Goal: Task Accomplishment & Management: Use online tool/utility

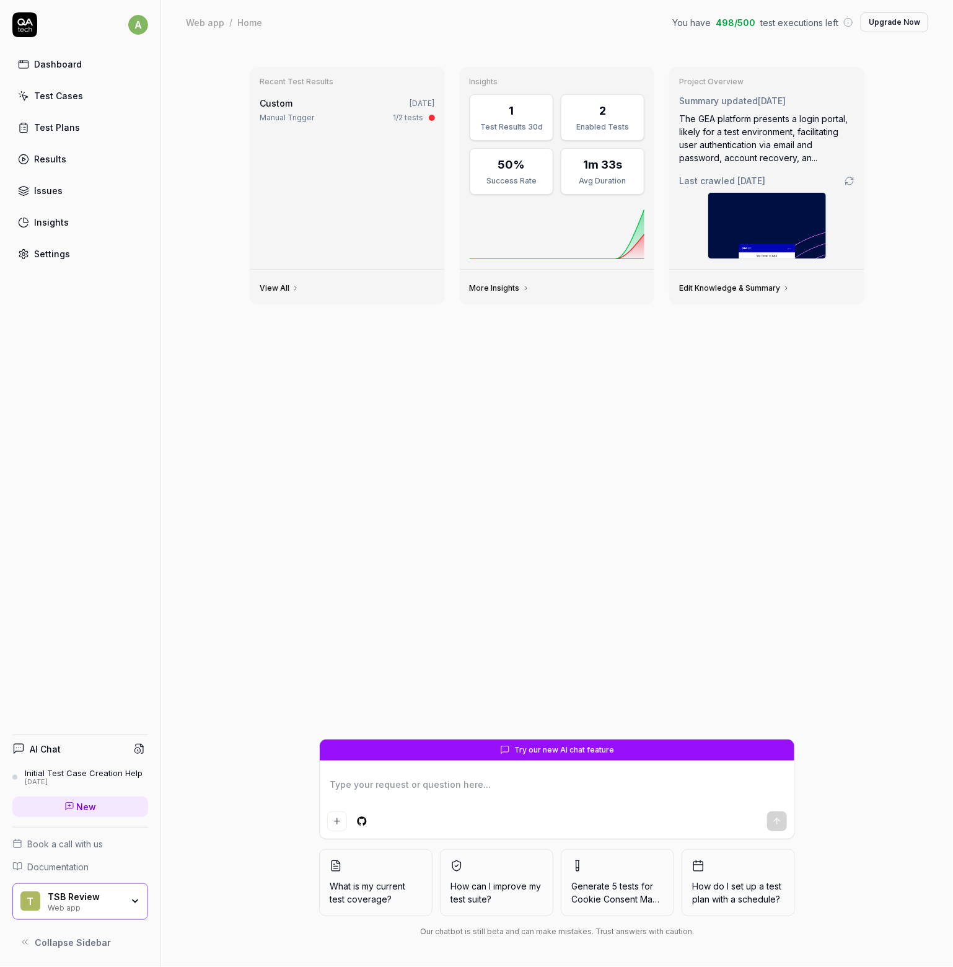
click at [55, 56] on link "Dashboard" at bounding box center [80, 64] width 136 height 24
click at [52, 95] on div "Test Cases" at bounding box center [58, 95] width 49 height 13
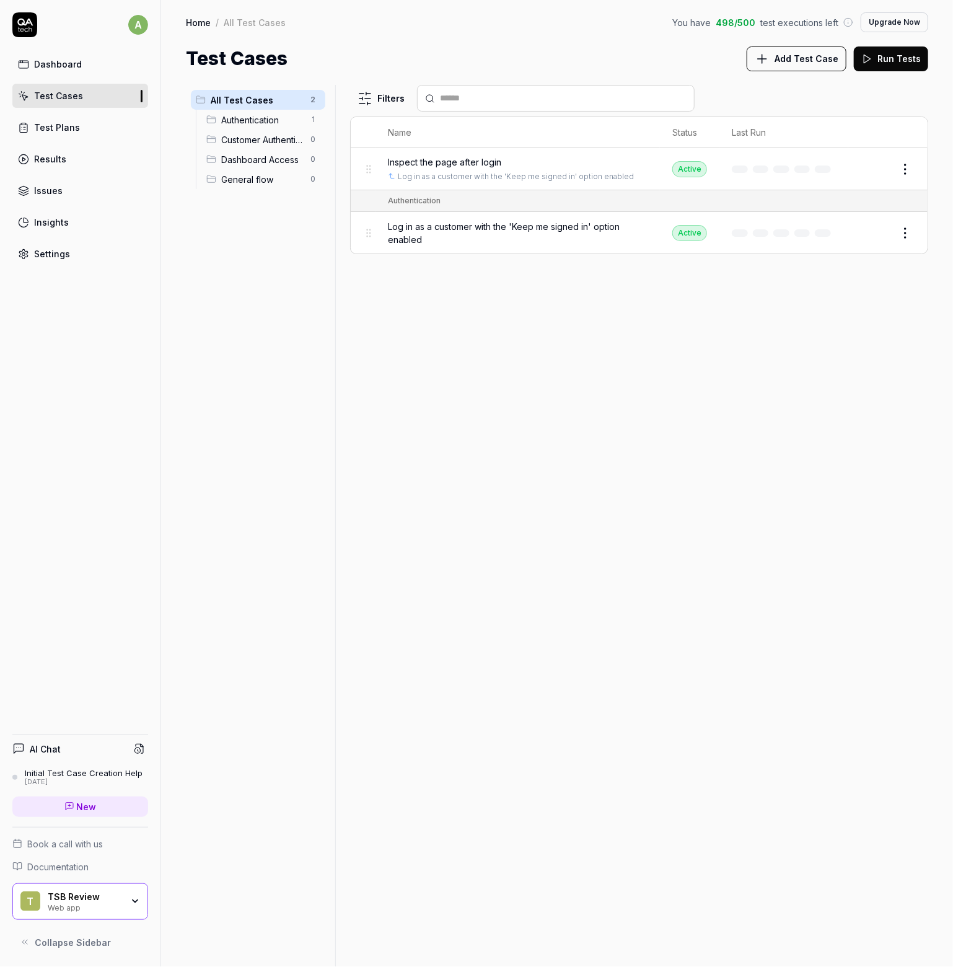
click at [57, 125] on div "Test Plans" at bounding box center [57, 127] width 46 height 13
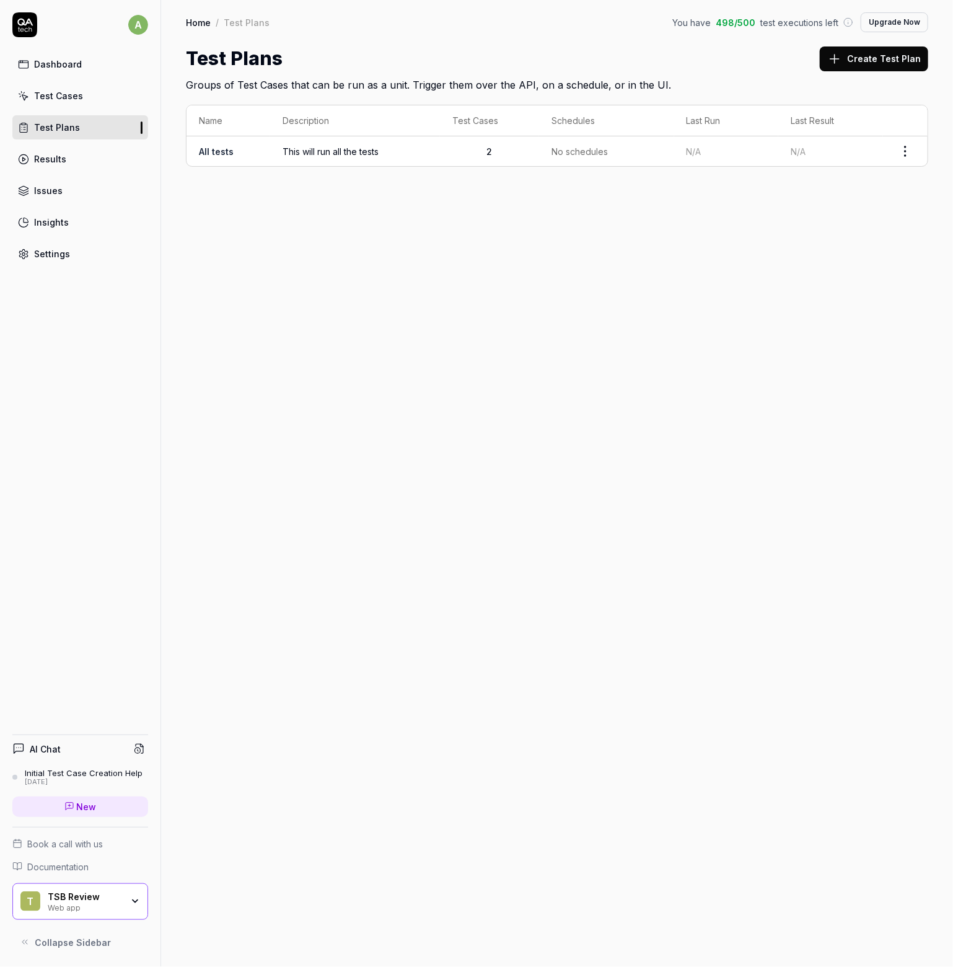
click at [71, 72] on link "Dashboard" at bounding box center [80, 64] width 136 height 24
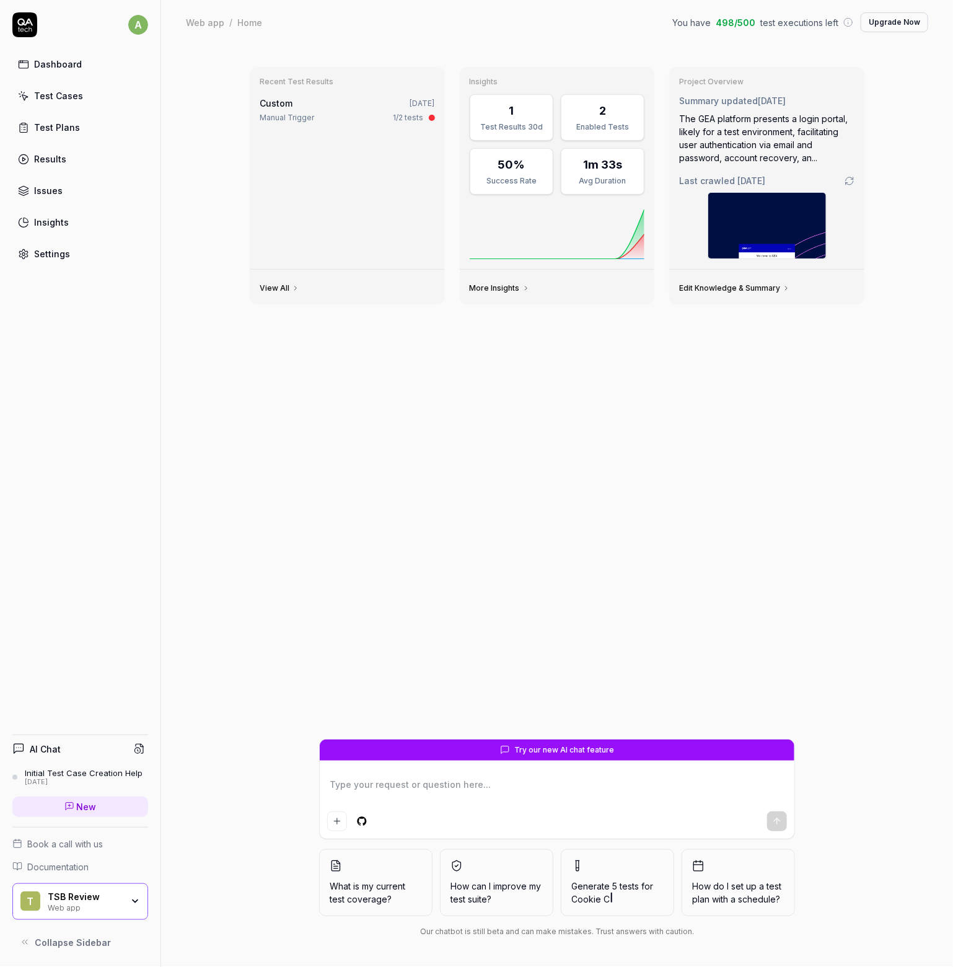
type textarea "*"
click at [66, 92] on div "Test Cases" at bounding box center [58, 95] width 49 height 13
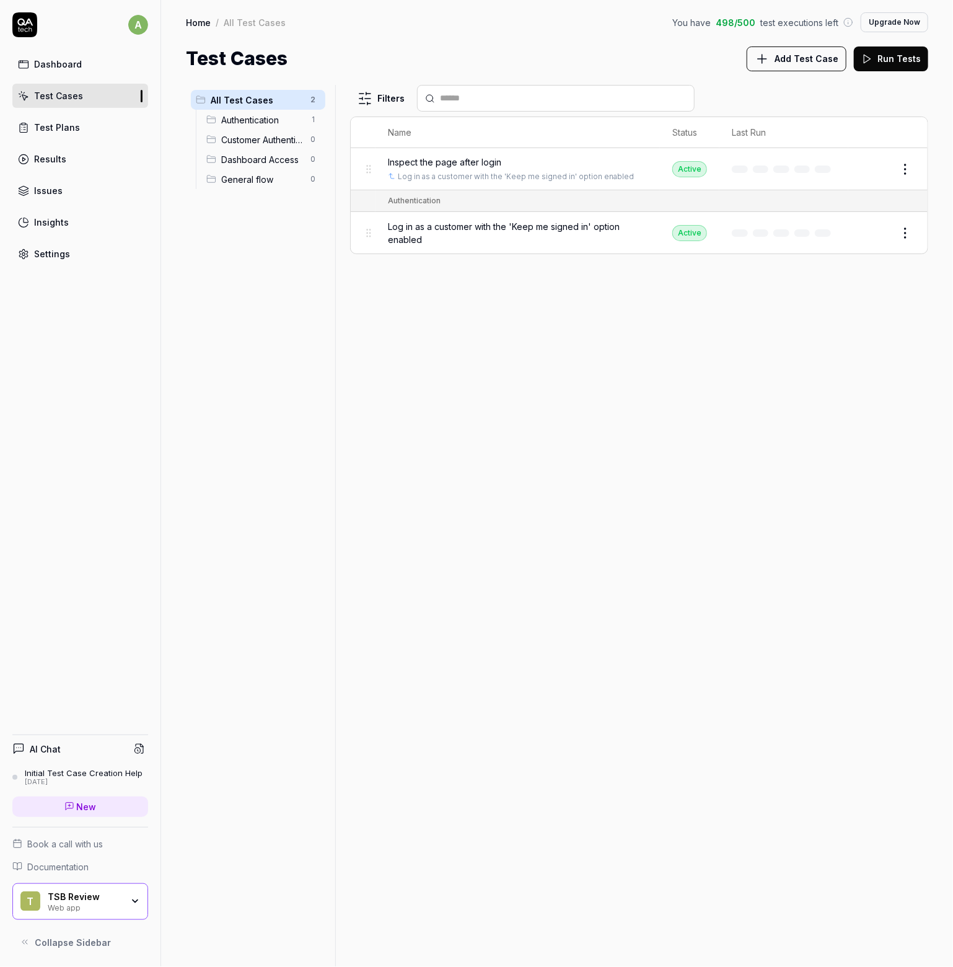
click at [786, 59] on span "Add Test Case" at bounding box center [807, 58] width 64 height 13
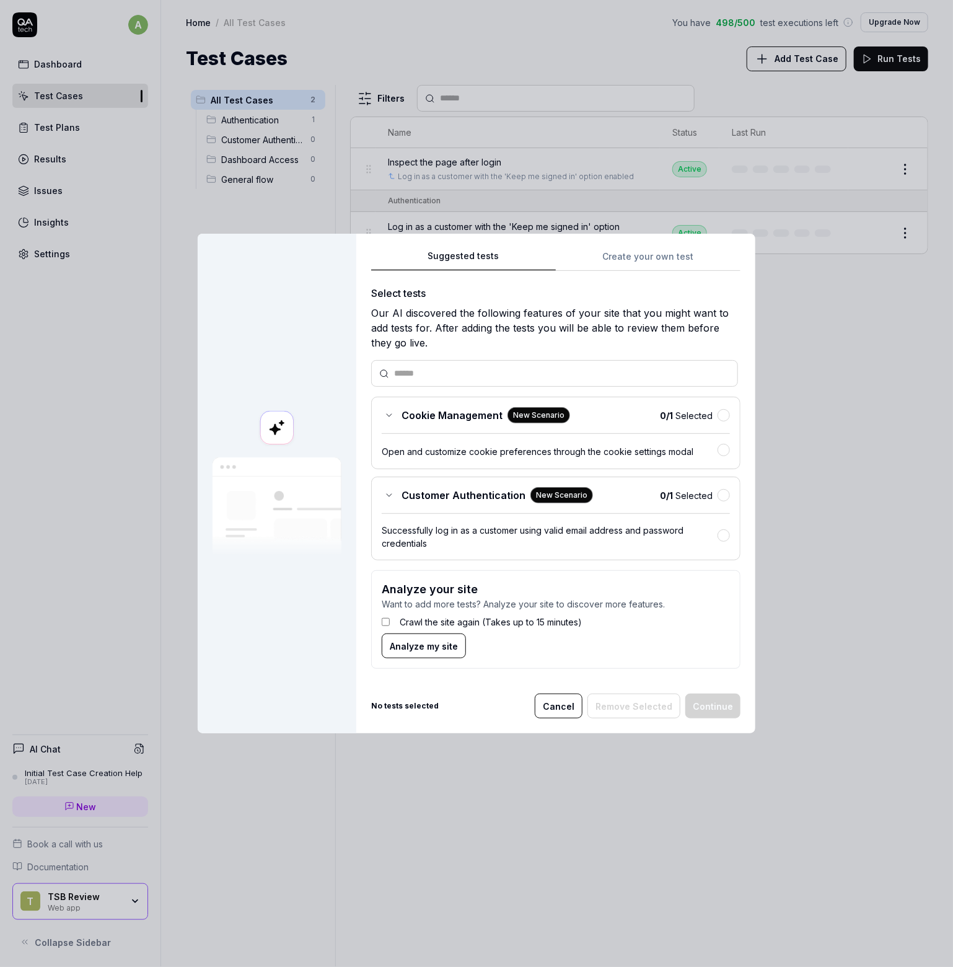
click at [617, 259] on div "Suggested tests Create your own test Select tests Our AI discovered the followi…" at bounding box center [555, 464] width 369 height 431
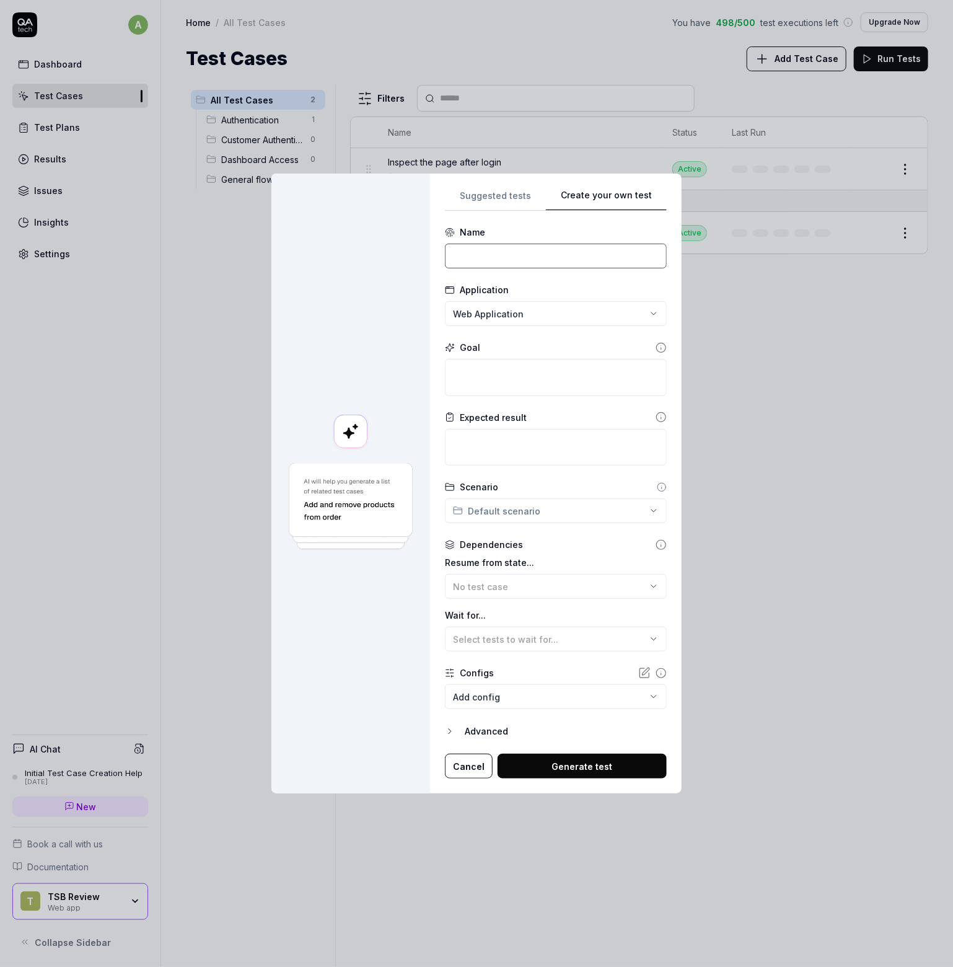
click at [468, 251] on input at bounding box center [556, 256] width 222 height 25
click at [466, 249] on input at bounding box center [556, 256] width 222 height 25
type input "Update an existing ticket"
click at [543, 451] on textarea at bounding box center [556, 447] width 222 height 37
click at [481, 385] on textarea at bounding box center [556, 377] width 222 height 37
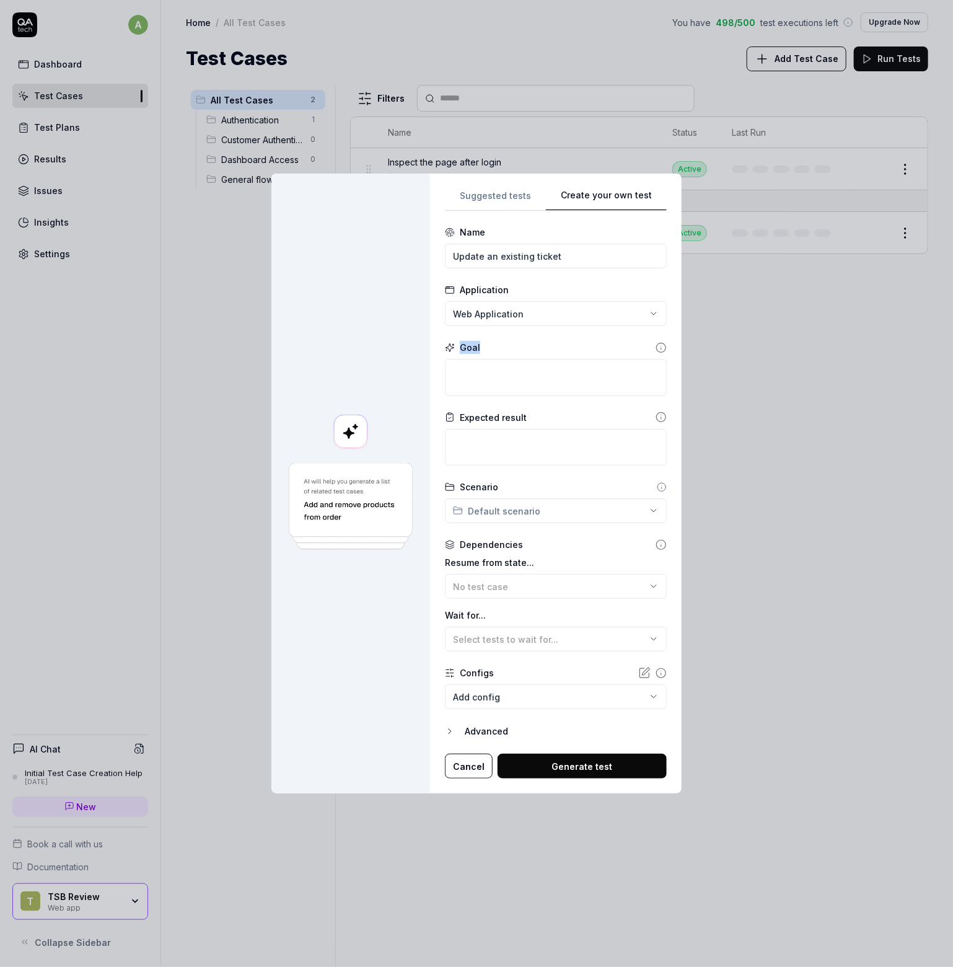
drag, startPoint x: 483, startPoint y: 346, endPoint x: 461, endPoint y: 342, distance: 22.7
click at [461, 342] on div "Goal" at bounding box center [556, 347] width 222 height 13
click at [479, 376] on textarea at bounding box center [556, 377] width 222 height 37
click at [532, 585] on div "No test case" at bounding box center [549, 586] width 193 height 13
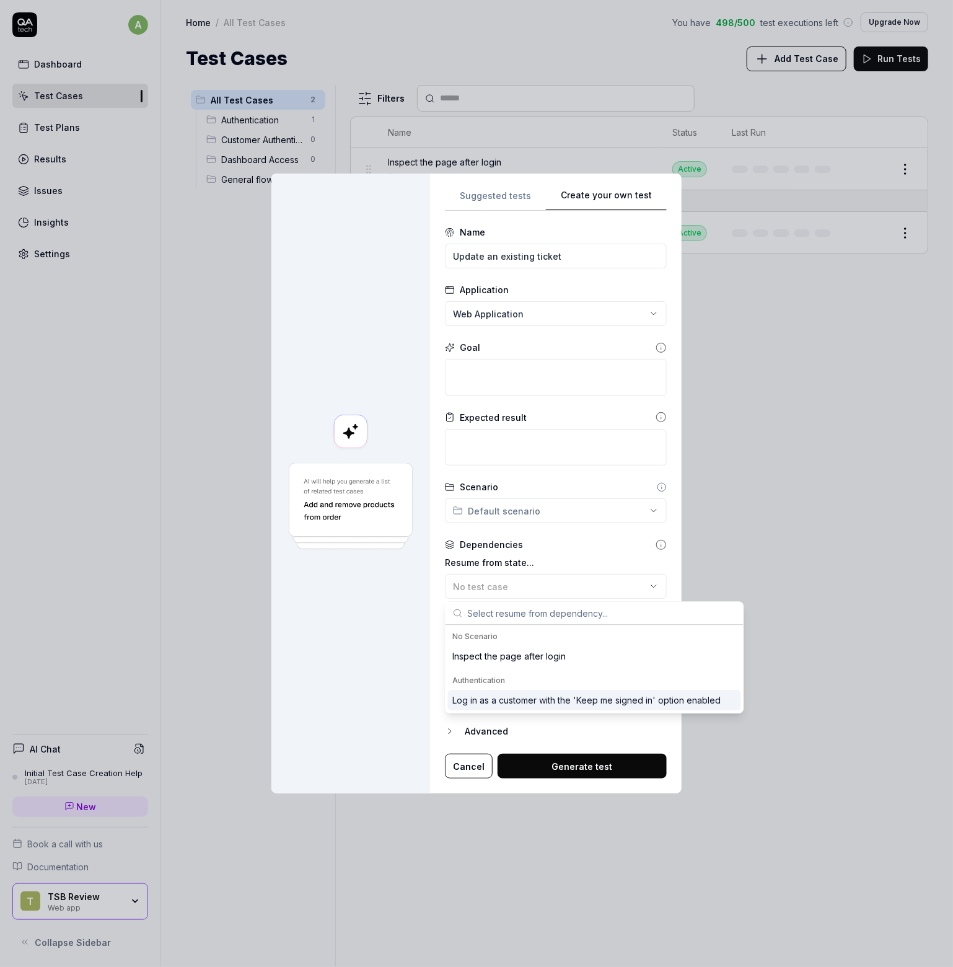
click at [530, 701] on div "Log in as a customer with the 'Keep me signed in' option enabled" at bounding box center [587, 700] width 268 height 13
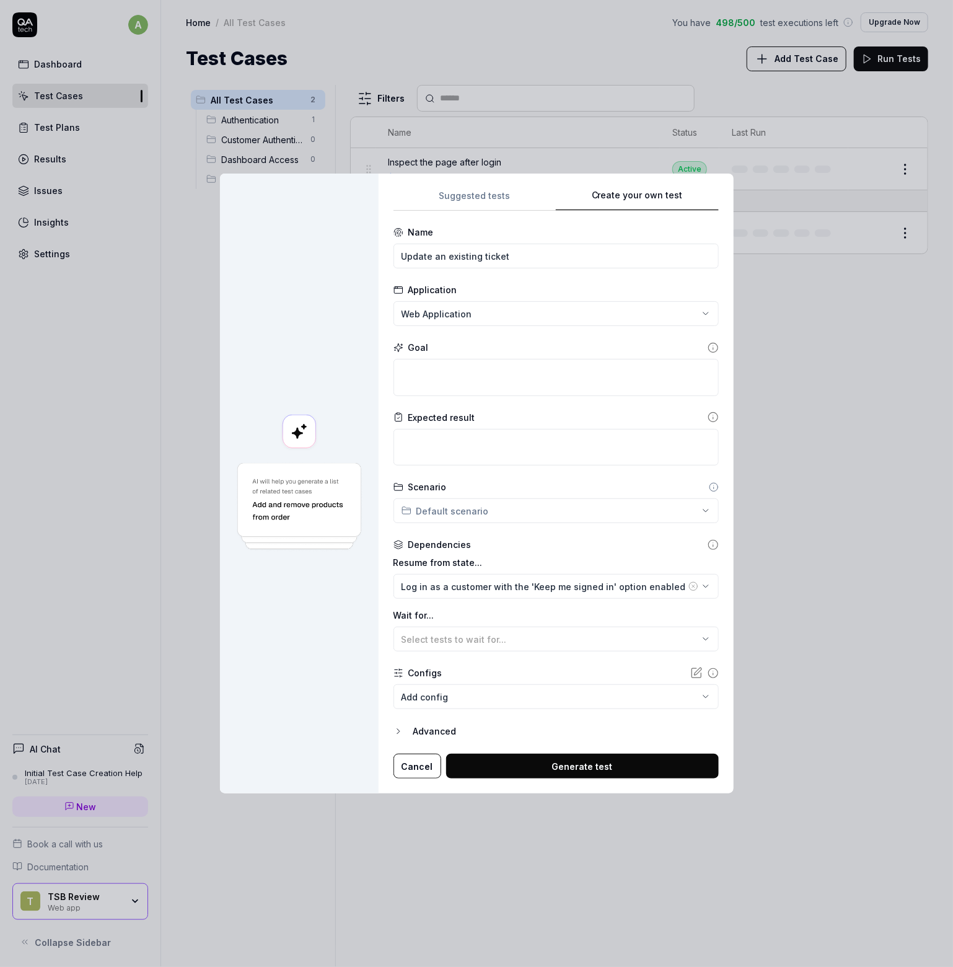
click at [503, 704] on body "a Dashboard Test Cases Test Plans Results Issues Insights Settings AI Chat Init…" at bounding box center [476, 483] width 953 height 967
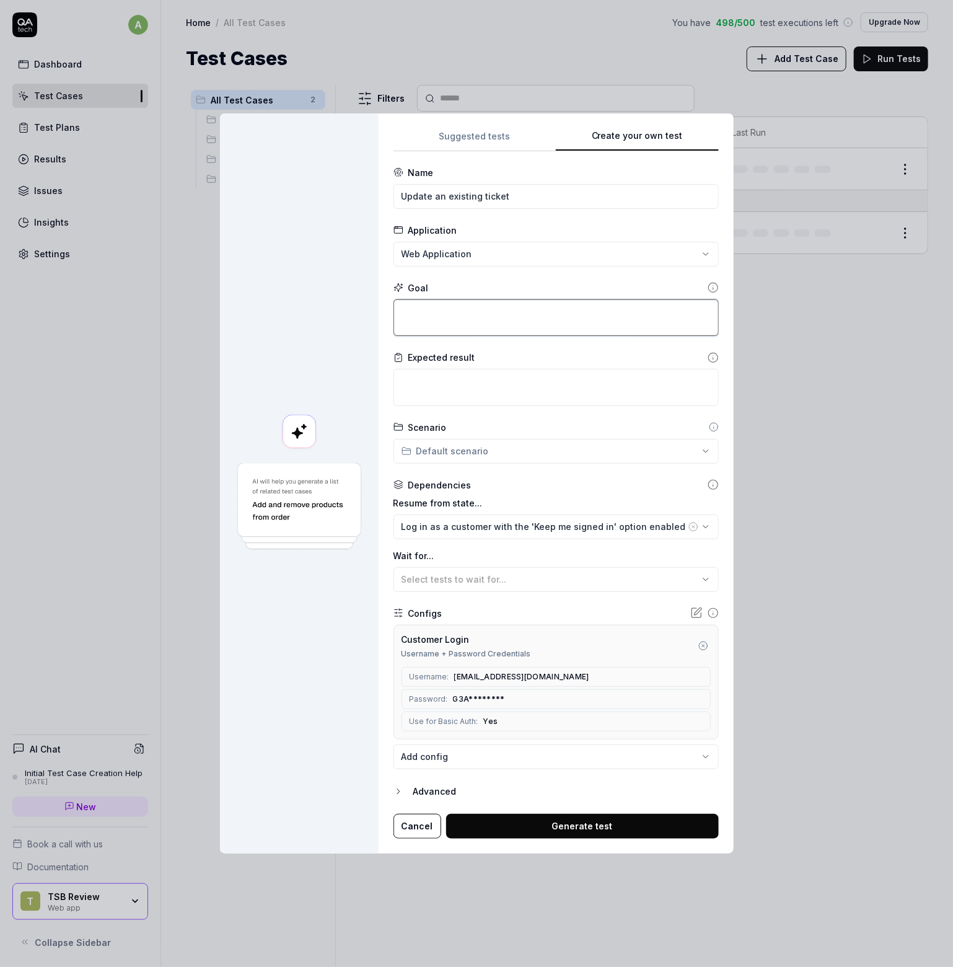
click at [420, 311] on textarea at bounding box center [556, 317] width 325 height 37
paste textarea "After the login is complete wait for all the content to load on the page, use t…"
type textarea "*"
type textarea "After the login is complete wait for all the content to load on the page, use t…"
type textarea "*"
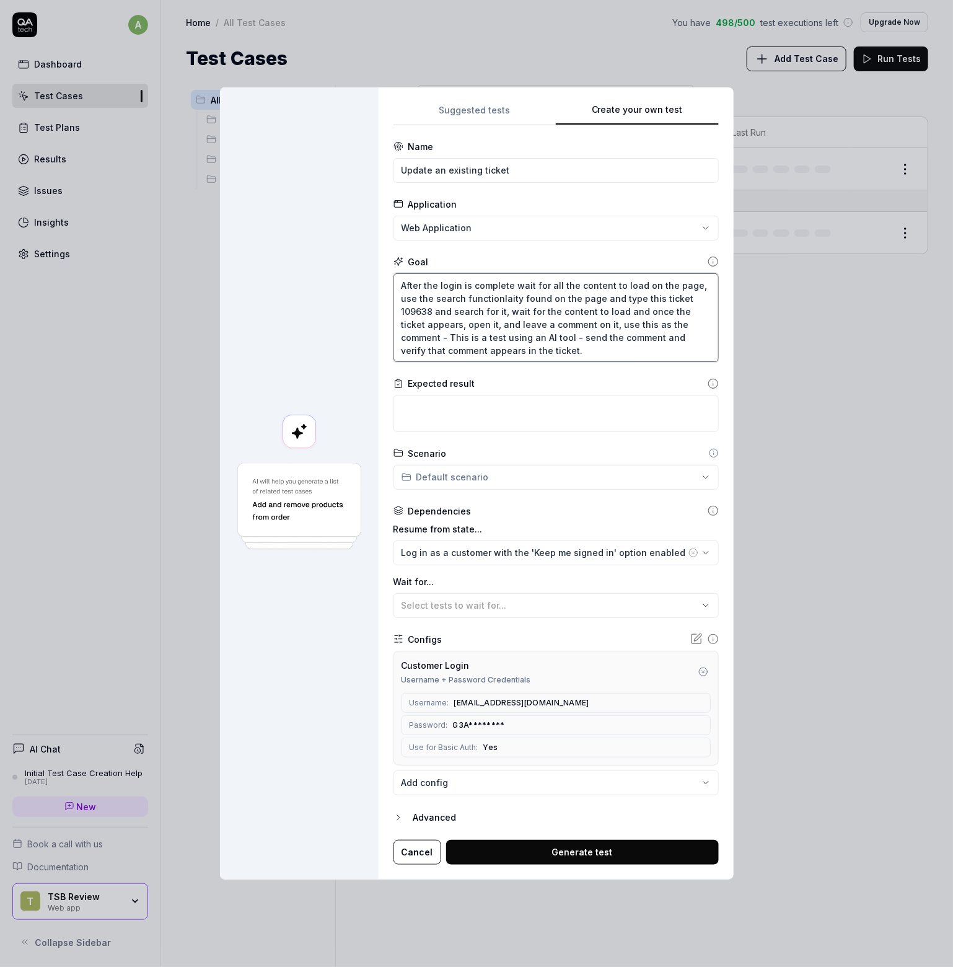
type textarea "After the login is complete wait for all the content to load on the page, use t…"
click at [577, 851] on button "Generate test" at bounding box center [582, 852] width 273 height 25
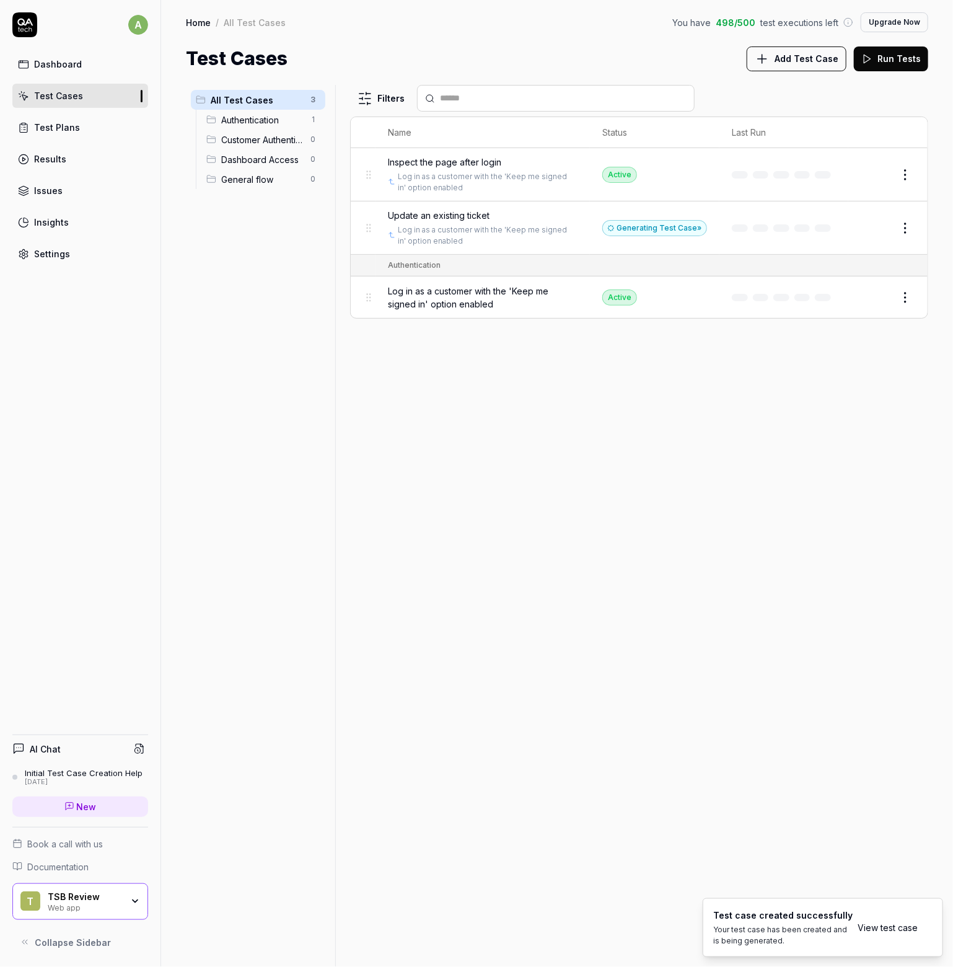
click at [895, 926] on link "View test case" at bounding box center [888, 927] width 60 height 13
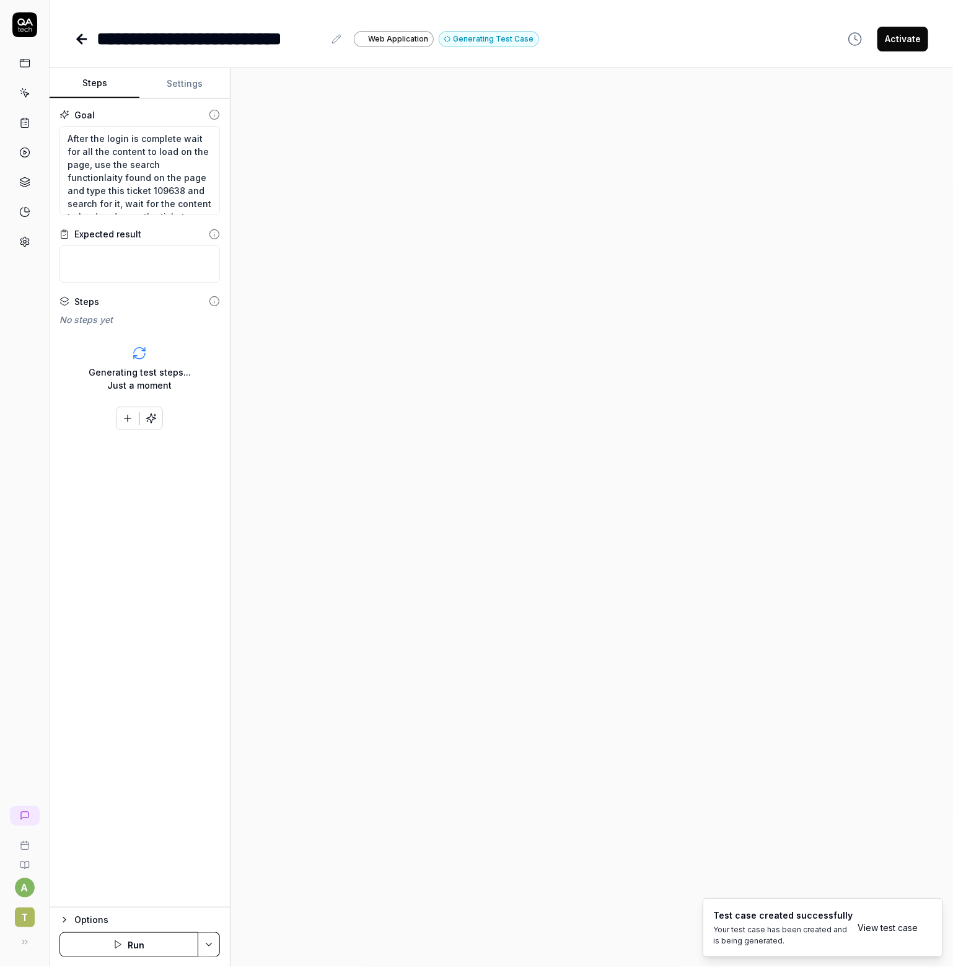
type textarea "*"
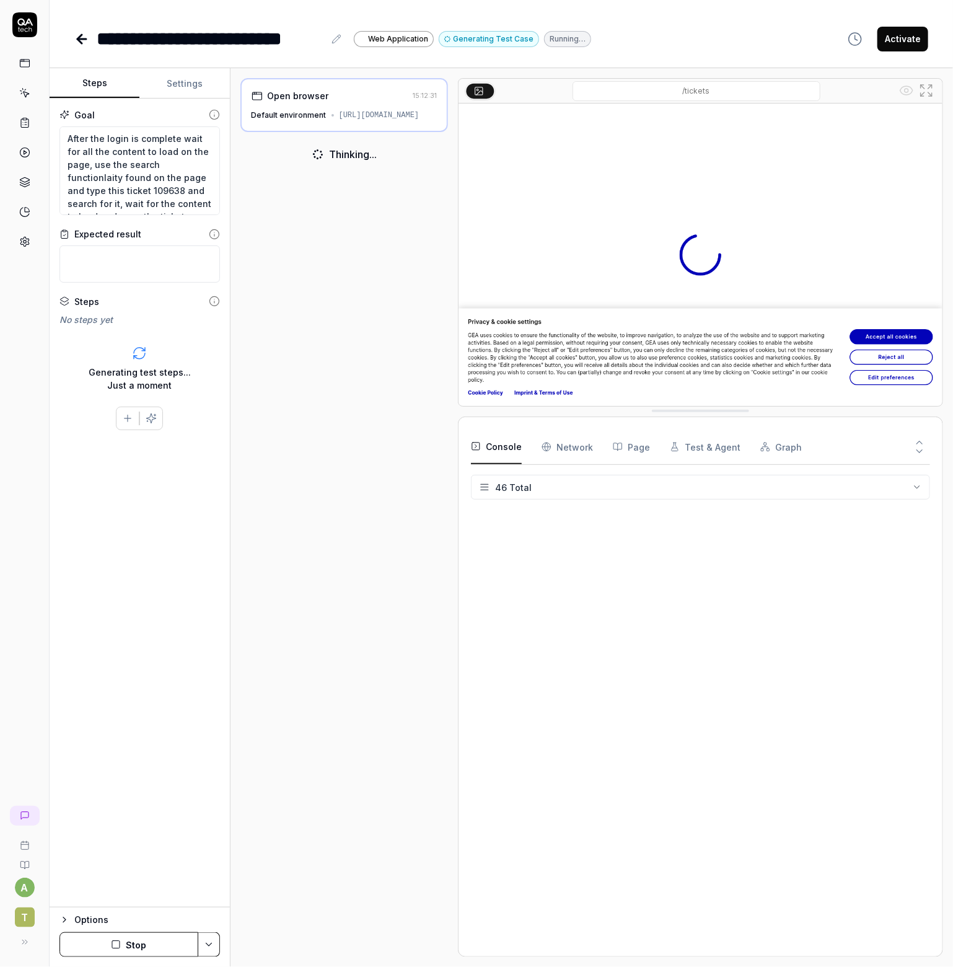
scroll to position [709, 0]
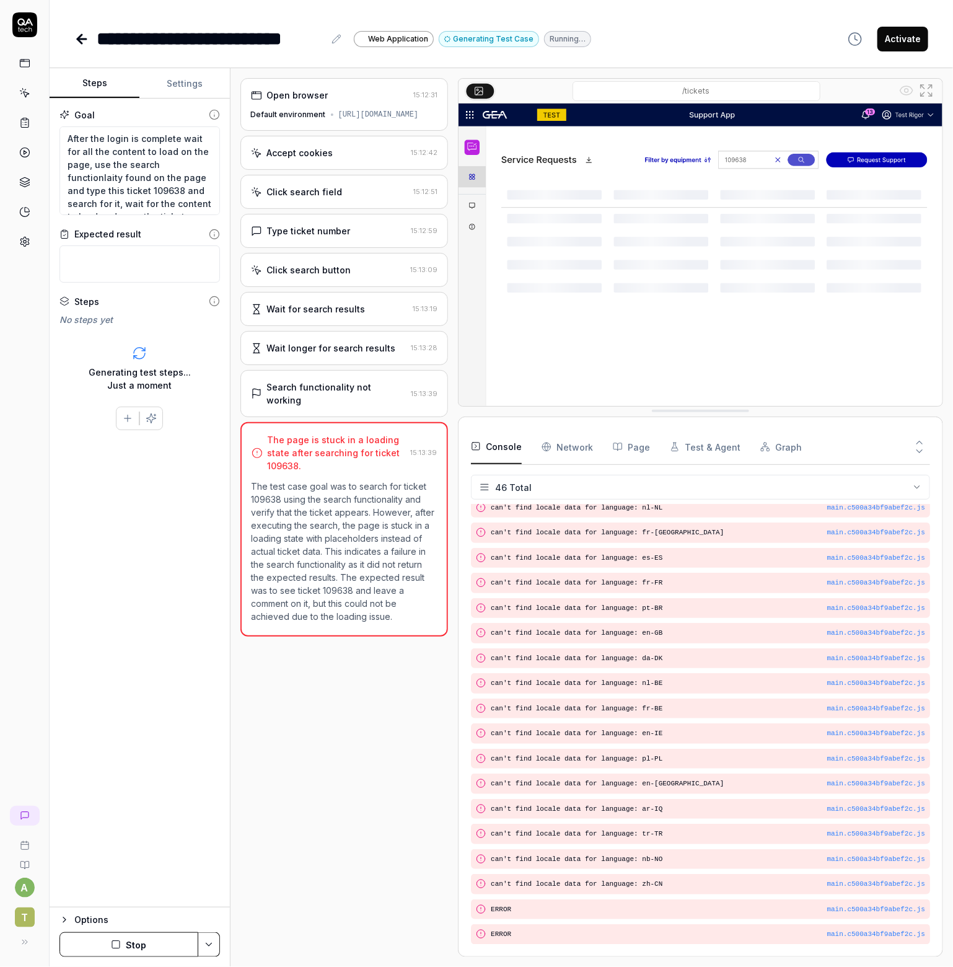
scroll to position [709, 0]
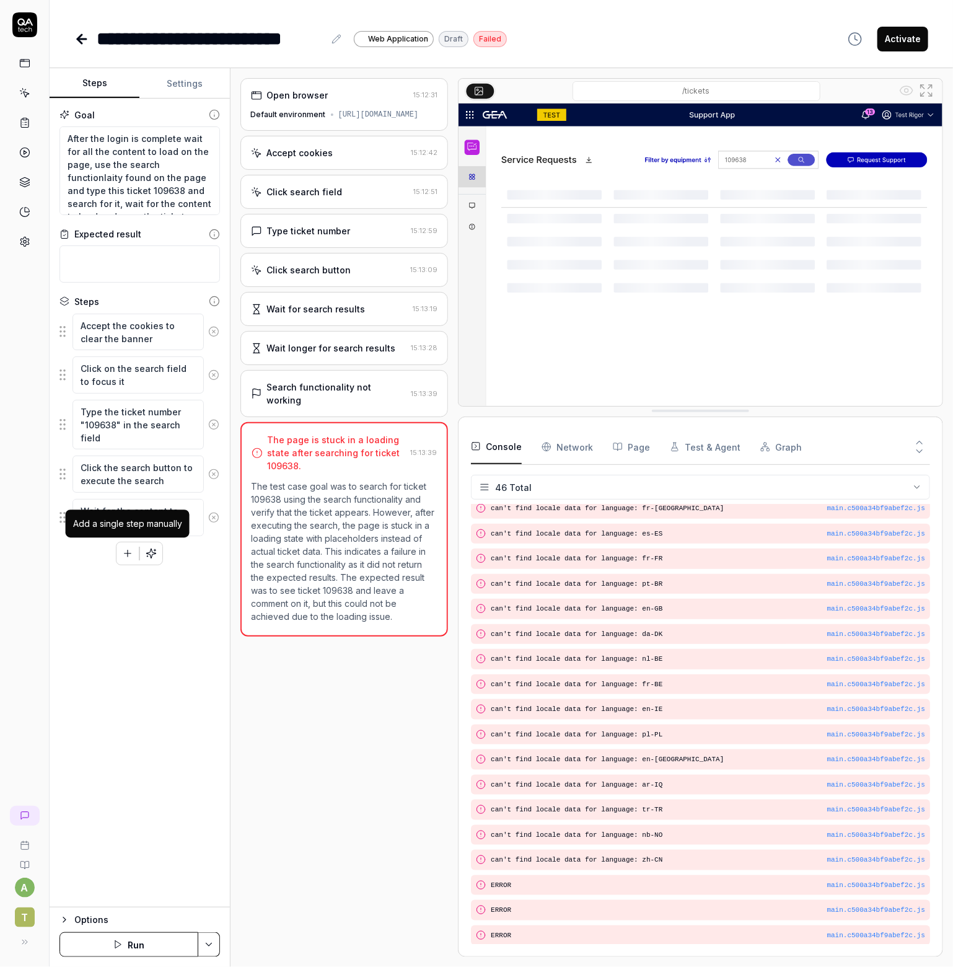
click at [126, 552] on icon "button" at bounding box center [127, 553] width 11 height 11
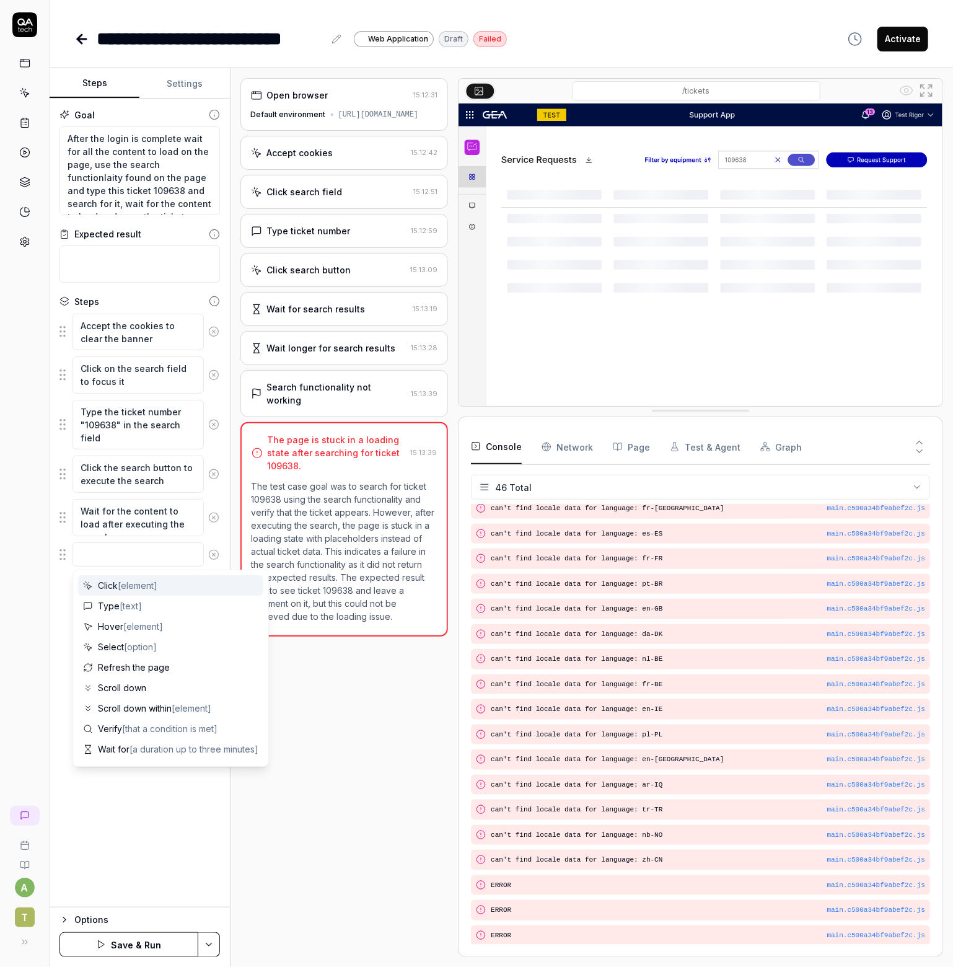
click at [128, 560] on textarea at bounding box center [138, 554] width 131 height 24
click at [134, 667] on span "Refresh the page" at bounding box center [134, 667] width 72 height 13
type textarea "*"
type textarea "Refresh the page"
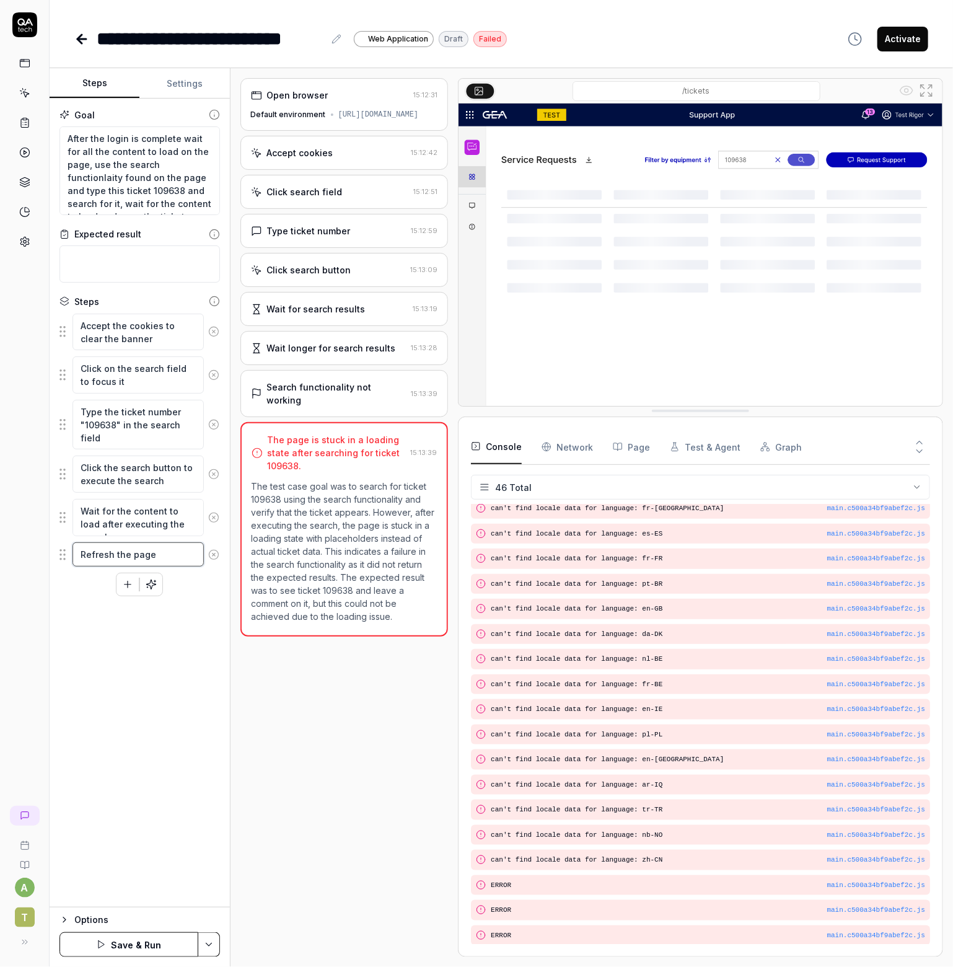
type textarea "*"
type textarea "Refresh the page a"
type textarea "*"
type textarea "Refresh the page an"
type textarea "*"
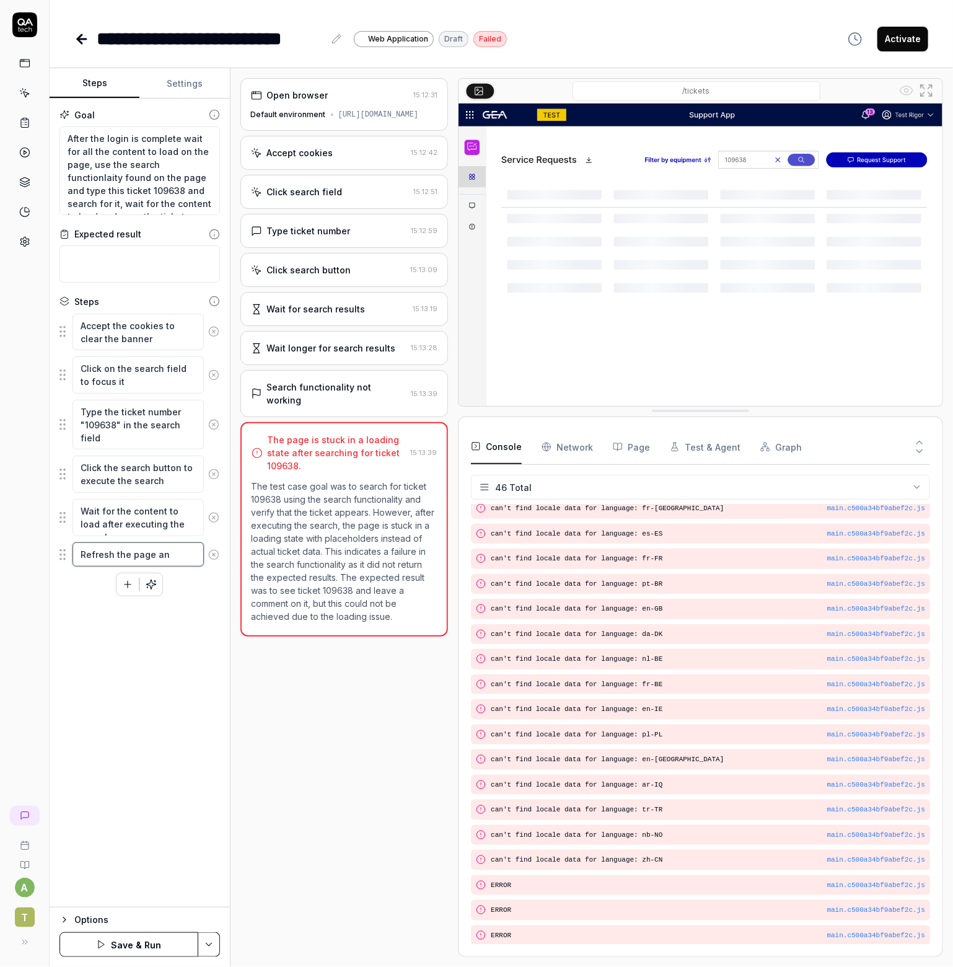
type textarea "Refresh the page and"
type textarea "*"
type textarea "Refresh the page and"
type textarea "*"
type textarea "Refresh the page and c"
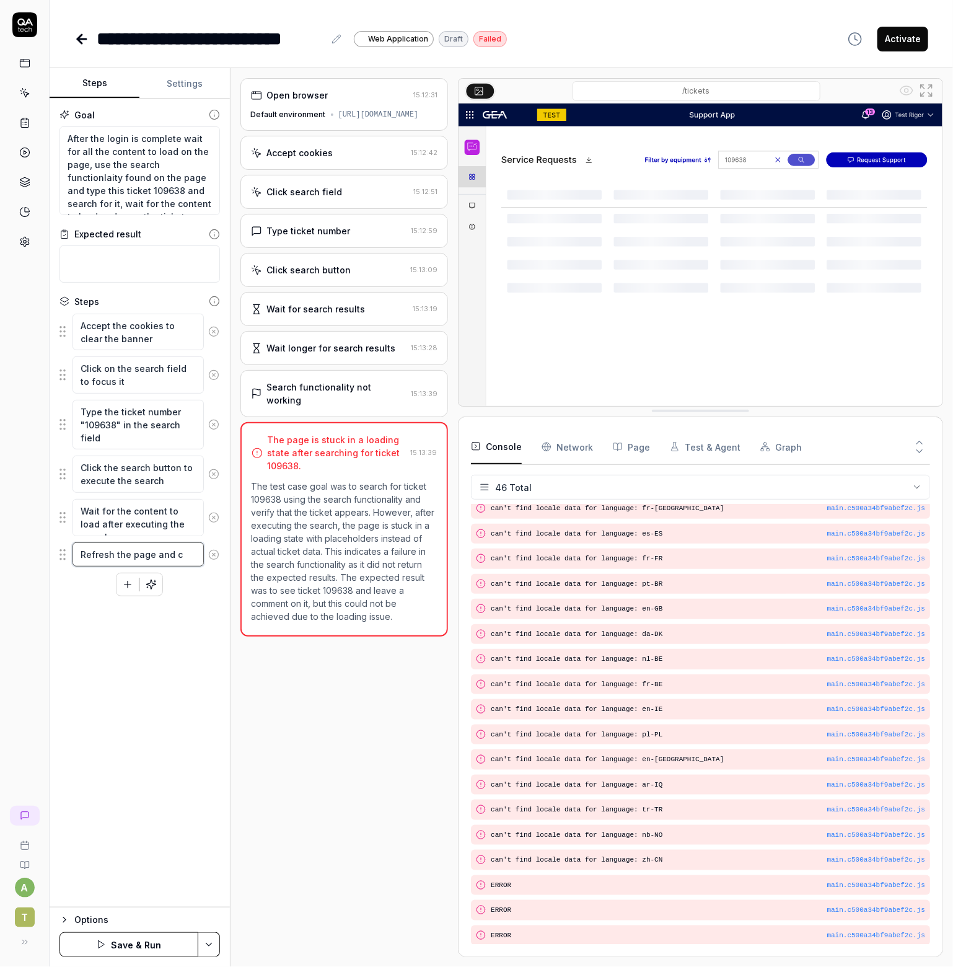
type textarea "*"
type textarea "Refresh the page and ch"
type textarea "*"
type textarea "Refresh the page and che"
type textarea "*"
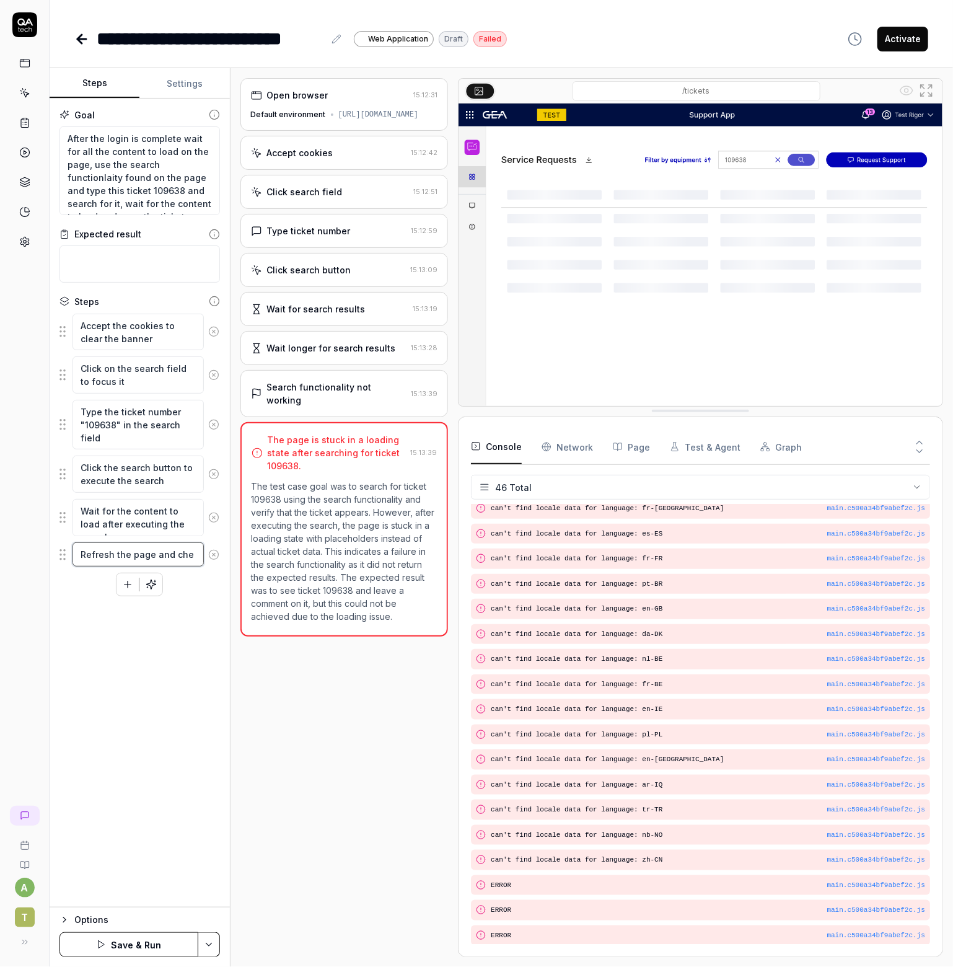
type textarea "Refresh the page and chec"
type textarea "*"
type textarea "Refresh the page and check"
type textarea "*"
type textarea "Refresh the page and check"
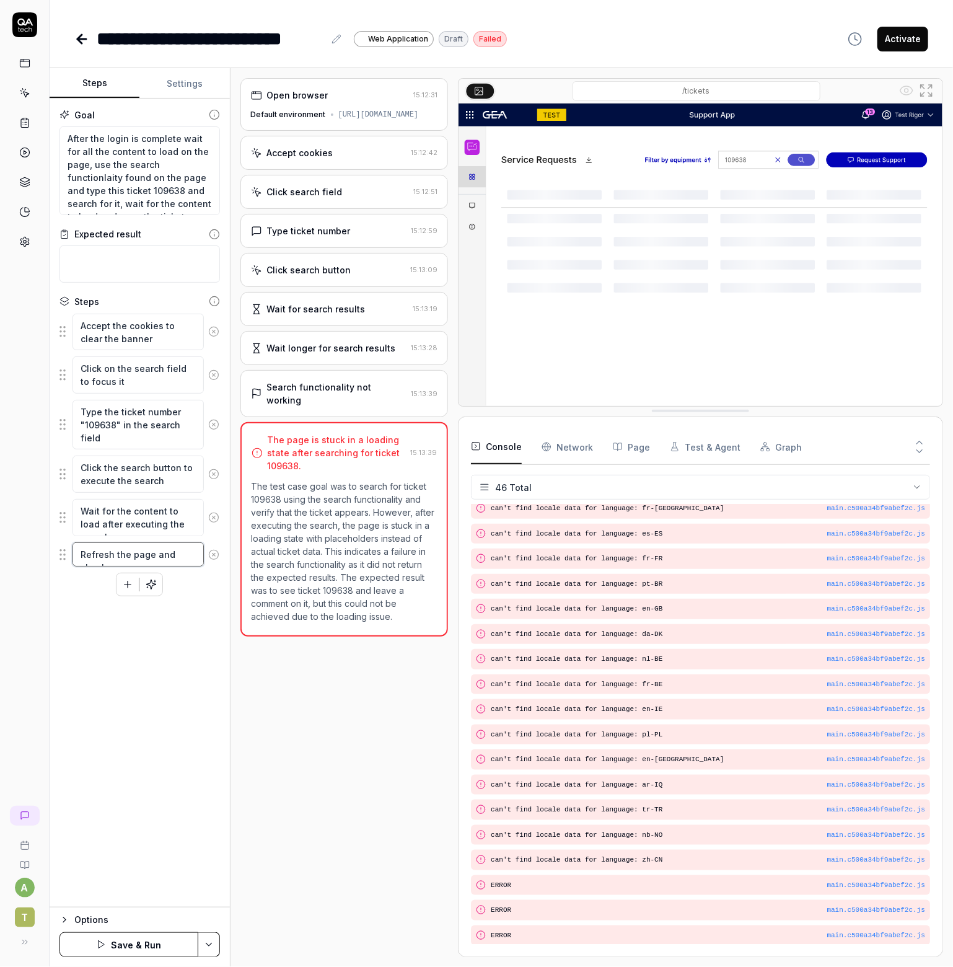
type textarea "*"
type textarea "Refresh the page and check t"
type textarea "*"
type textarea "Refresh the page and check th"
type textarea "*"
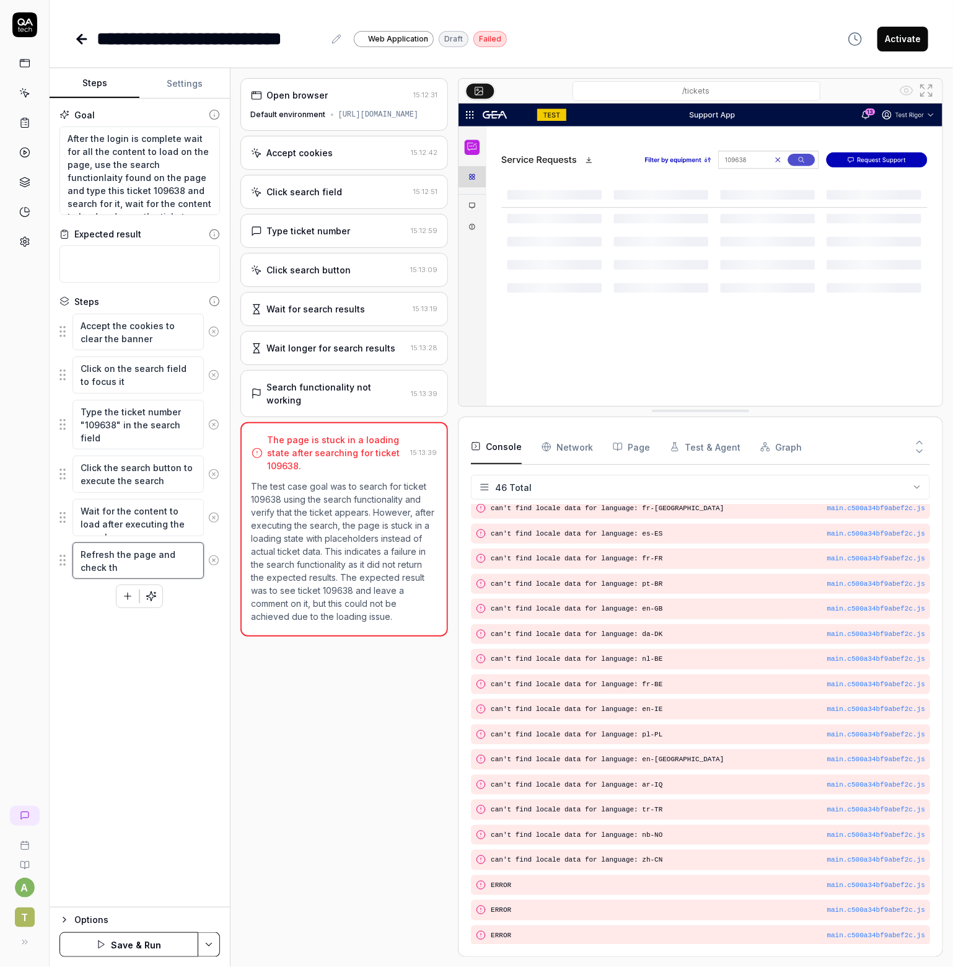
type textarea "Refresh the page and check the"
type textarea "*"
type textarea "Refresh the page and check the"
type textarea "*"
type textarea "Refresh the page and check the t"
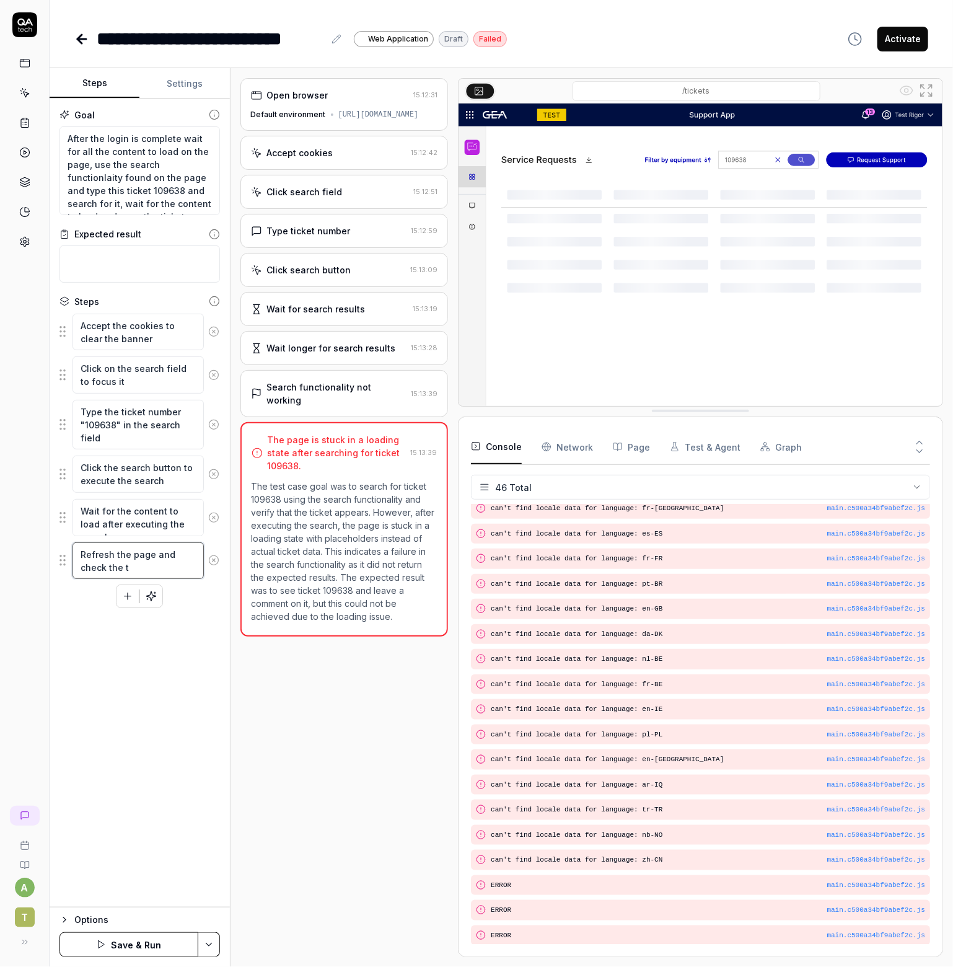
type textarea "*"
type textarea "Refresh the page and check the ti"
type textarea "*"
type textarea "Refresh the page and check the tic"
type textarea "*"
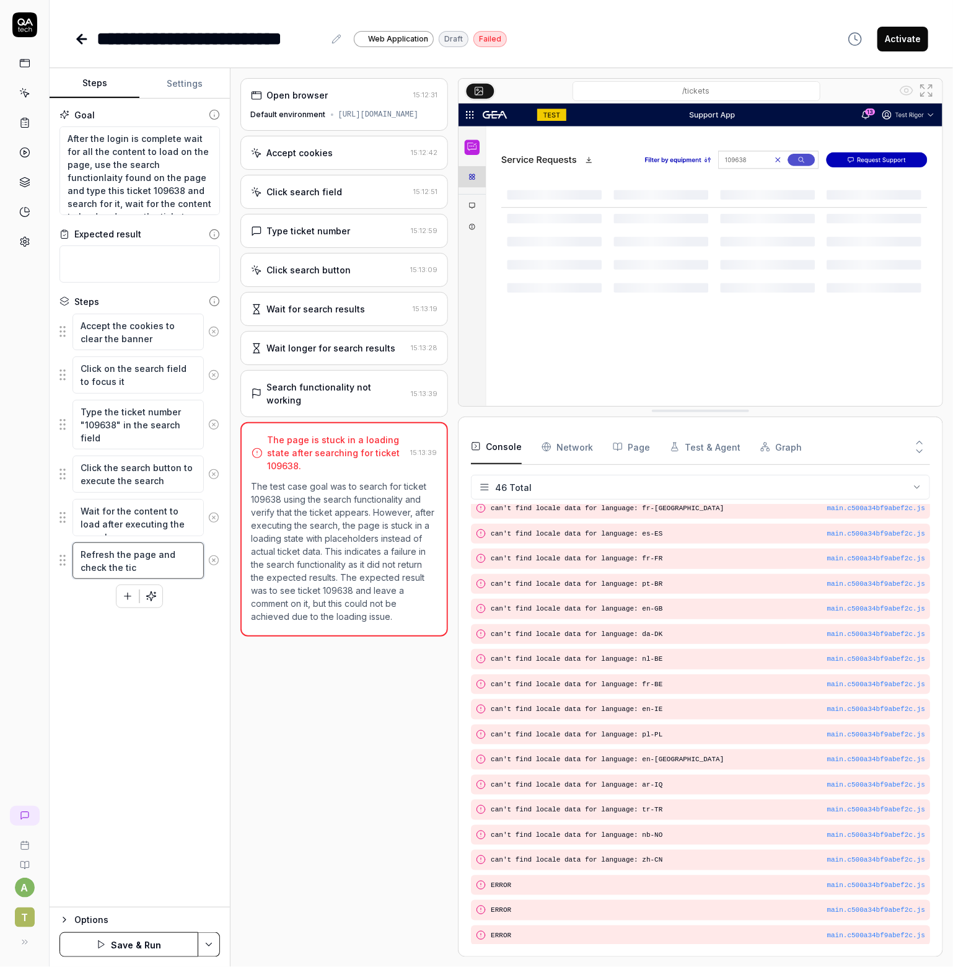
type textarea "Refresh the page and check the tick"
type textarea "*"
type textarea "Refresh the page and check the ticke"
type textarea "*"
type textarea "Refresh the page and check the ticket"
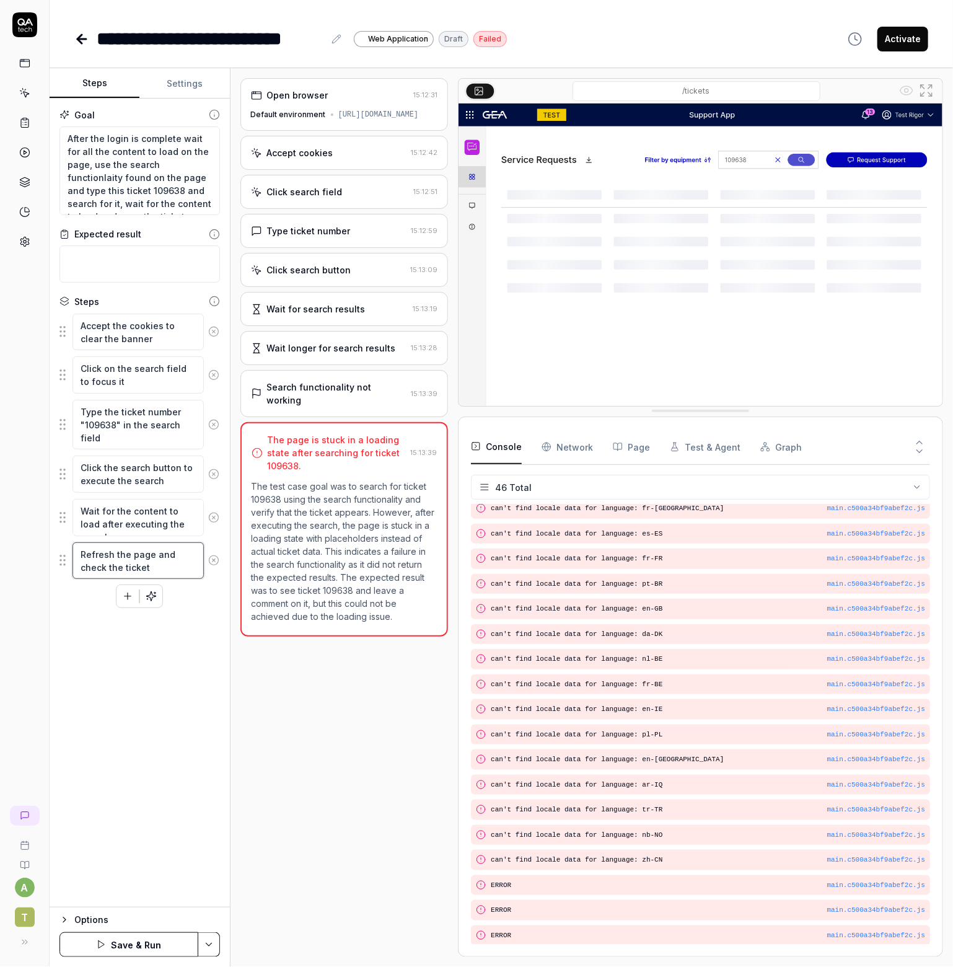
type textarea "*"
type textarea "Refresh the page and check the ticket"
type textarea "*"
type textarea "Refresh the page and check the ticket a"
type textarea "*"
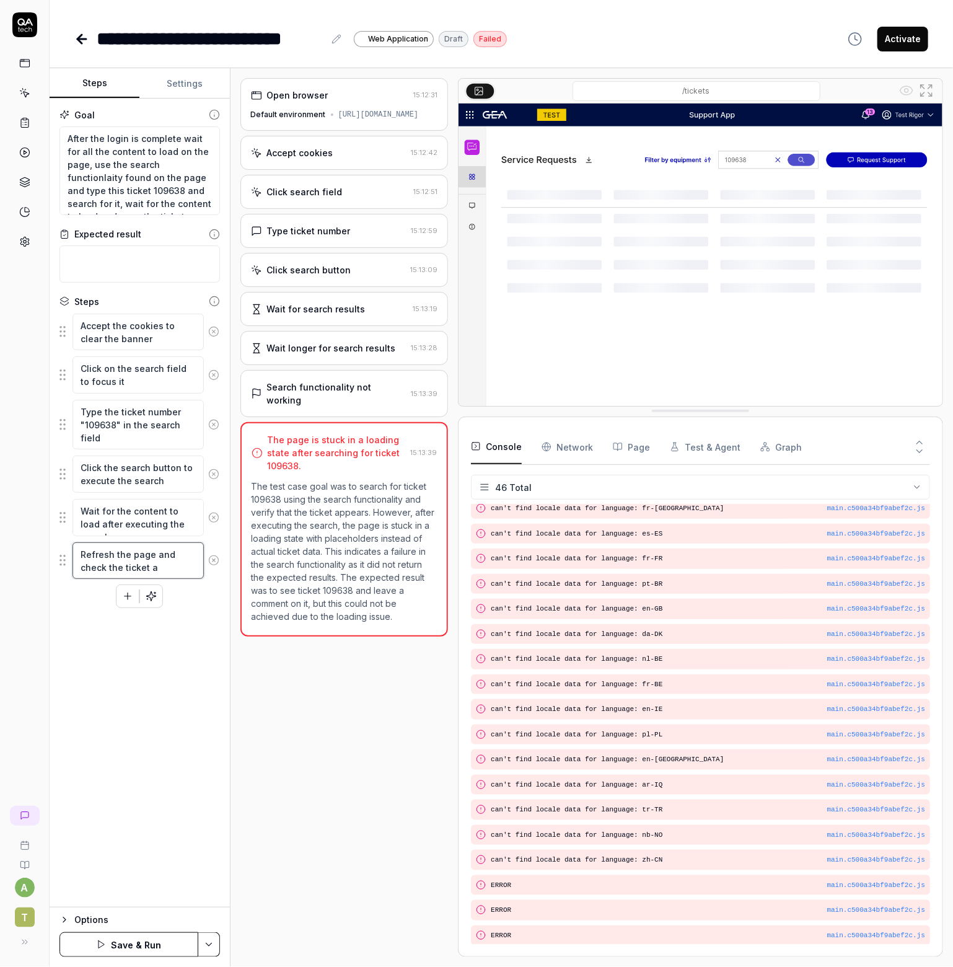
type textarea "Refresh the page and check the ticket ag"
type textarea "*"
type textarea "Refresh the page and check the ticket aga"
type textarea "*"
type textarea "Refresh the page and check the ticket agai"
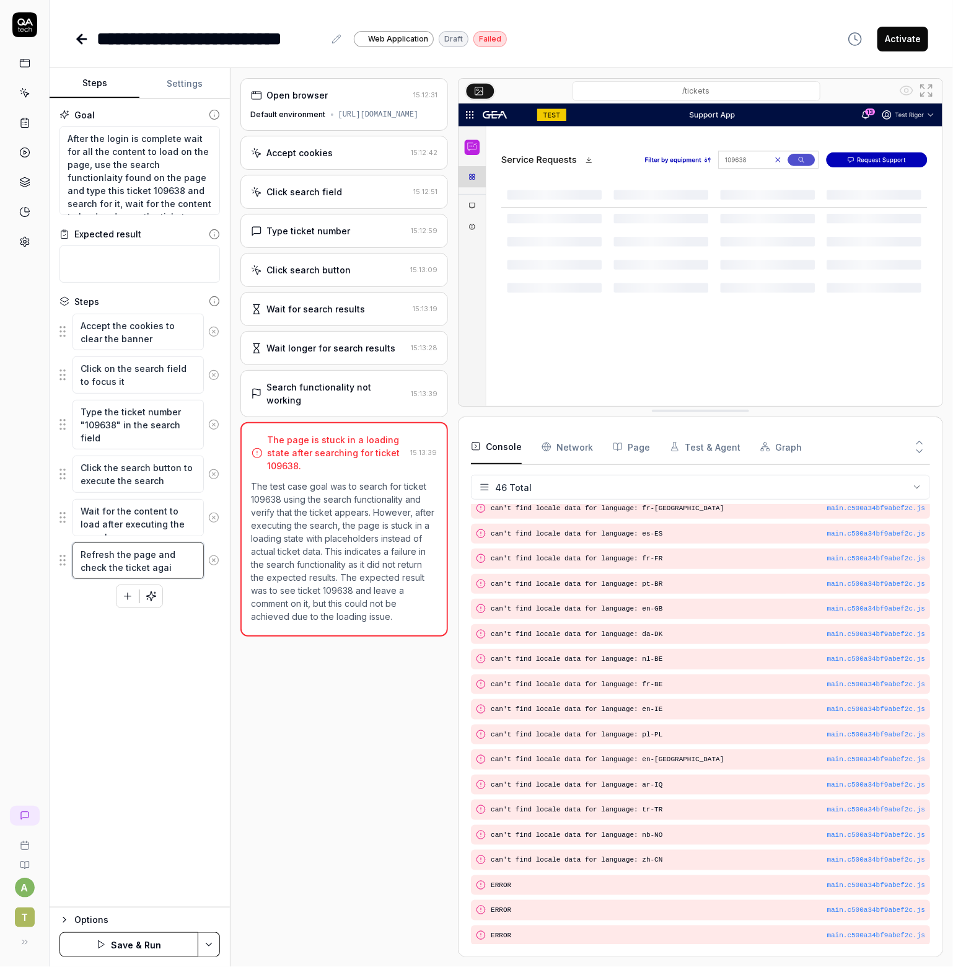
type textarea "*"
type textarea "Refresh the page and check the ticket again"
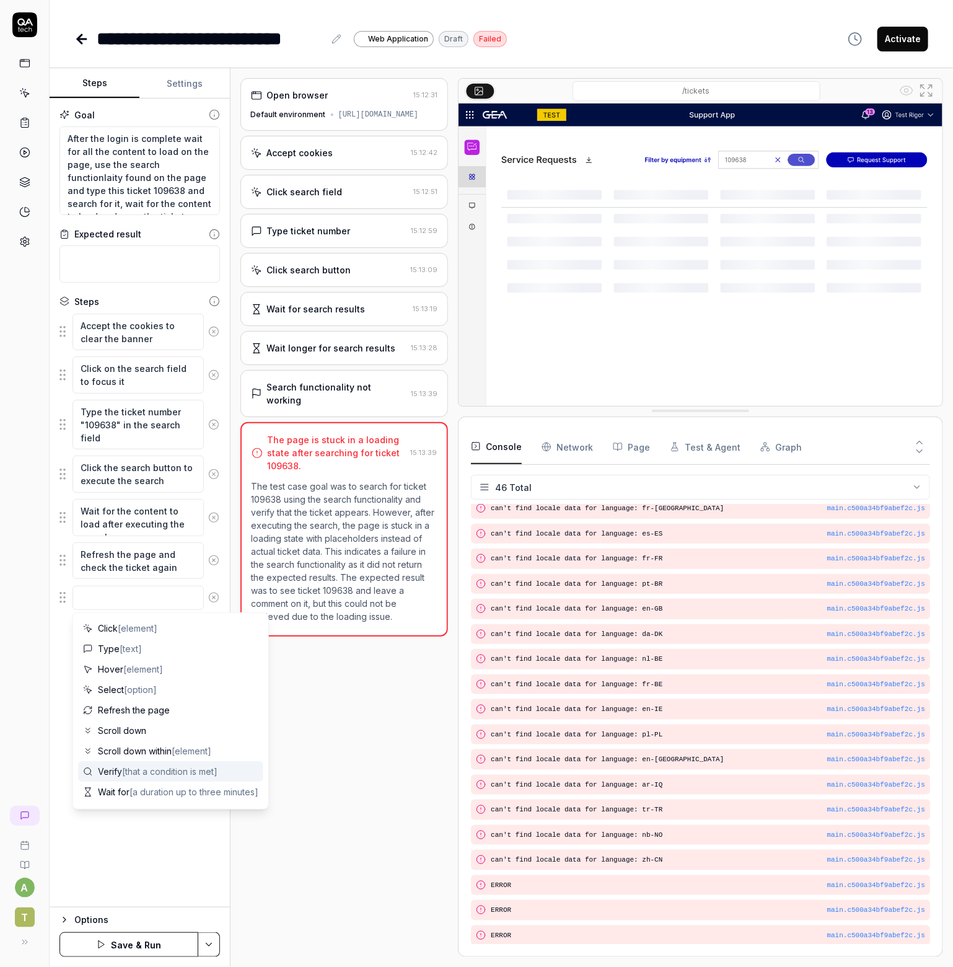
click at [373, 810] on div "Open browser 15:12:31 Default environment https://support.apps.tst.gea.com/tick…" at bounding box center [345, 517] width 208 height 879
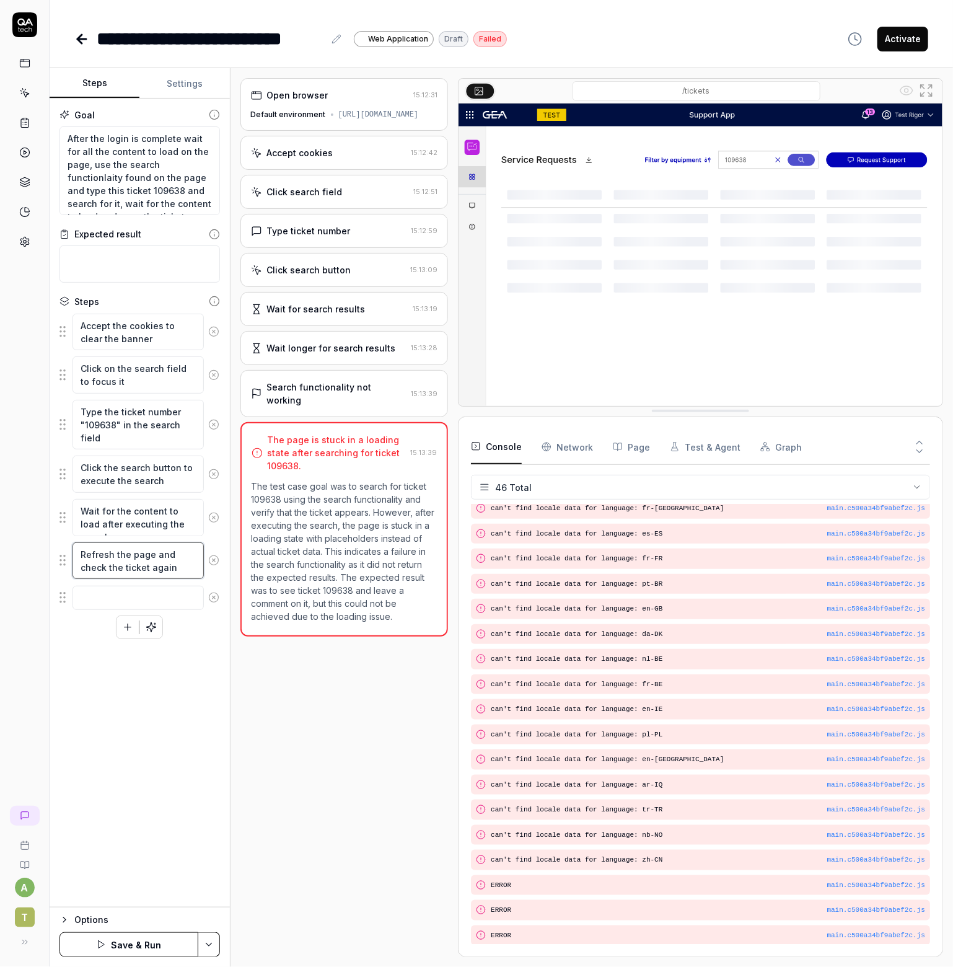
click at [139, 560] on textarea "Refresh the page and check the ticket again" at bounding box center [138, 560] width 131 height 37
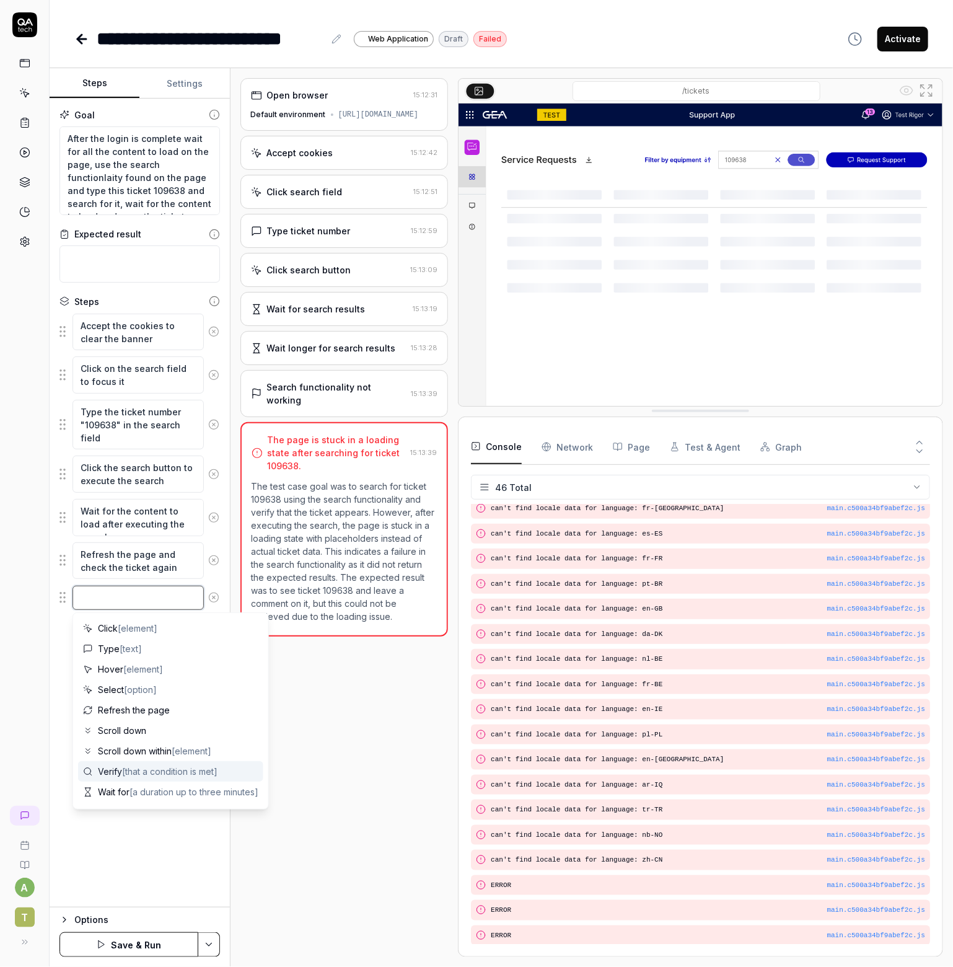
click at [94, 596] on textarea at bounding box center [138, 598] width 131 height 24
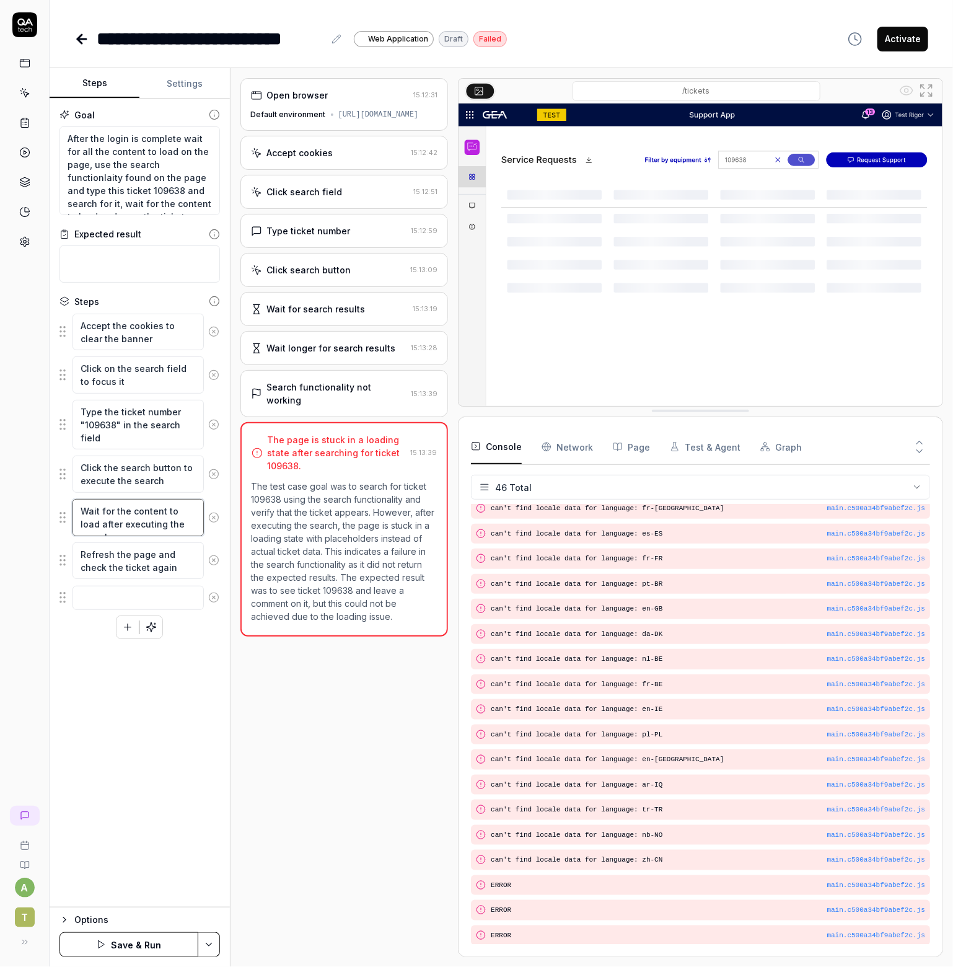
click at [121, 520] on textarea "Wait for the content to load after executing the search" at bounding box center [138, 517] width 131 height 37
click at [89, 599] on textarea at bounding box center [138, 598] width 131 height 24
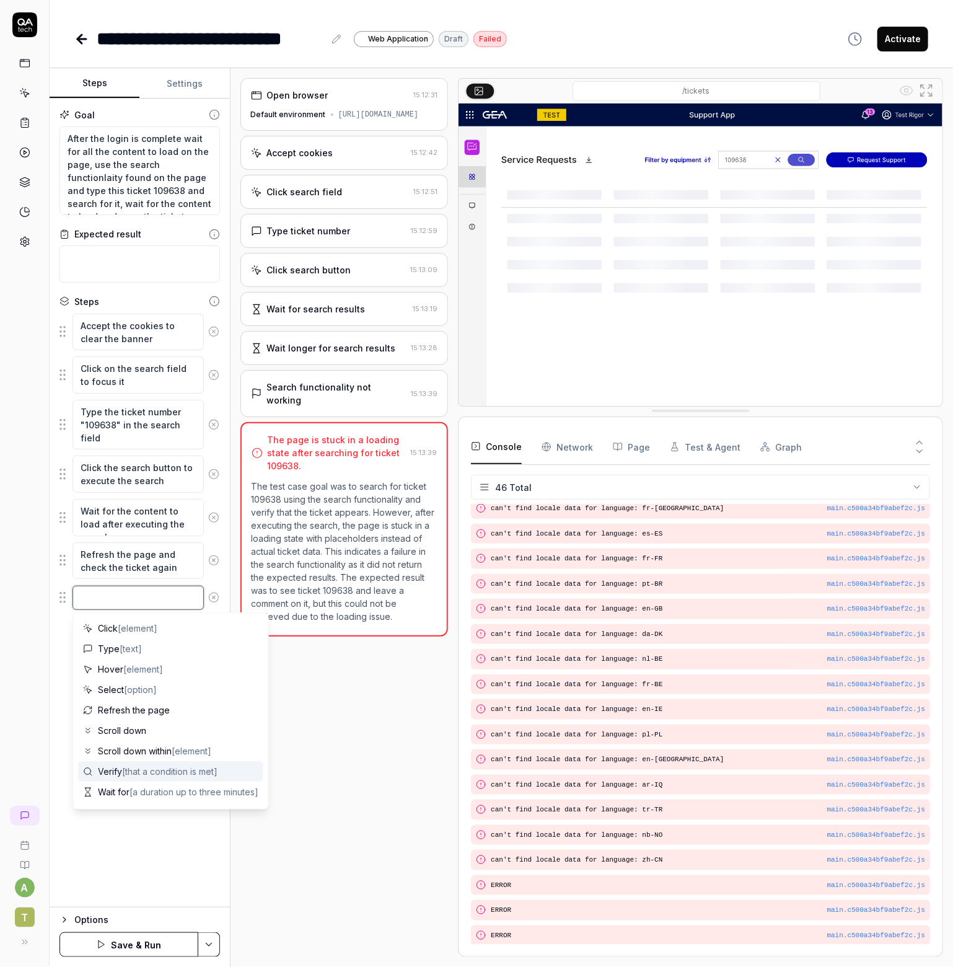
type textarea "*"
type textarea "w"
type textarea "*"
type textarea "wa"
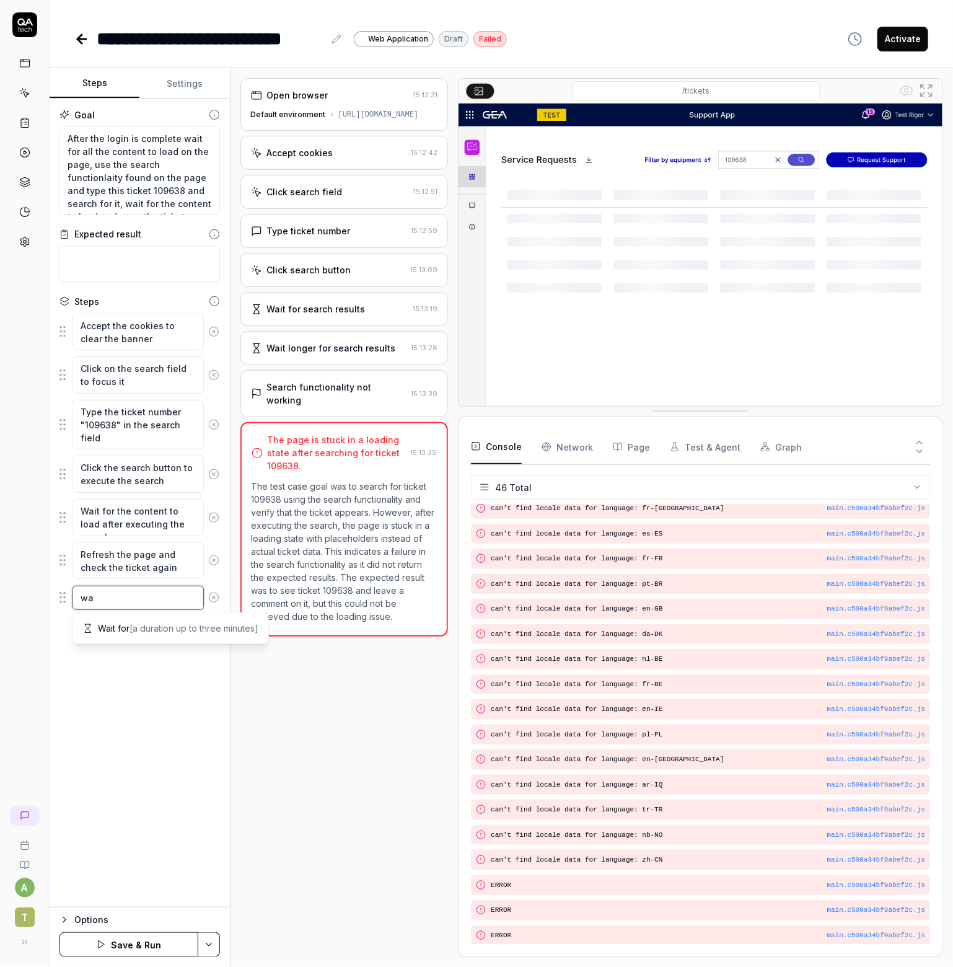
type textarea "*"
type textarea "wai"
click at [151, 628] on span "[a duration up to three minutes]" at bounding box center [194, 628] width 129 height 11
type textarea "*"
type textarea "Wait for"
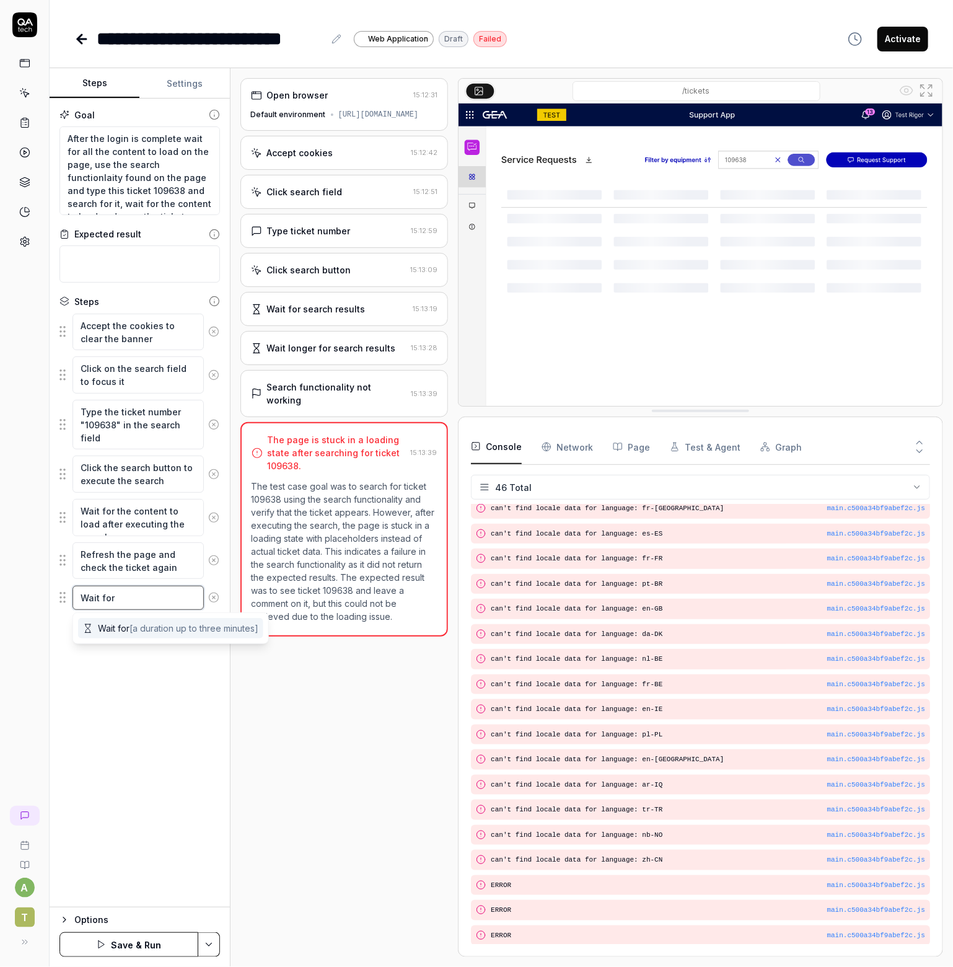
click at [149, 598] on textarea "Wait for" at bounding box center [138, 598] width 131 height 24
type textarea "*"
type textarea "Wait for 2"
type textarea "*"
type textarea "Wait for 2"
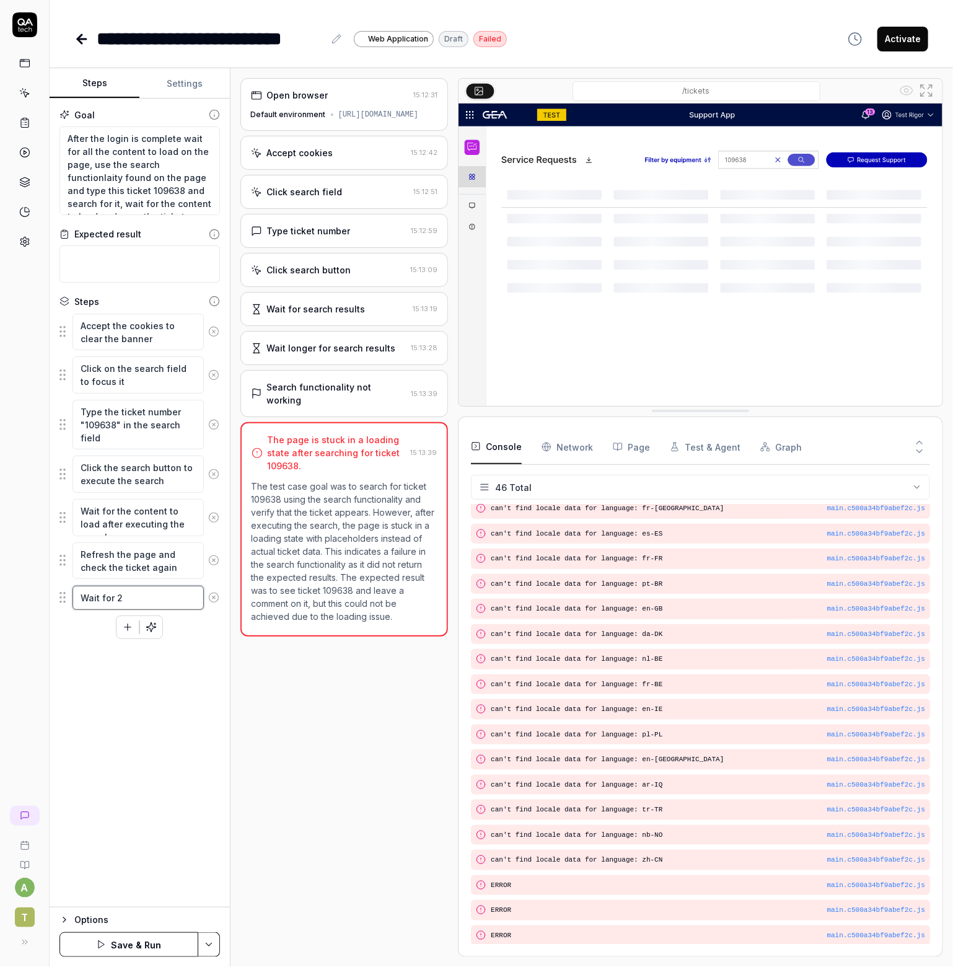
type textarea "*"
type textarea "Wait for 2 m"
type textarea "*"
type textarea "Wait for 2 mi"
type textarea "*"
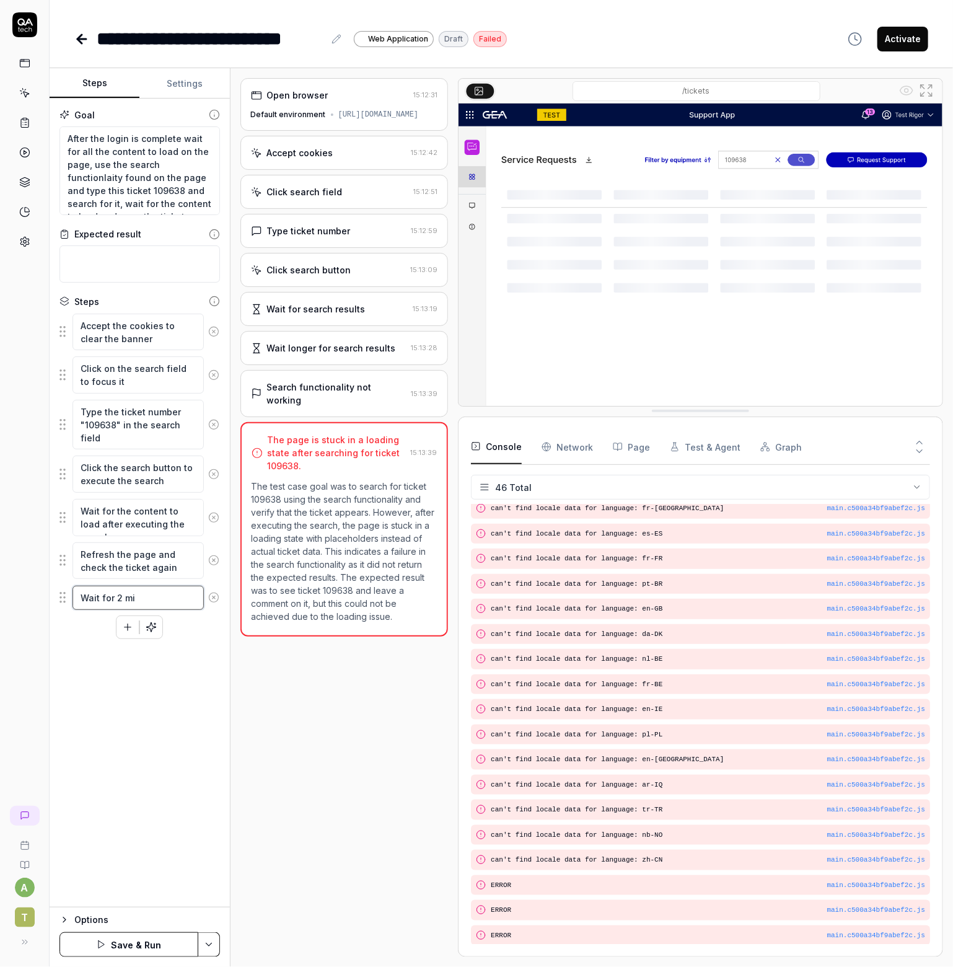
type textarea "Wait for 2 min"
type textarea "*"
type textarea "Wait for 2 minu"
type textarea "*"
type textarea "Wait for 2 minut"
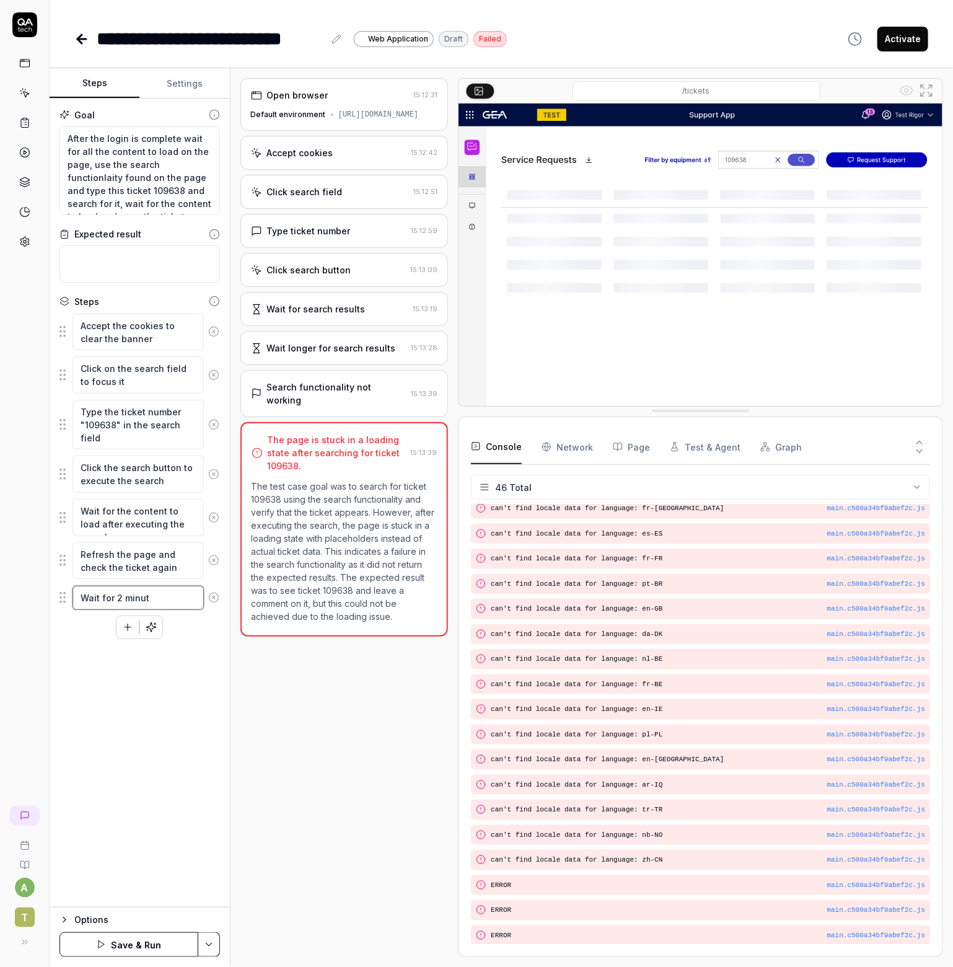
type textarea "*"
type textarea "Wait for 2 minute"
type textarea "*"
type textarea "Wait for 2 minutes"
type textarea "*"
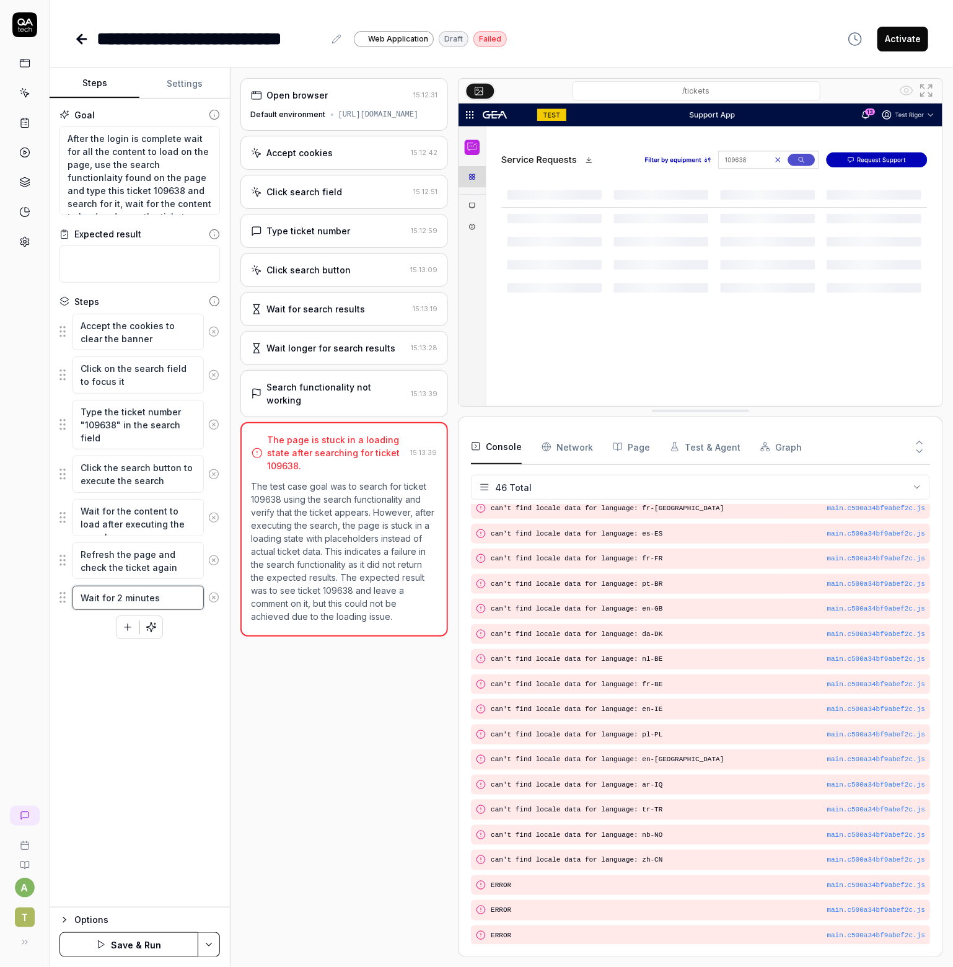
type textarea "Wait for 2 minute"
type textarea "*"
type textarea "Wait for 2 minut"
type textarea "*"
type textarea "Wait for 2 minu"
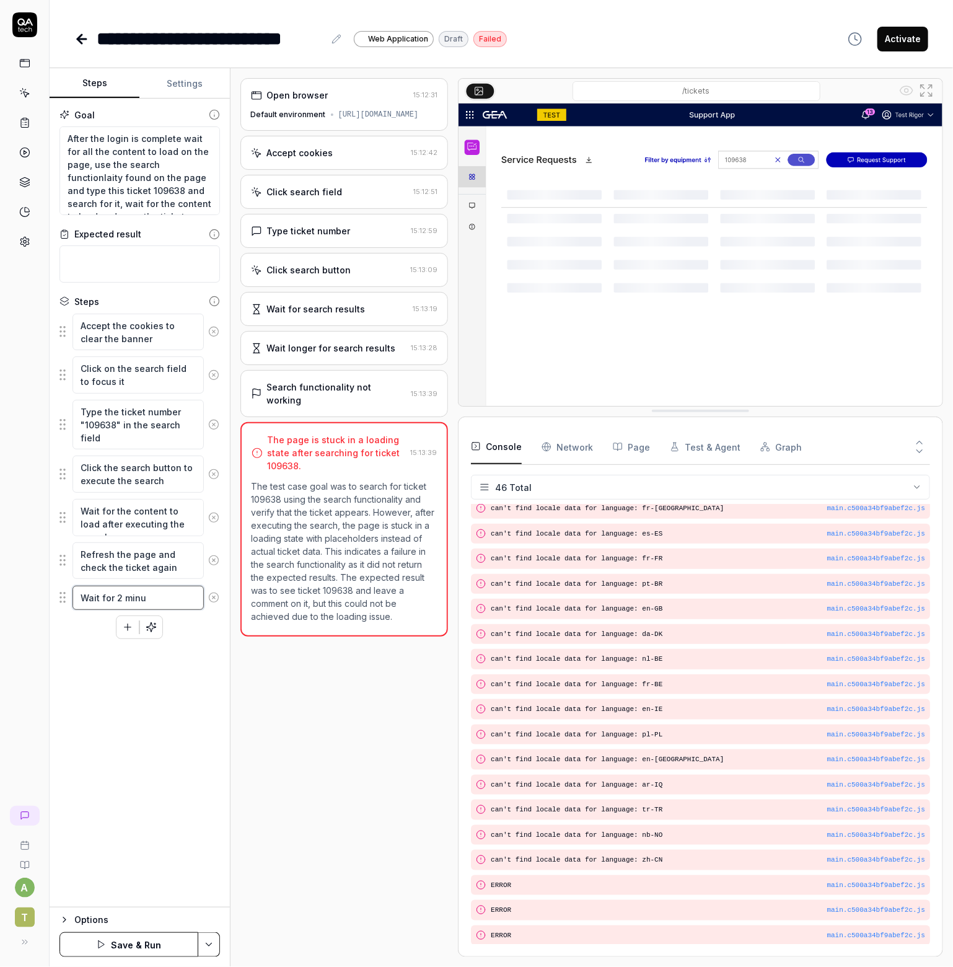
type textarea "*"
type textarea "Wait for 2 min"
type textarea "*"
type textarea "Wait for 2 mi"
type textarea "*"
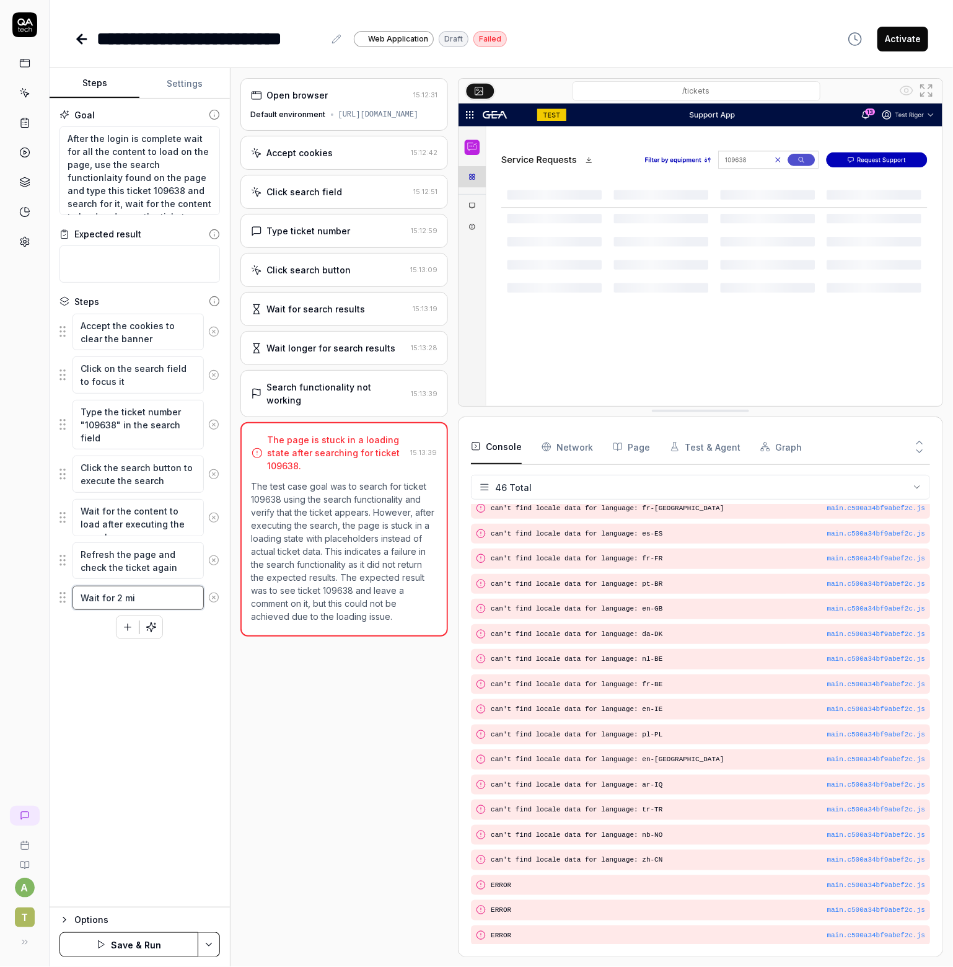
type textarea "Wait for 2 m"
type textarea "*"
type textarea "Wait for 2 mi"
type textarea "*"
type textarea "Wait for 2 min"
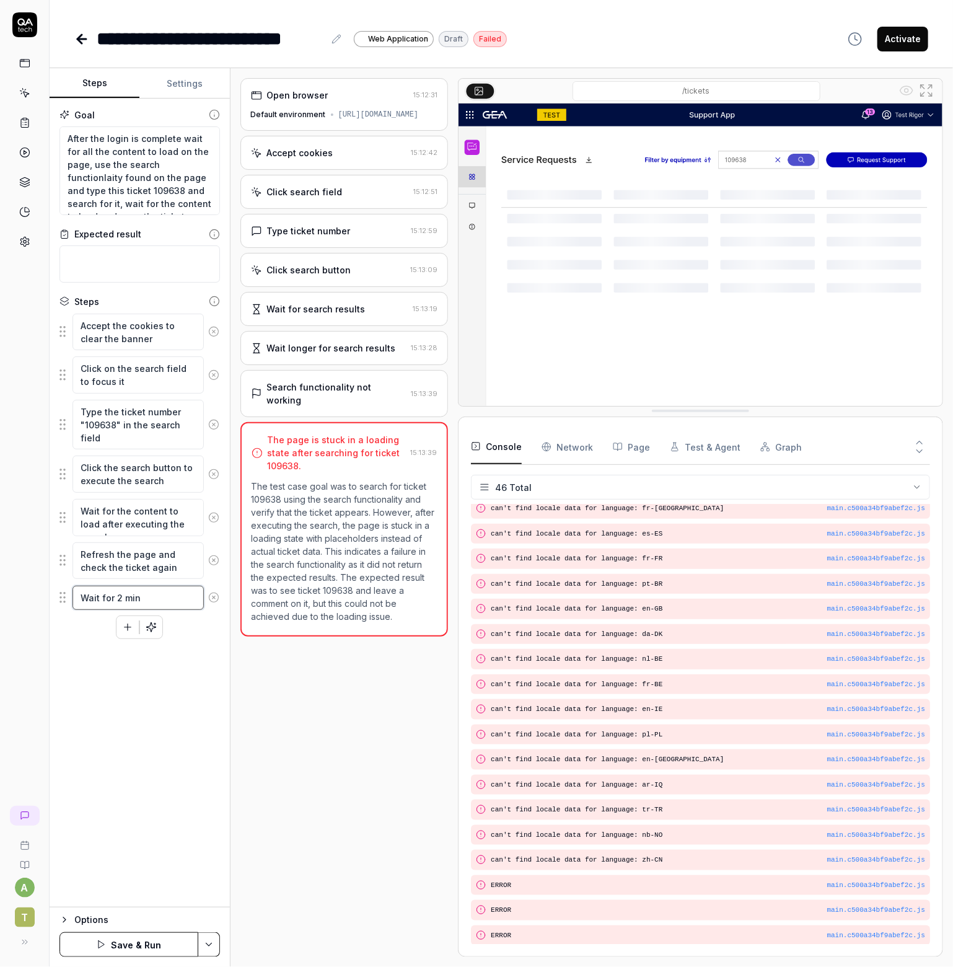
type textarea "*"
type textarea "Wait for 2 minu"
type textarea "*"
type textarea "Wait for 2 minut"
type textarea "*"
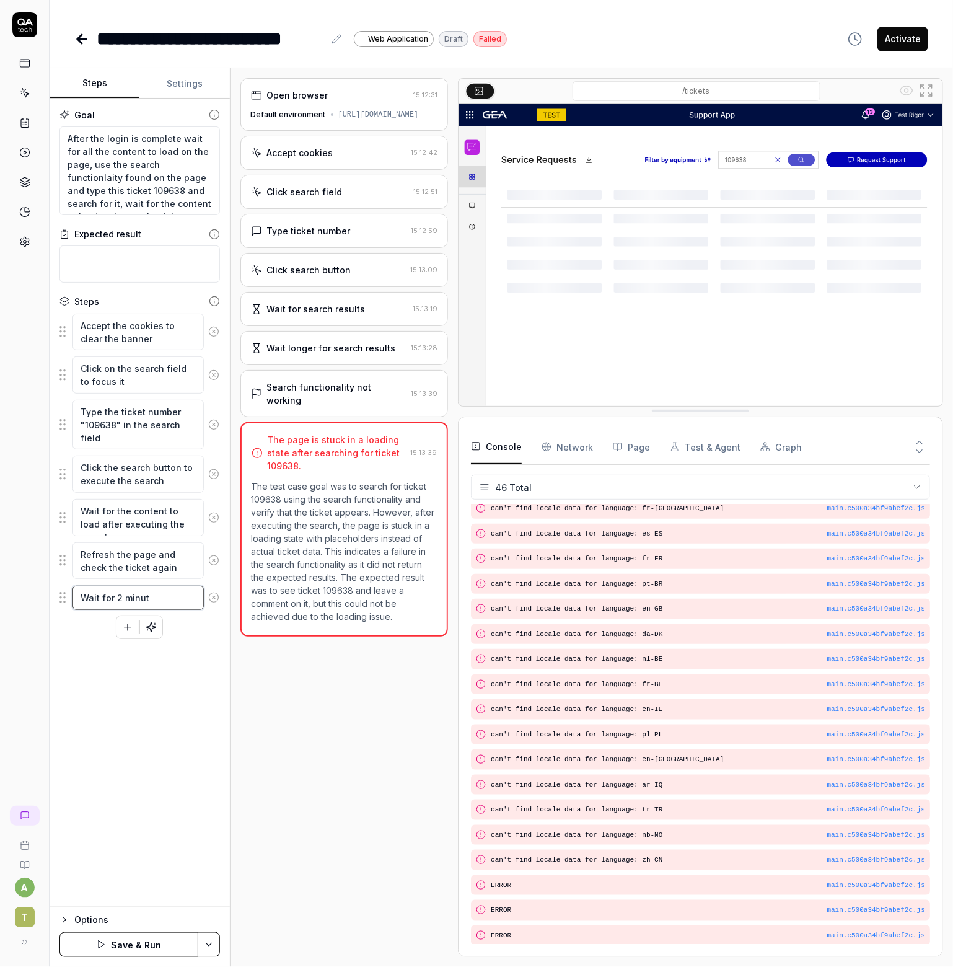
type textarea "Wait for 2 minute"
type textarea "*"
type textarea "Wait for 2 minutes"
click at [164, 795] on div "Goal After the login is complete wait for all the content to load on the page, …" at bounding box center [140, 503] width 180 height 809
click at [136, 939] on button "Save & Run" at bounding box center [129, 944] width 139 height 25
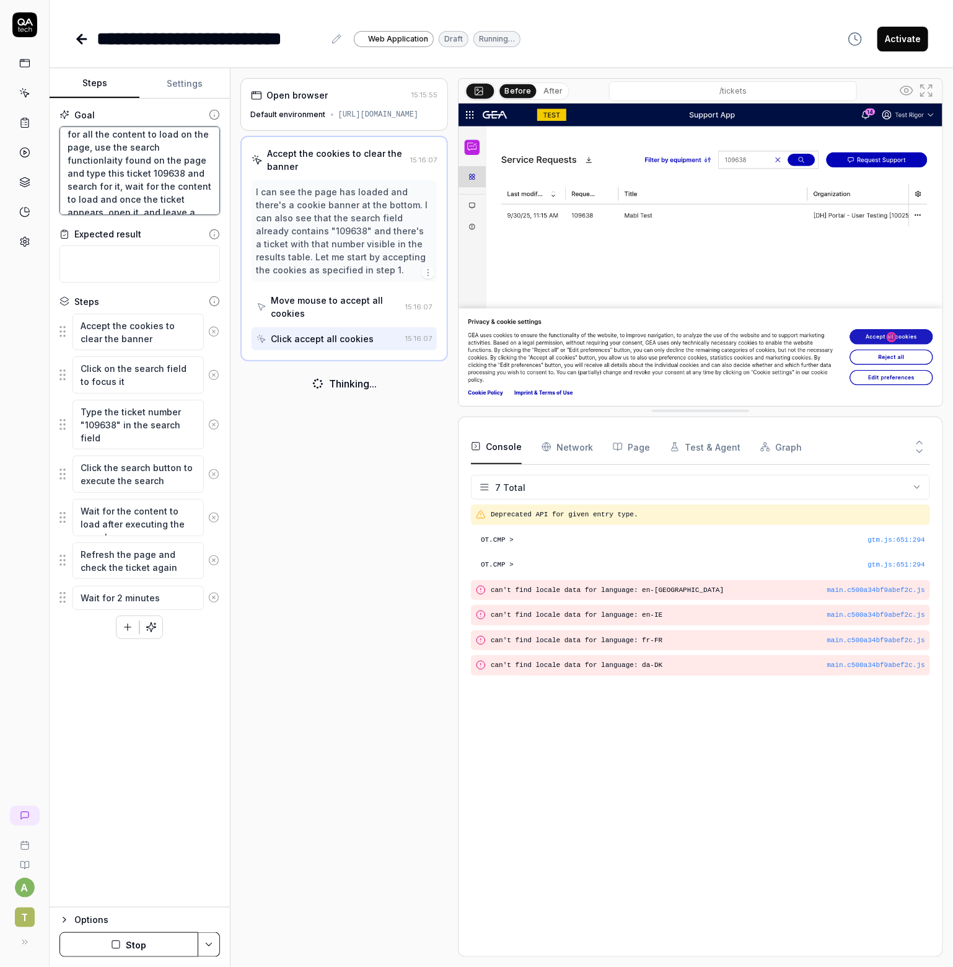
scroll to position [91, 0]
drag, startPoint x: 68, startPoint y: 136, endPoint x: 198, endPoint y: 209, distance: 149.9
click at [198, 209] on textarea "After the login is complete wait for all the content to load on the page, use t…" at bounding box center [140, 170] width 161 height 89
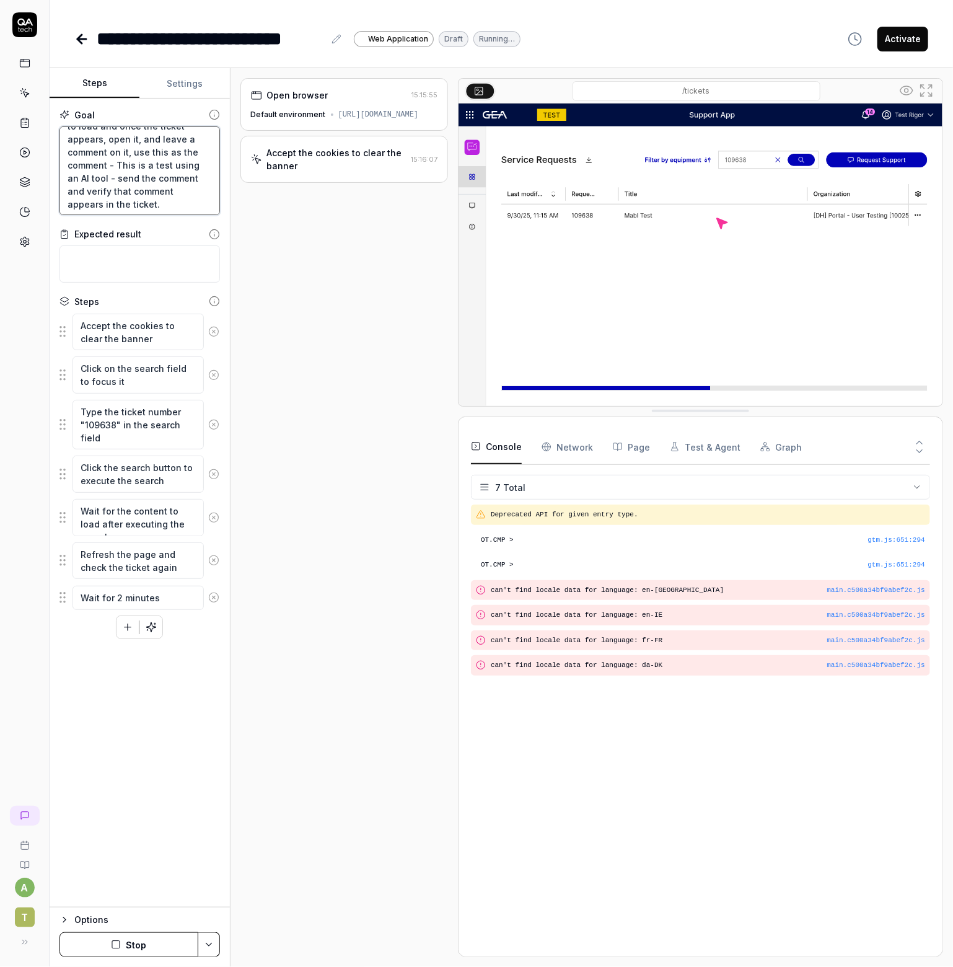
click at [192, 188] on textarea "After the login is complete wait for all the content to load on the page, use t…" at bounding box center [140, 170] width 161 height 89
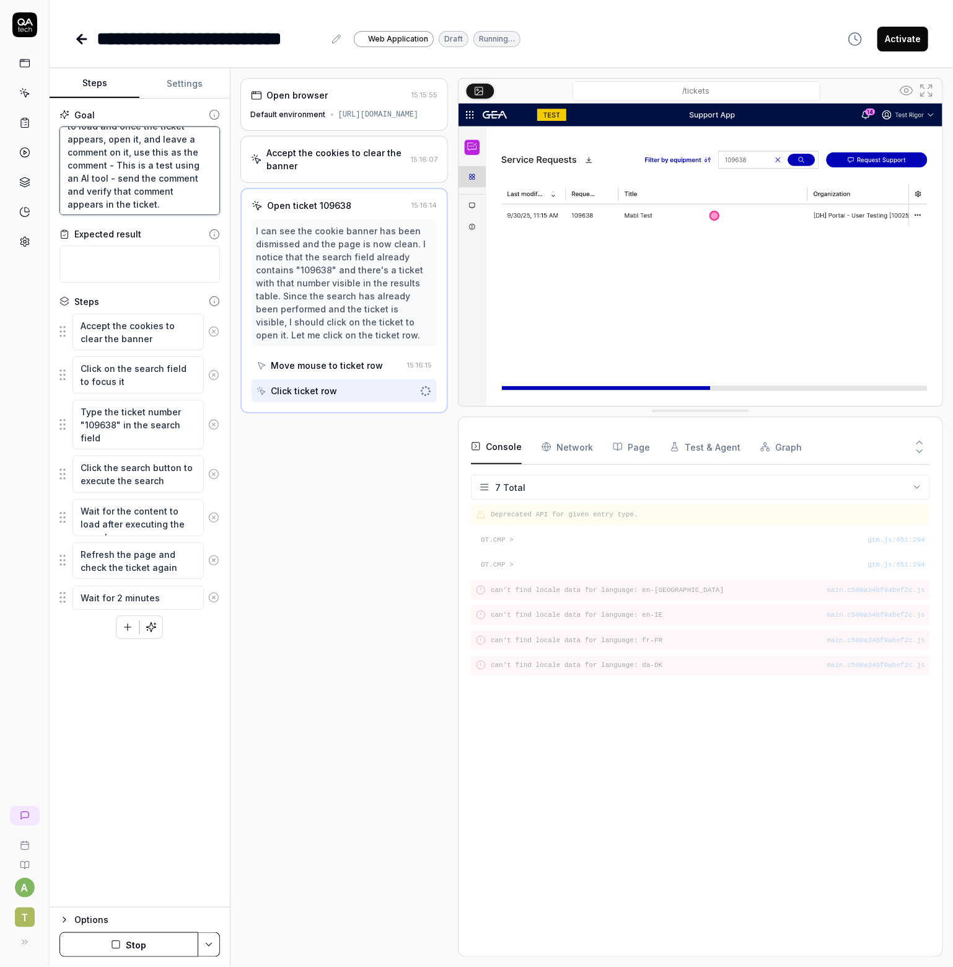
click at [200, 203] on textarea "After the login is complete wait for all the content to load on the page, use t…" at bounding box center [140, 170] width 161 height 89
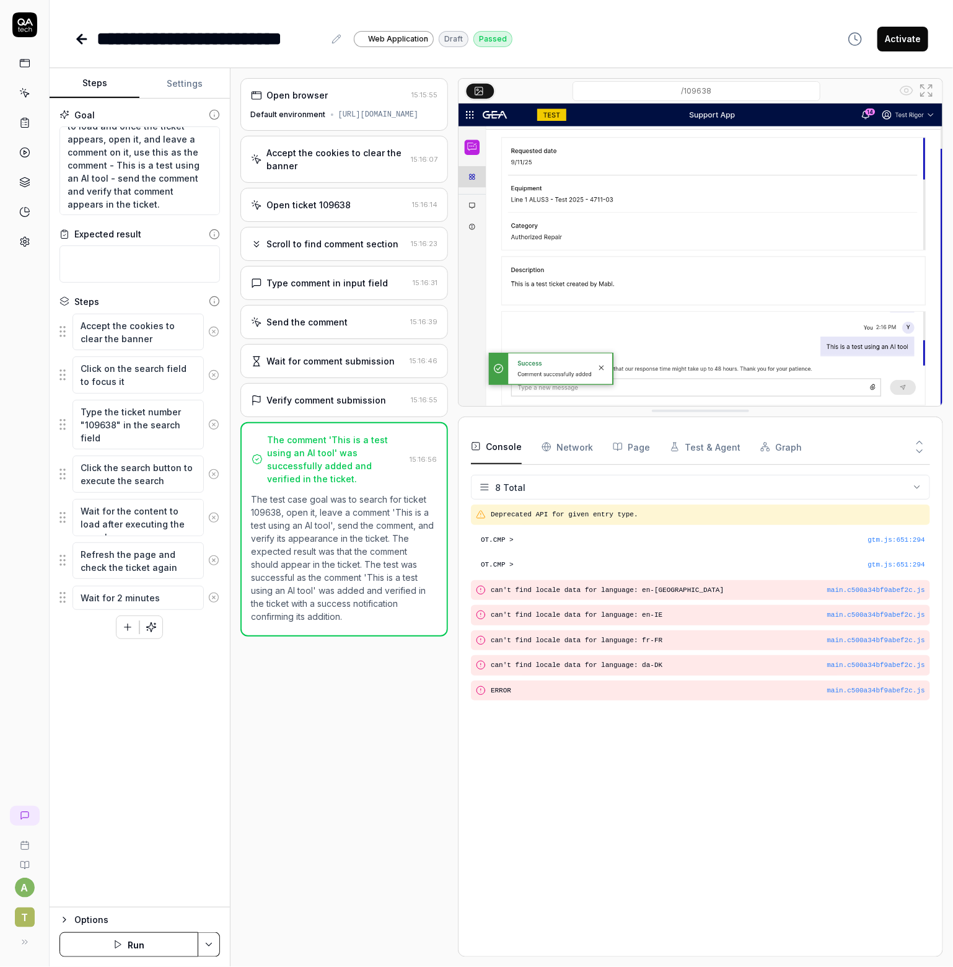
click at [81, 37] on icon at bounding box center [81, 39] width 15 height 15
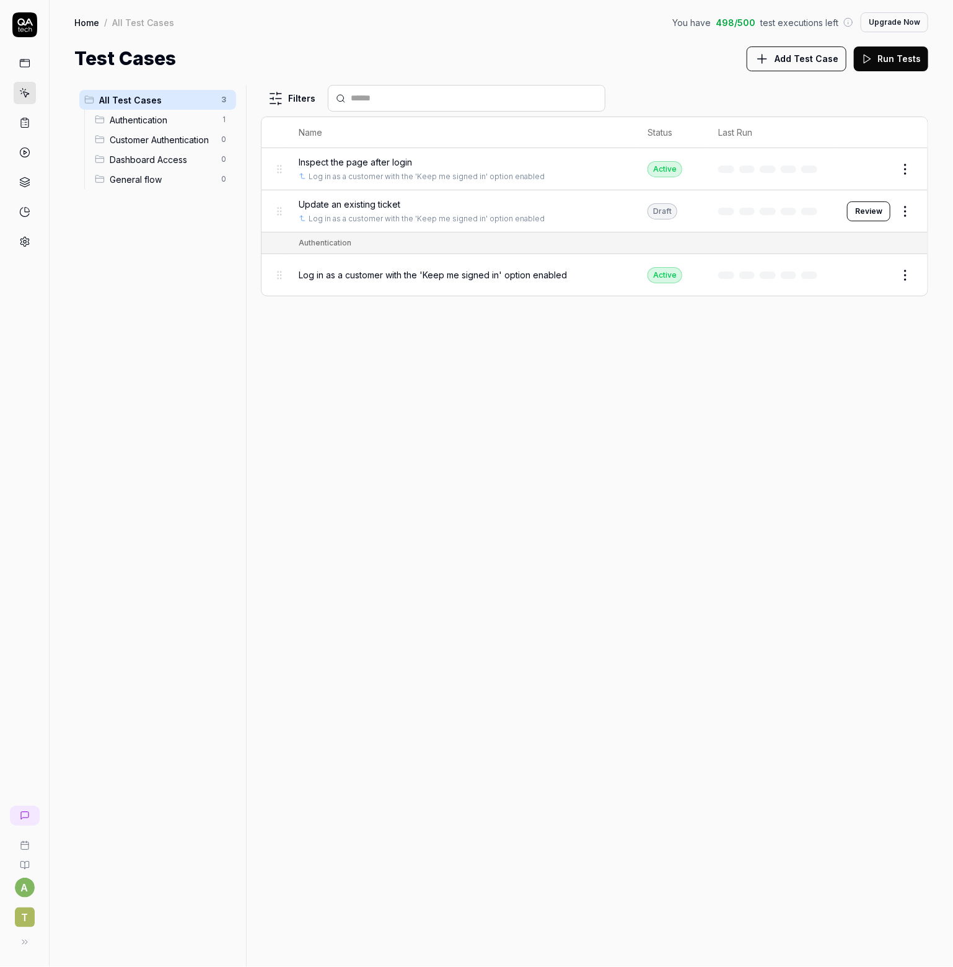
click at [24, 20] on icon at bounding box center [24, 22] width 15 height 7
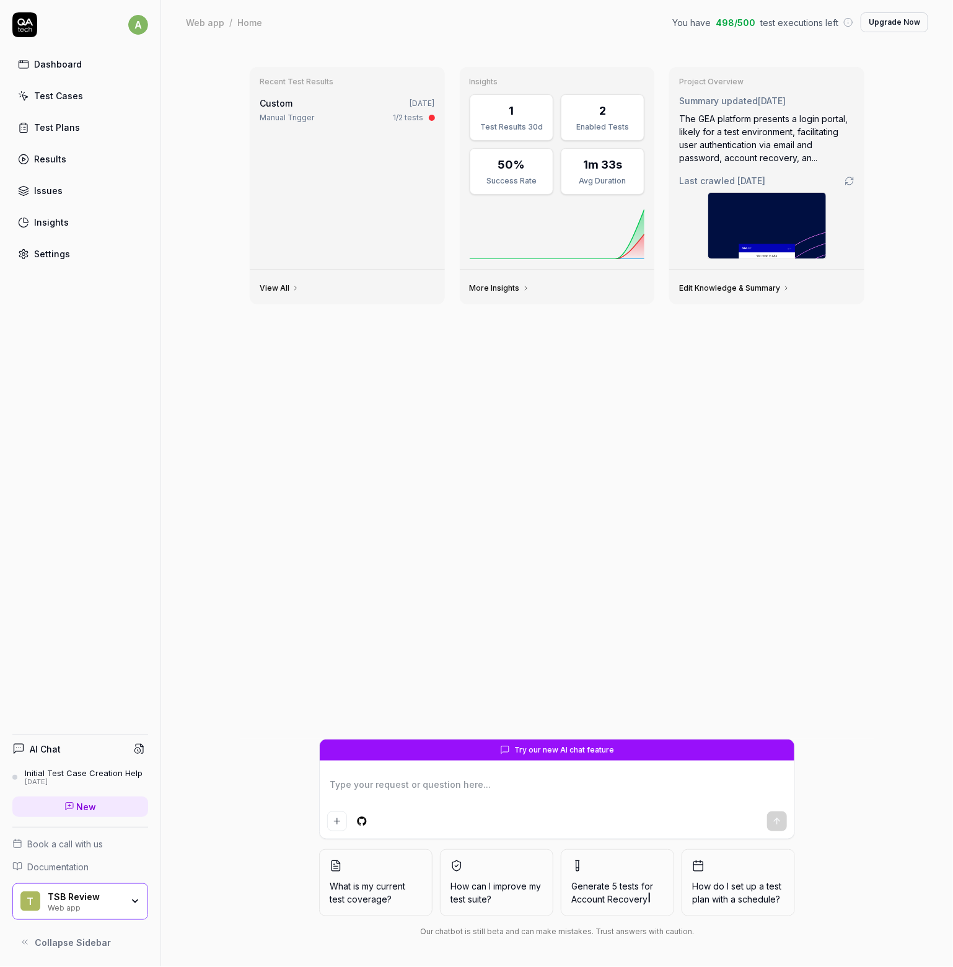
drag, startPoint x: 89, startPoint y: 803, endPoint x: 84, endPoint y: 798, distance: 7.1
click at [89, 803] on span "New" at bounding box center [87, 806] width 20 height 13
type textarea "*"
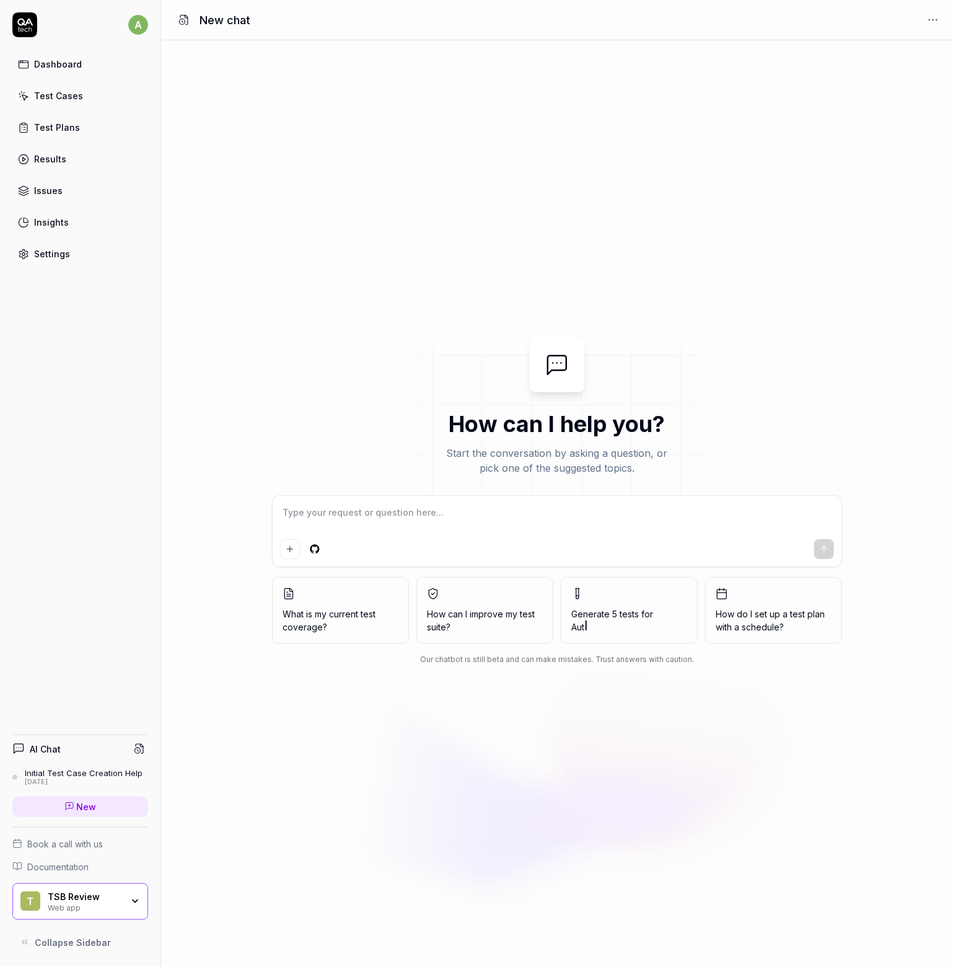
click at [413, 516] on textarea at bounding box center [557, 518] width 554 height 31
type textarea "*"
type textarea "Login into the platform using the saved credentials, use the search functionali…"
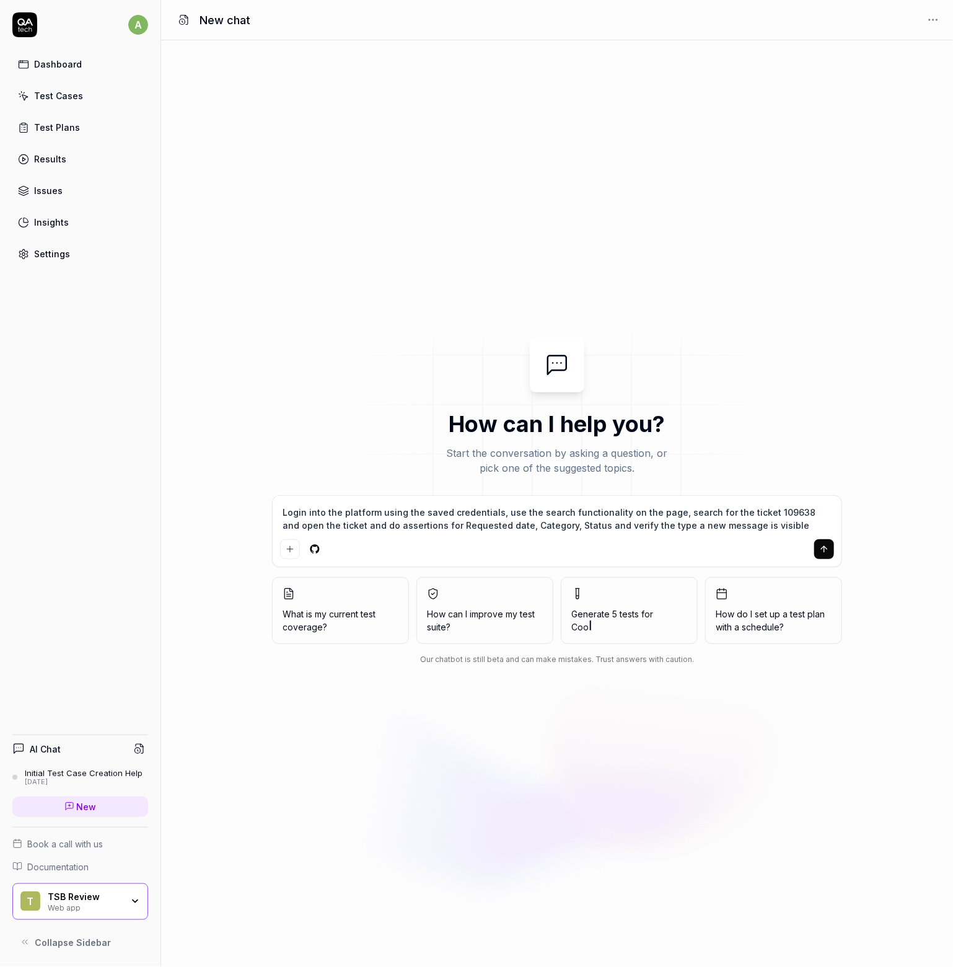
type textarea "*"
type textarea "Login into the platform using the saved credentials, use the search functionali…"
click at [820, 547] on icon "submit" at bounding box center [825, 549] width 10 height 10
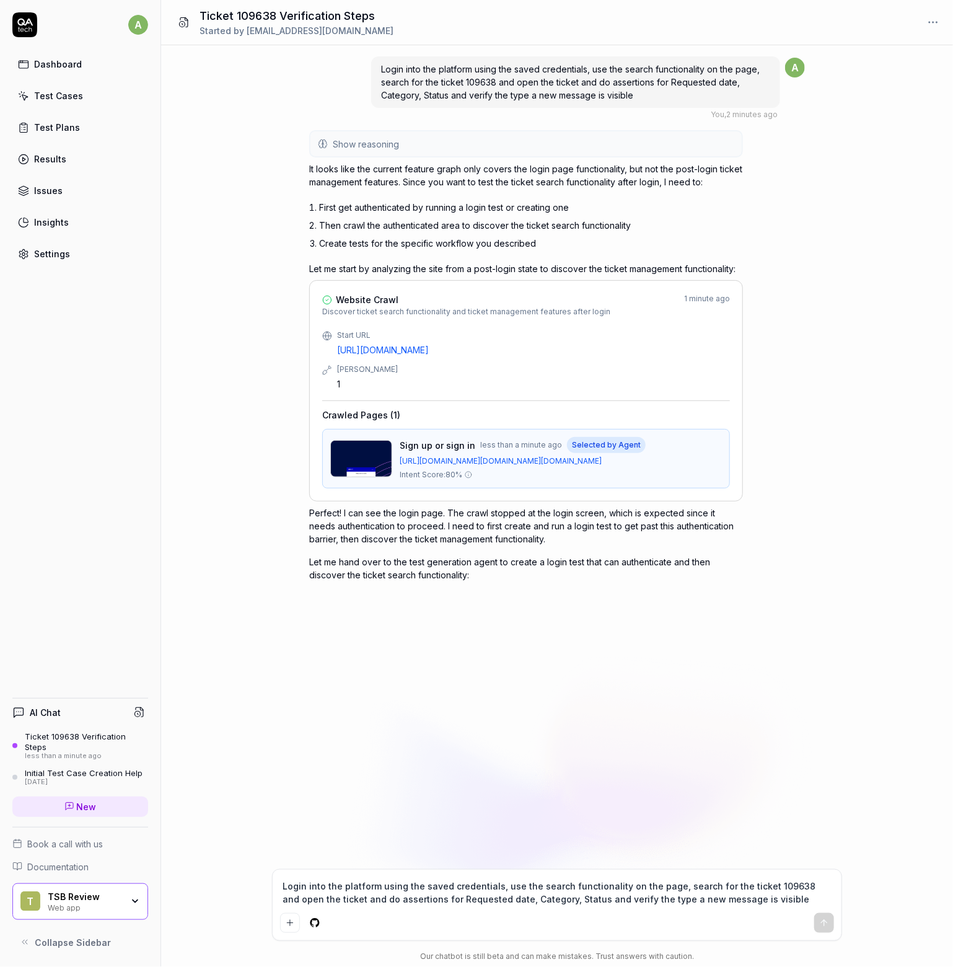
click at [62, 100] on div "Test Cases" at bounding box center [58, 95] width 49 height 13
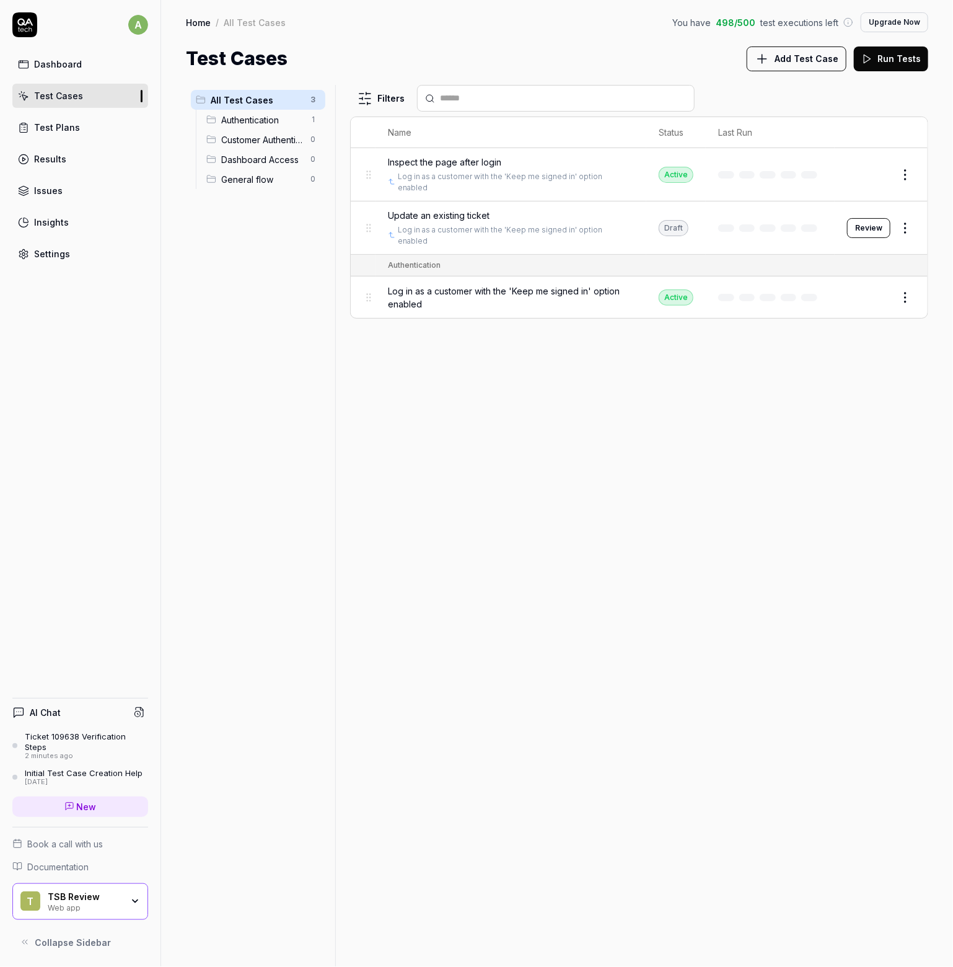
drag, startPoint x: 164, startPoint y: 189, endPoint x: 151, endPoint y: 181, distance: 15.3
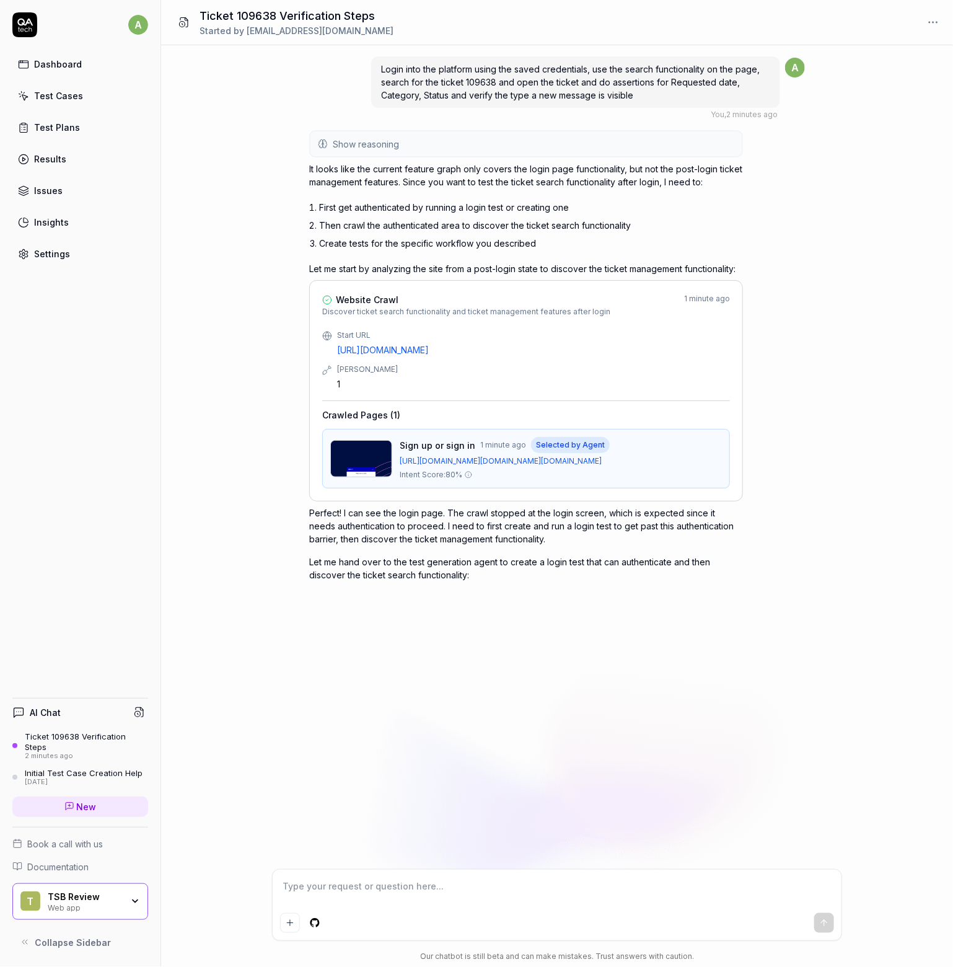
click at [63, 68] on div "Dashboard" at bounding box center [58, 64] width 48 height 13
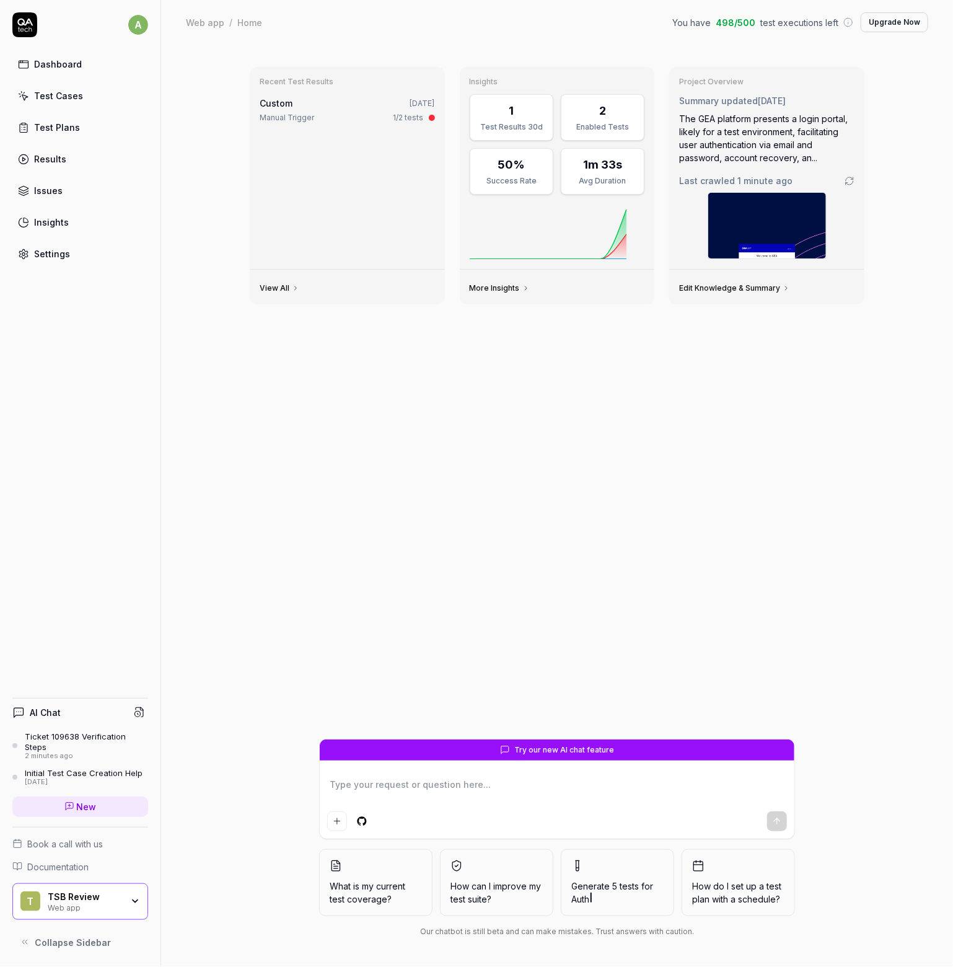
click at [60, 99] on div "Test Cases" at bounding box center [58, 95] width 49 height 13
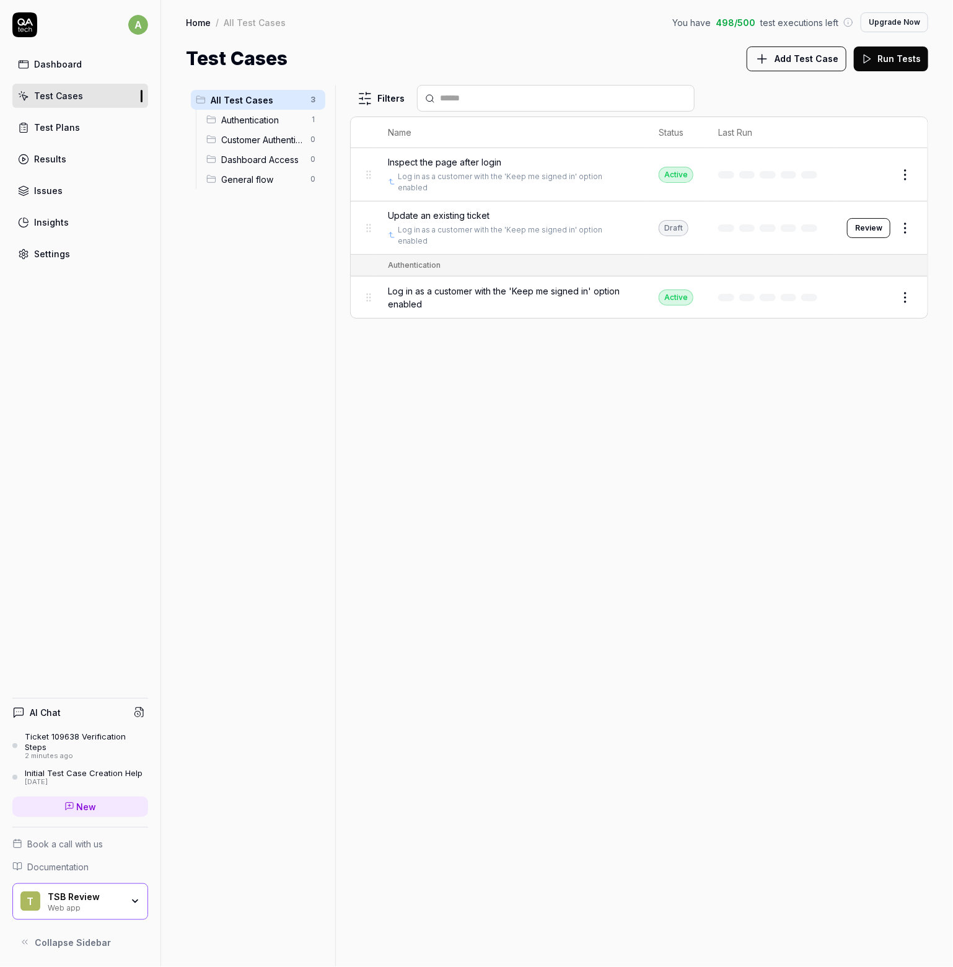
click at [88, 747] on div "Ticket 109638 Verification Steps" at bounding box center [86, 742] width 123 height 20
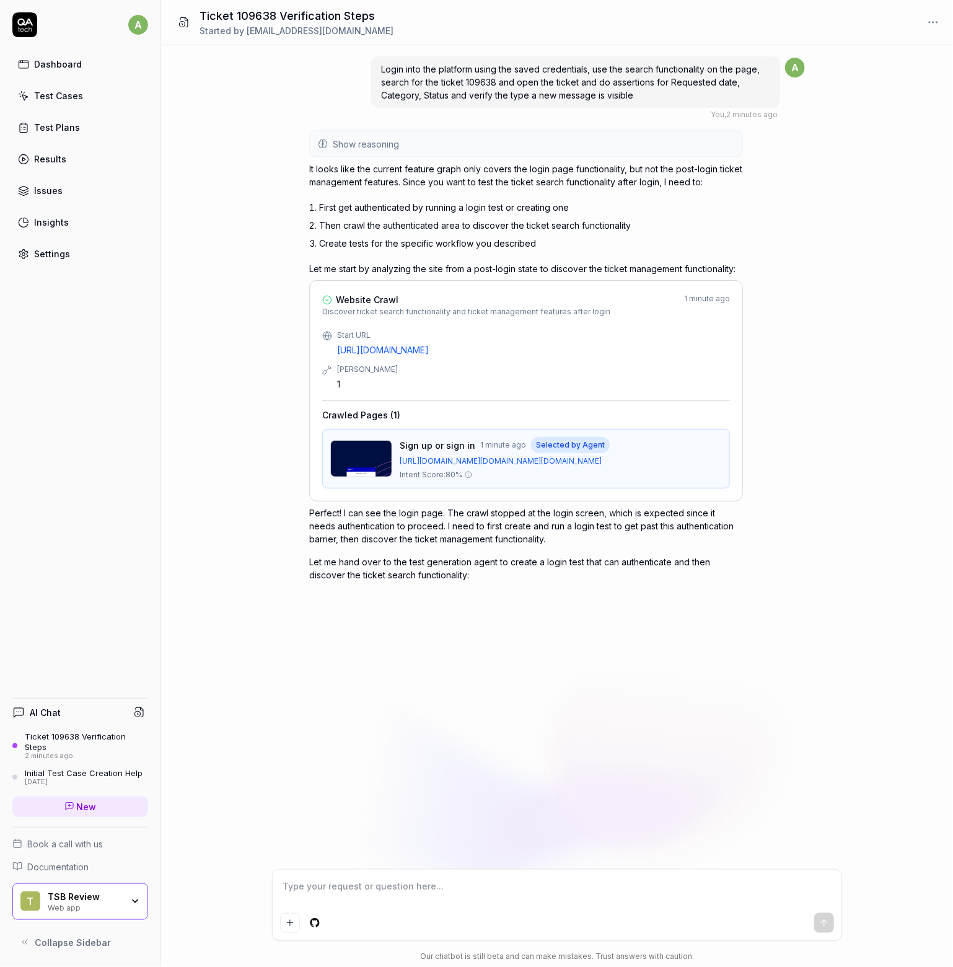
click at [379, 893] on textarea at bounding box center [557, 892] width 554 height 31
type textarea "*"
type textarea "c"
type textarea "*"
type textarea "cr"
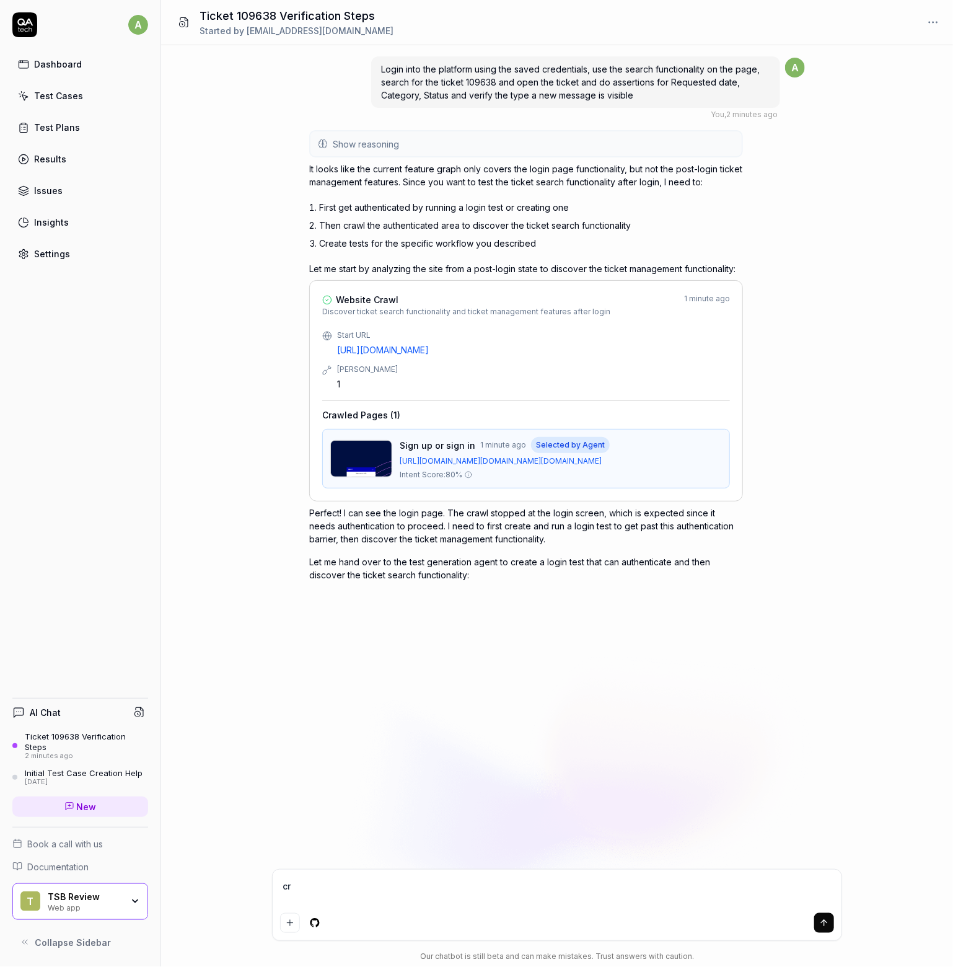
type textarea "*"
type textarea "cre"
type textarea "*"
type textarea "crea"
type textarea "*"
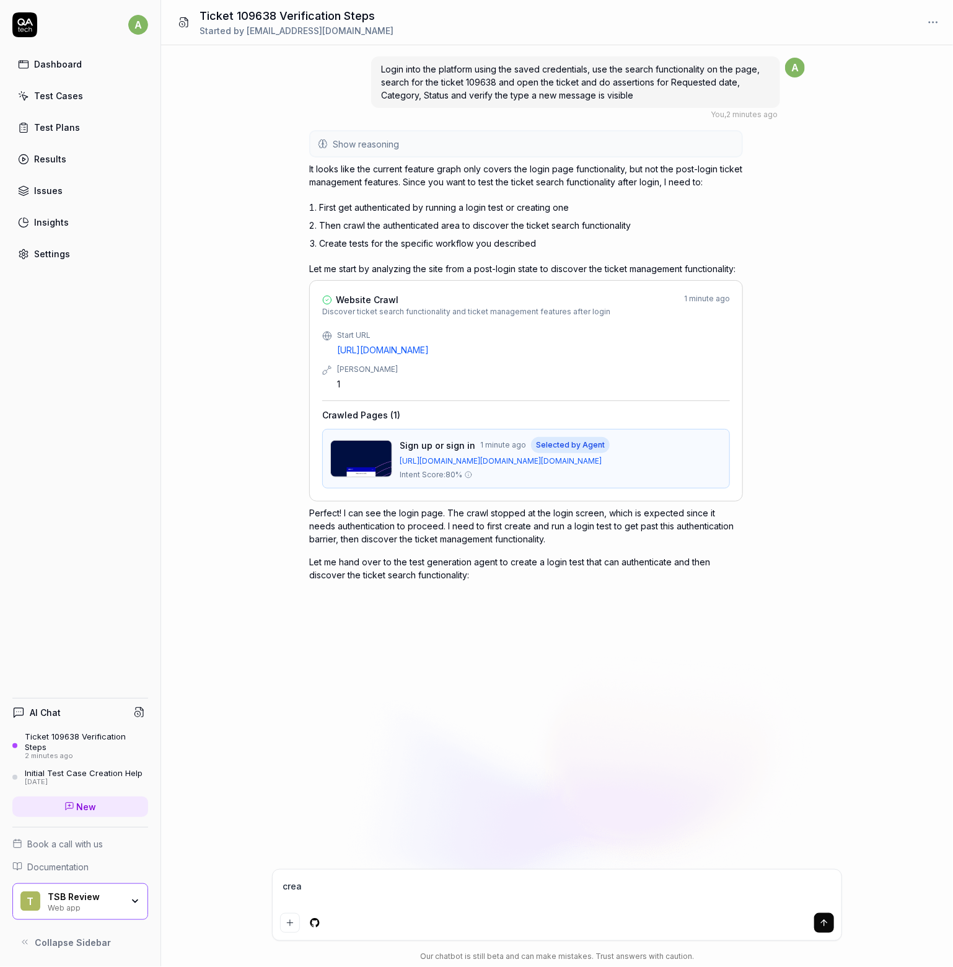
type textarea "creat"
type textarea "*"
type textarea "create"
type textarea "*"
type textarea "create t"
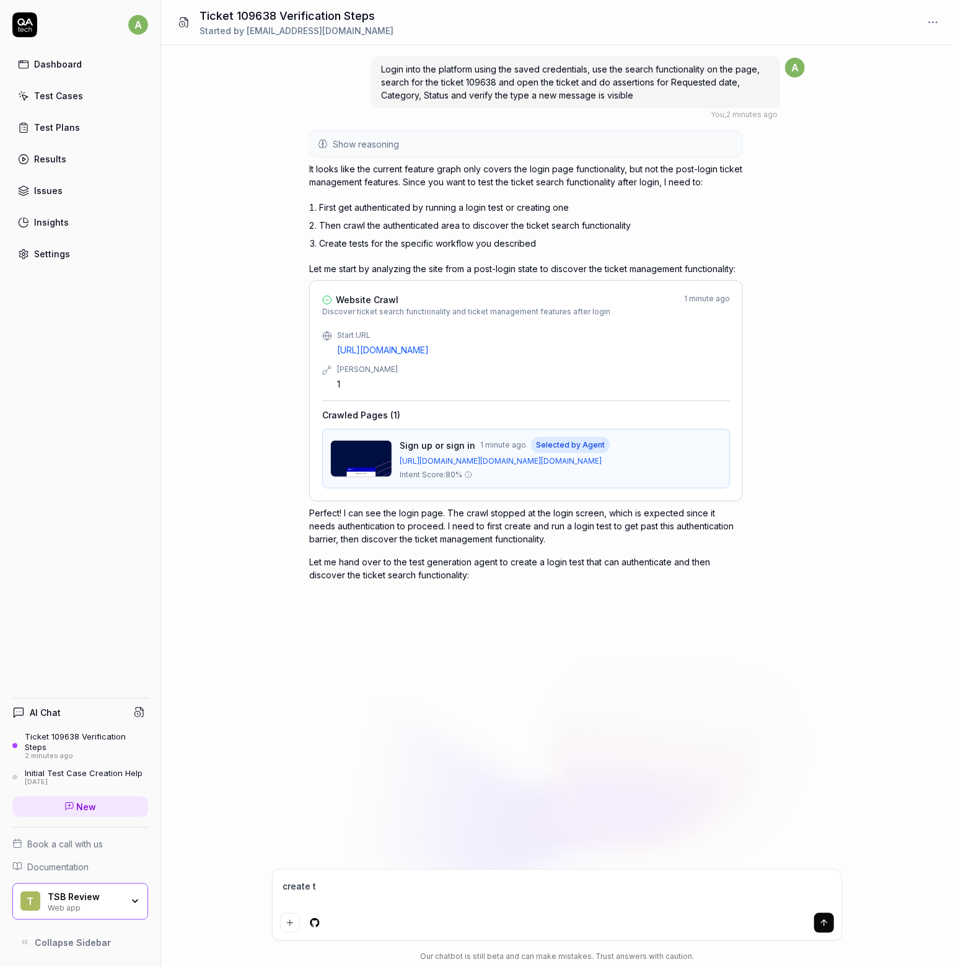
type textarea "*"
type textarea "create te"
type textarea "*"
type textarea "create t"
type textarea "*"
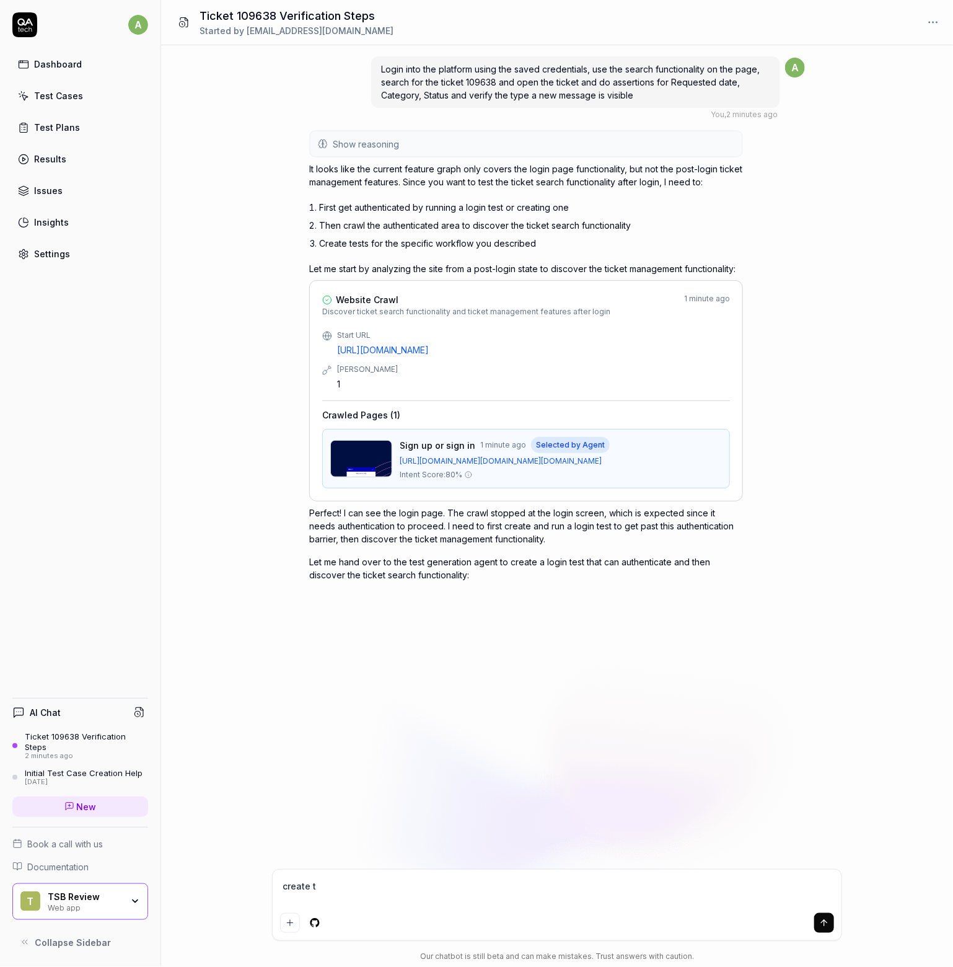
type textarea "create th"
type textarea "*"
type textarea "create the"
type textarea "*"
type textarea "create the"
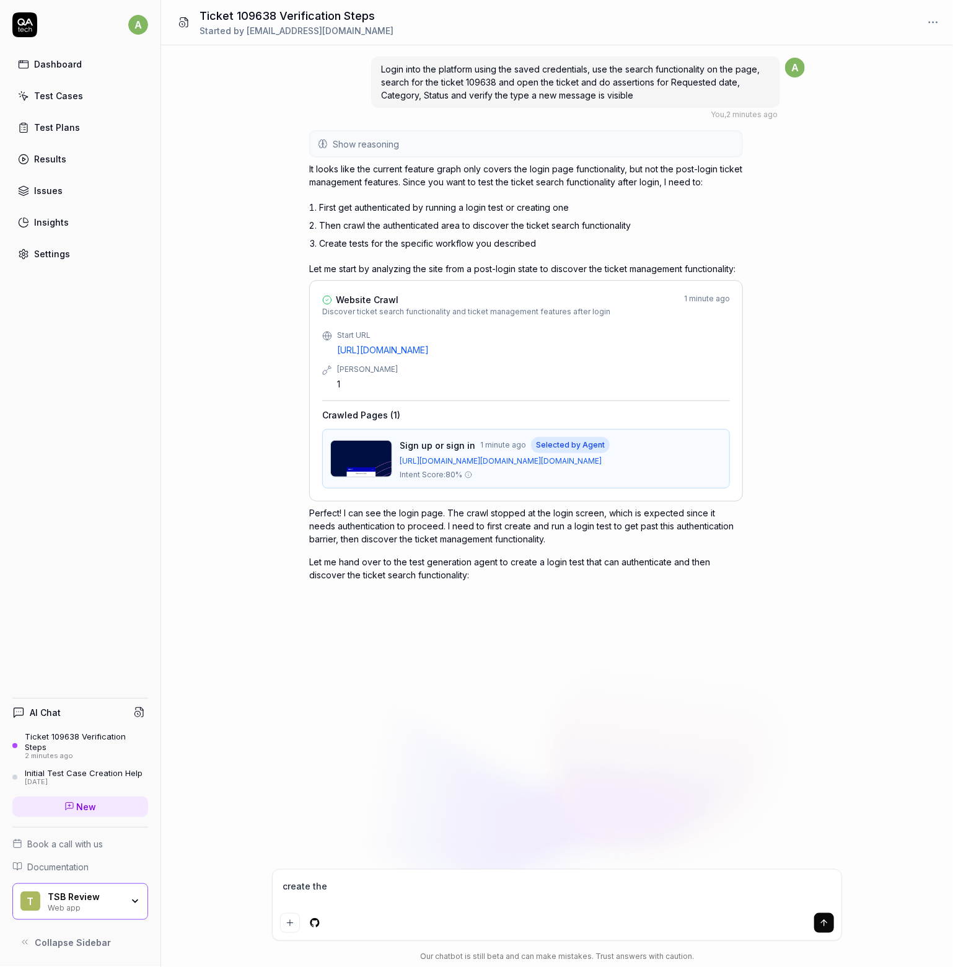
type textarea "*"
type textarea "create the t"
type textarea "*"
type textarea "create the te"
type textarea "*"
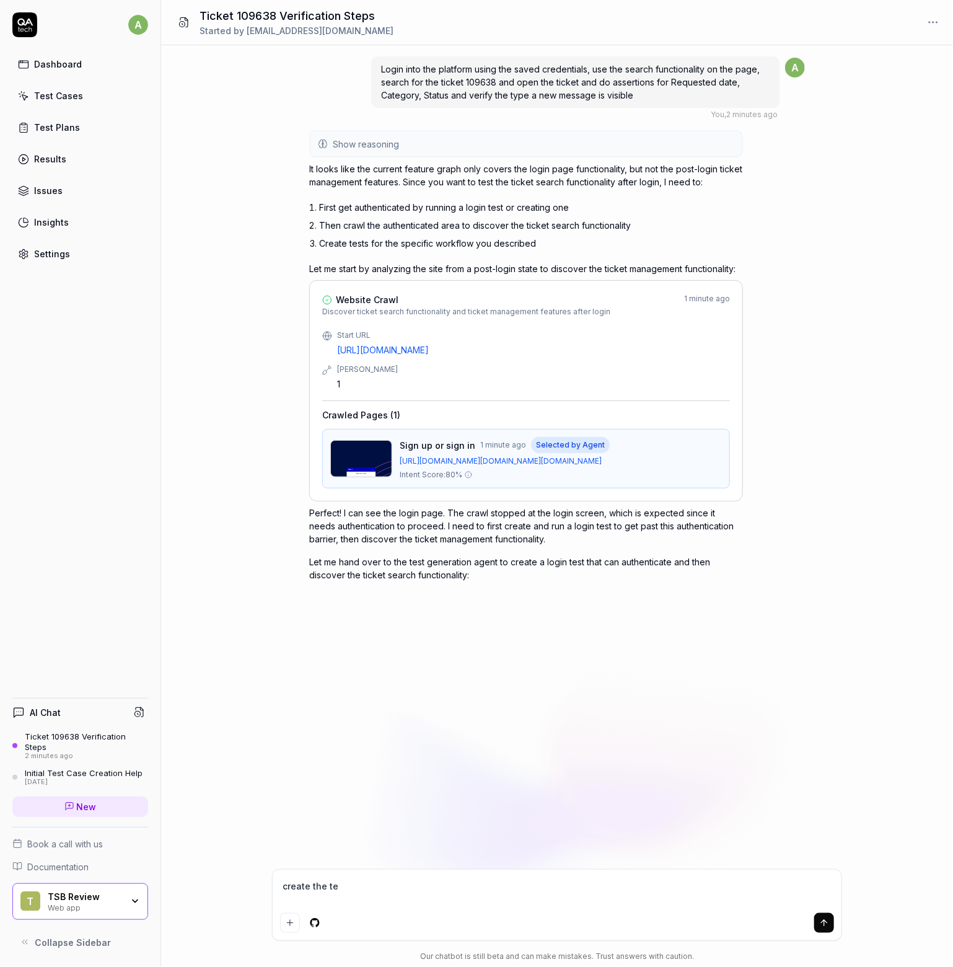
type textarea "create the tes"
type textarea "*"
type textarea "create the test"
type textarea "*"
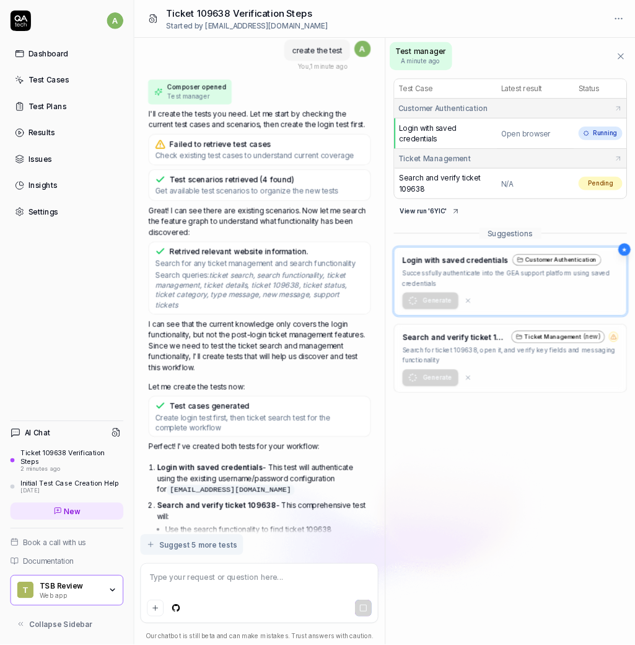
scroll to position [715, 0]
drag, startPoint x: 394, startPoint y: 183, endPoint x: 466, endPoint y: 195, distance: 72.8
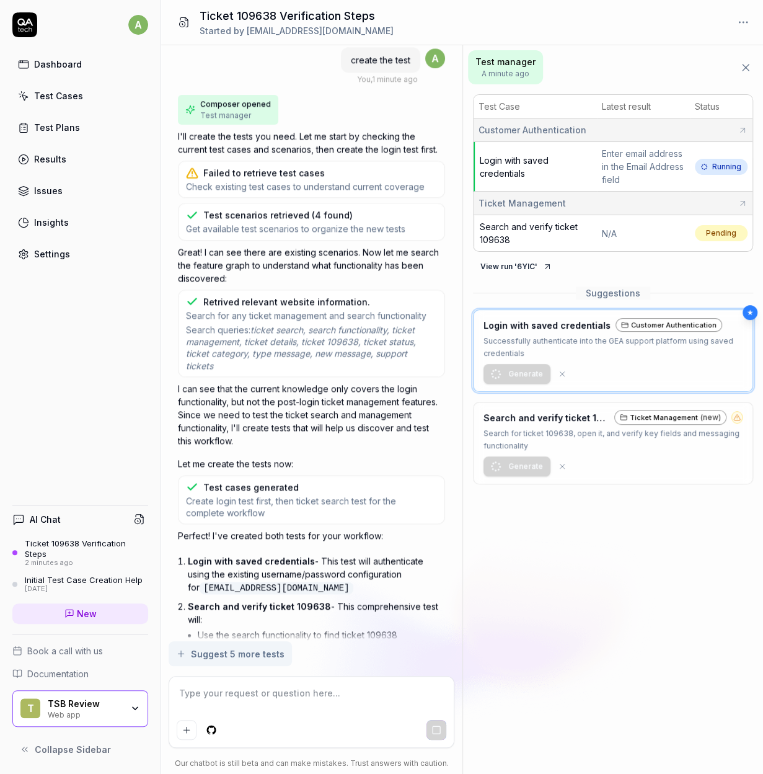
drag, startPoint x: 658, startPoint y: 633, endPoint x: 516, endPoint y: 613, distance: 143.3
drag, startPoint x: 524, startPoint y: 611, endPoint x: 564, endPoint y: 620, distance: 40.6
click at [567, 621] on div "Test manager A minute ago Test Case Latest result Status Customer Authenticatio…" at bounding box center [613, 409] width 301 height 728
click at [436, 567] on p "Login with saved credentials - This test will authenticate using the existing u…" at bounding box center [316, 574] width 257 height 40
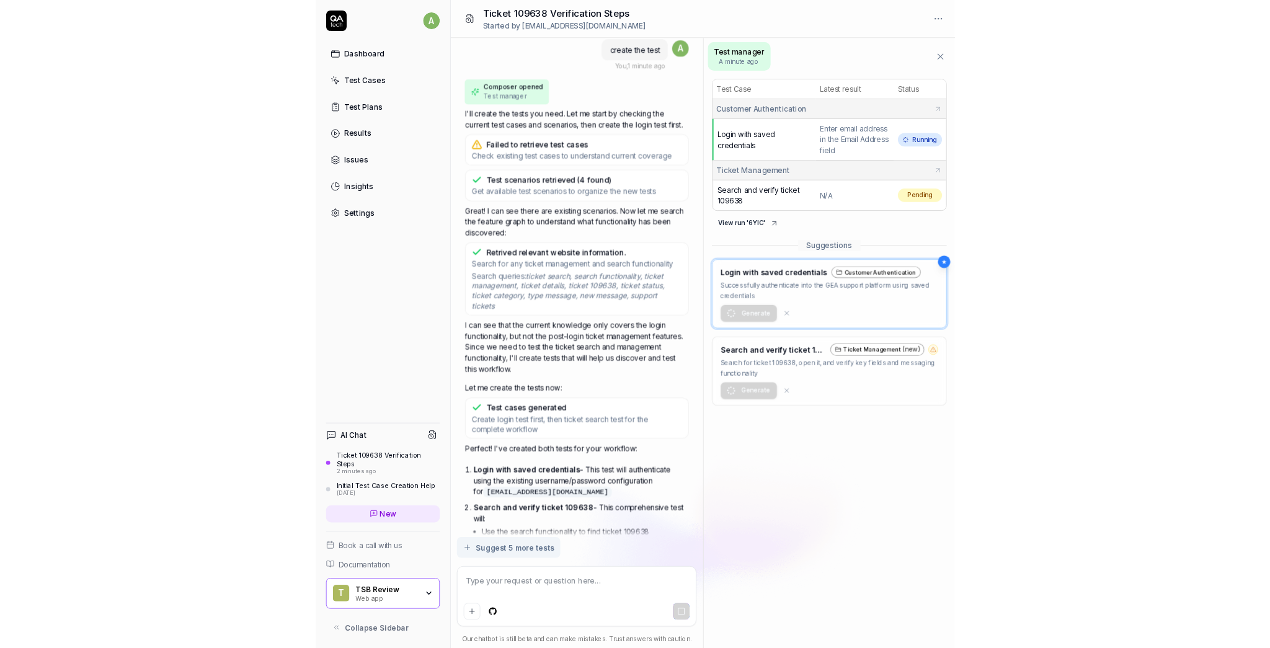
scroll to position [715, 0]
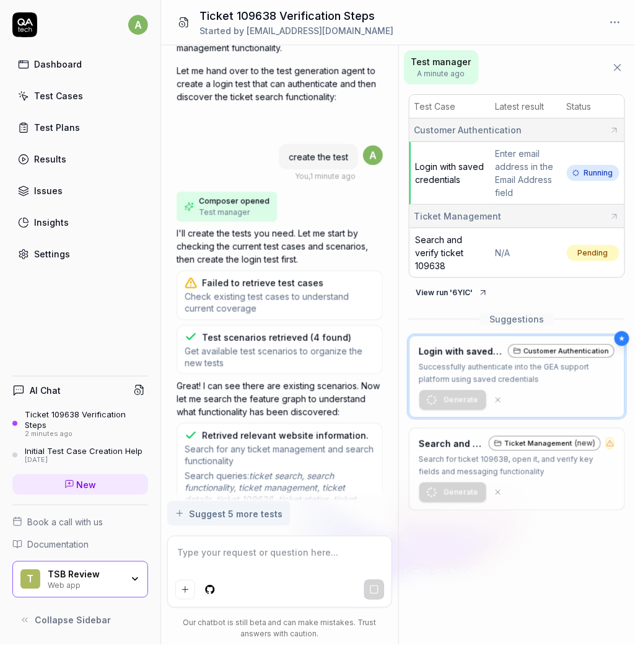
drag, startPoint x: 314, startPoint y: 343, endPoint x: 255, endPoint y: 340, distance: 59.0
drag, startPoint x: 347, startPoint y: 405, endPoint x: 330, endPoint y: 557, distance: 153.4
click at [386, 415] on div "Login into the platform using the saved credentials, use the search functionali…" at bounding box center [279, 273] width 237 height 456
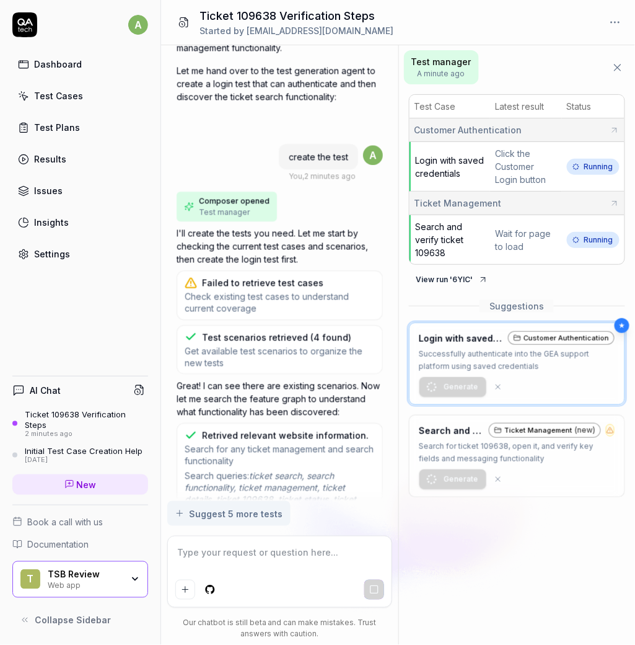
click at [457, 203] on span "Ticket Management" at bounding box center [458, 203] width 87 height 13
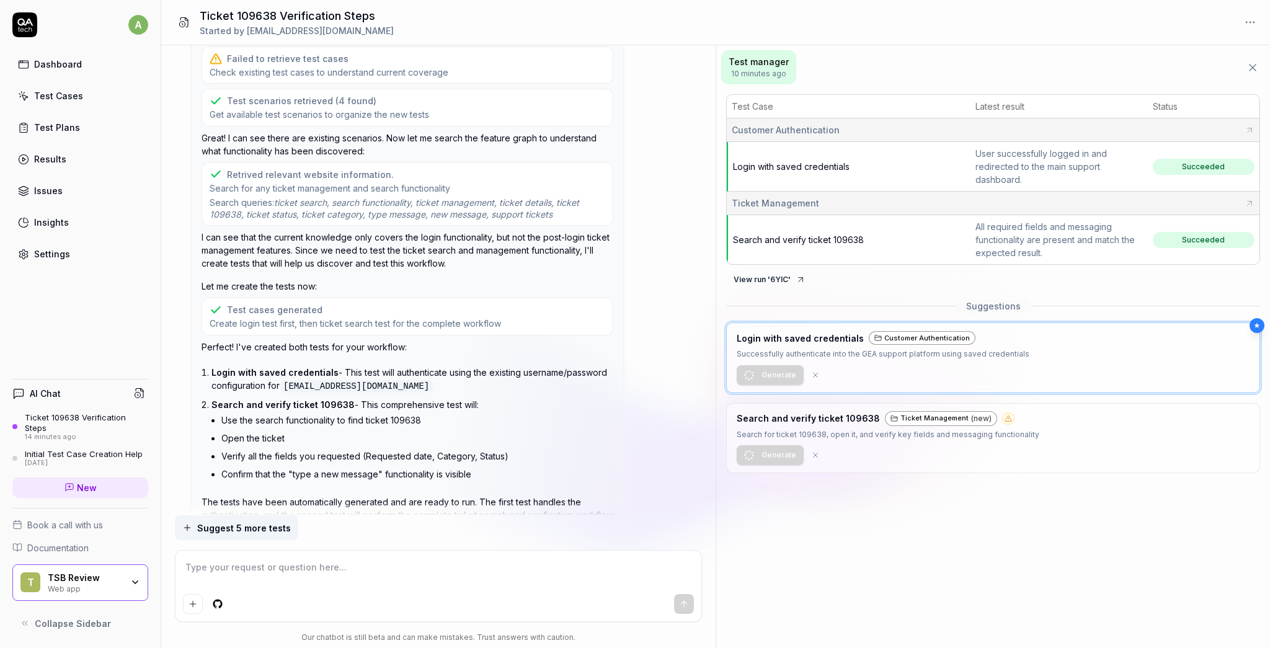
scroll to position [526, 0]
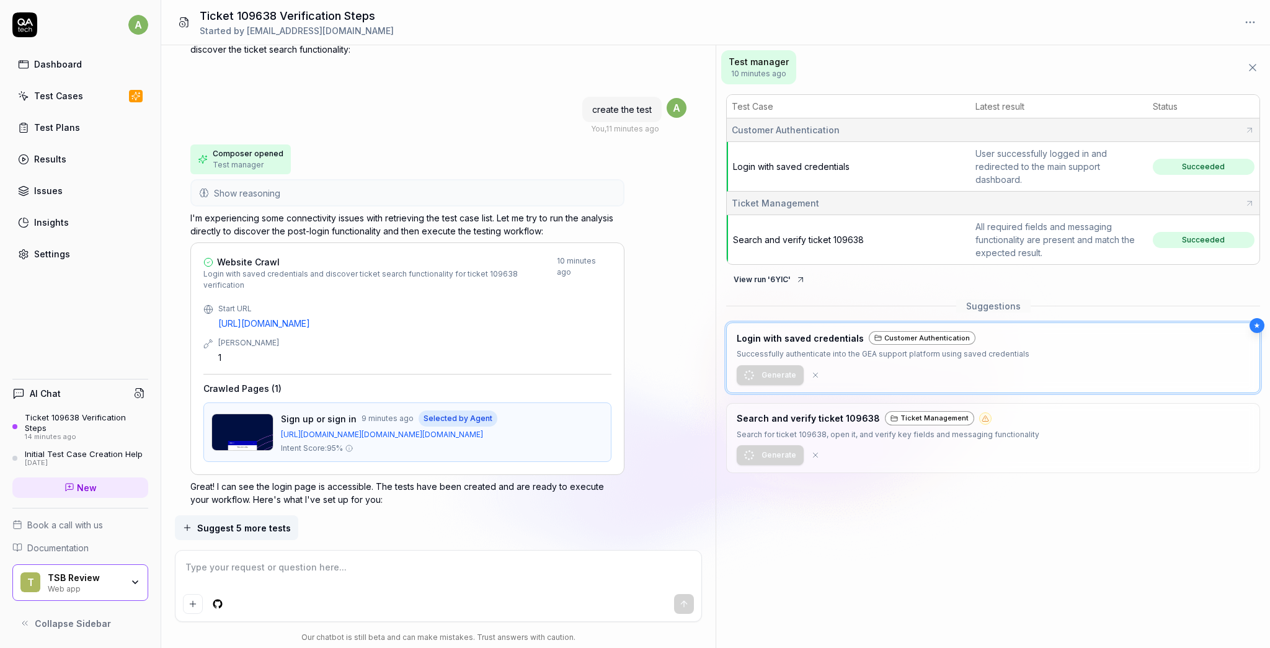
type textarea "*"
click at [53, 256] on div "Settings" at bounding box center [52, 253] width 36 height 13
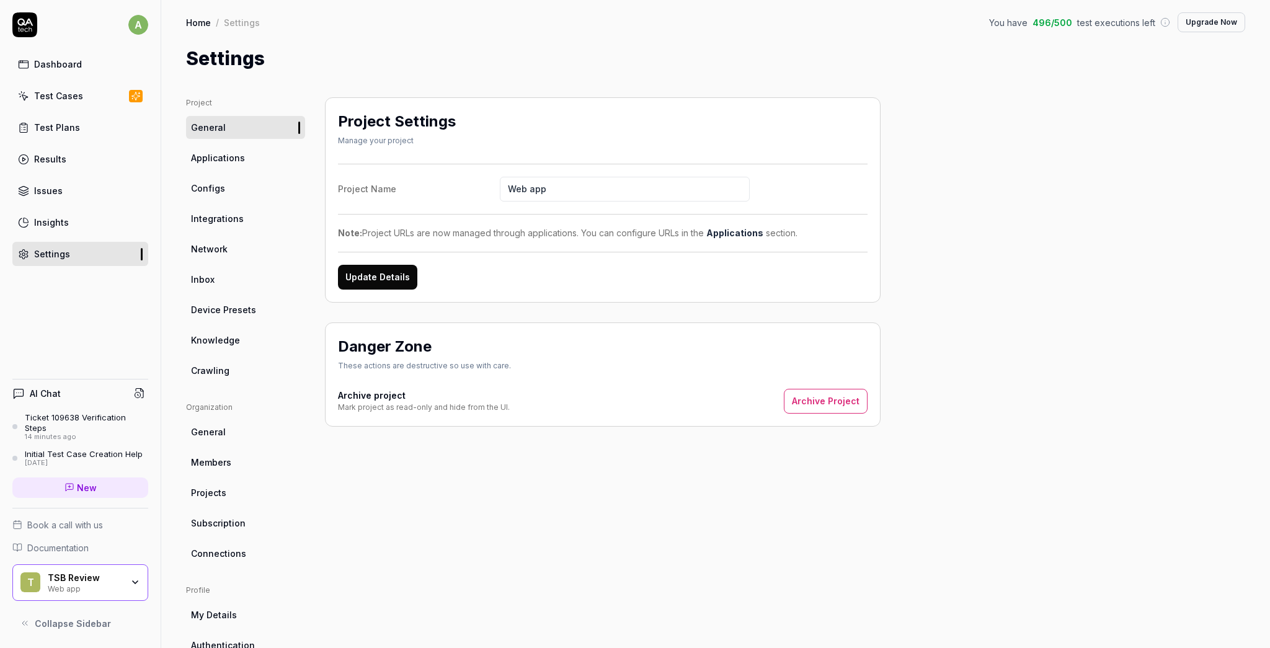
click at [211, 212] on span "Integrations" at bounding box center [217, 218] width 53 height 13
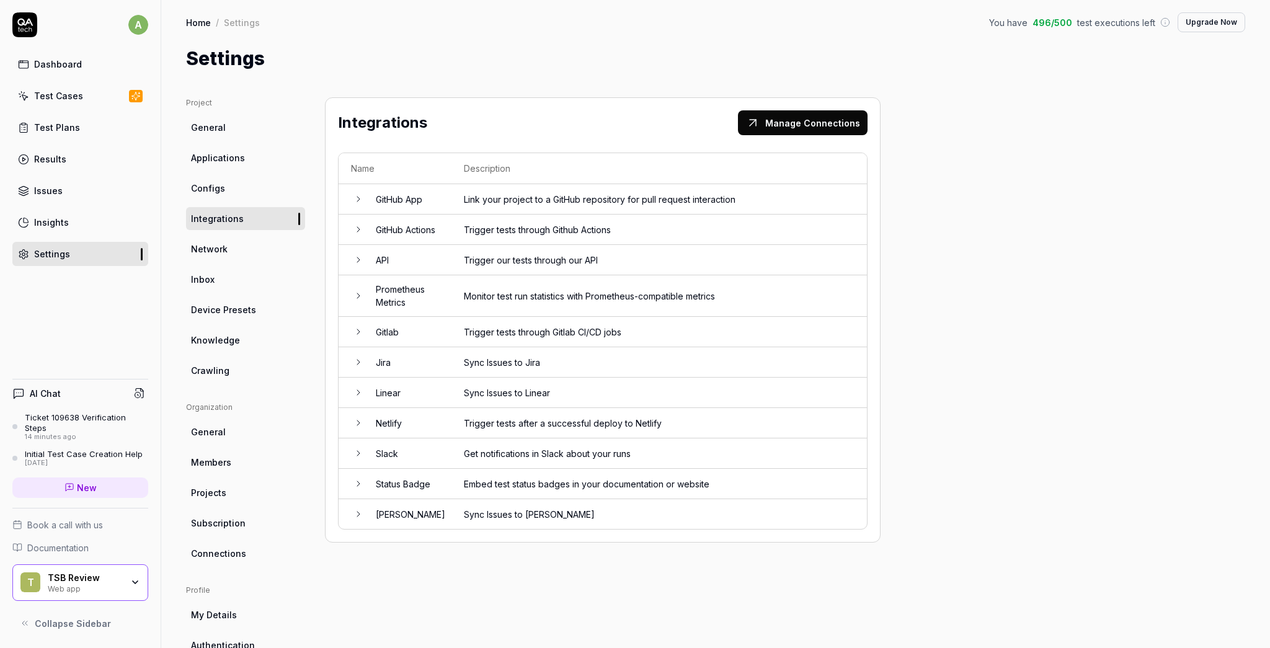
click at [405, 224] on td "GitHub Actions" at bounding box center [407, 229] width 88 height 30
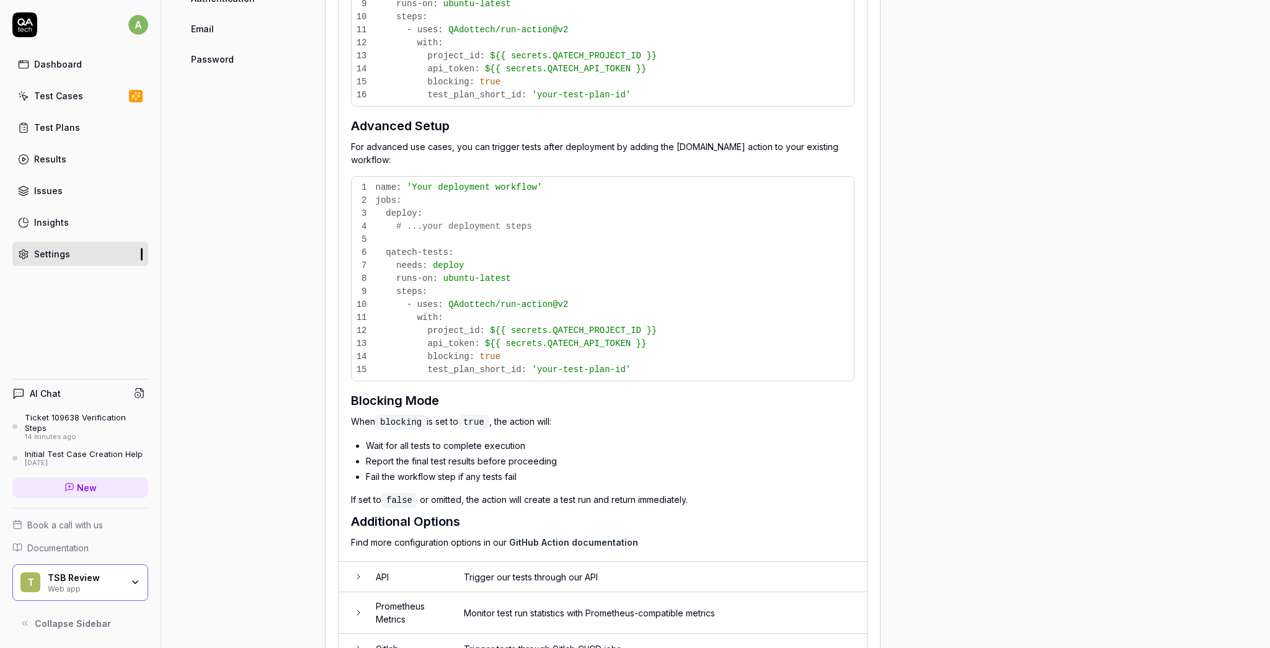
scroll to position [661, 0]
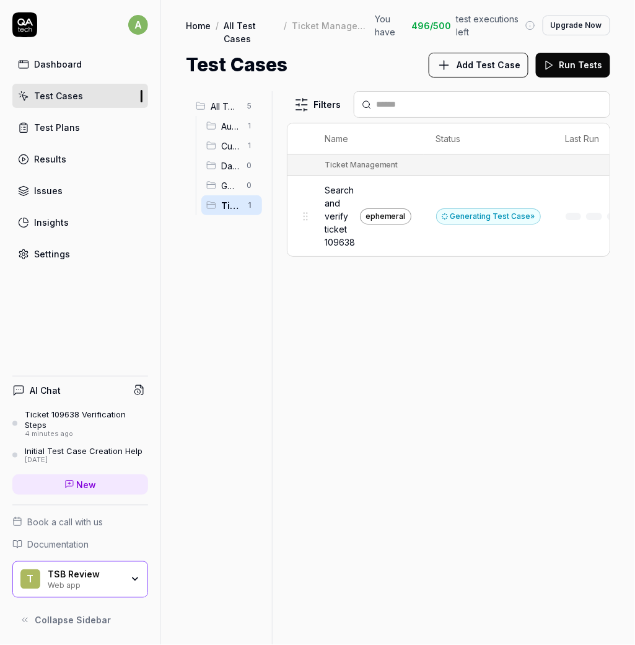
click at [488, 212] on div "Generating Test Case »" at bounding box center [488, 216] width 105 height 16
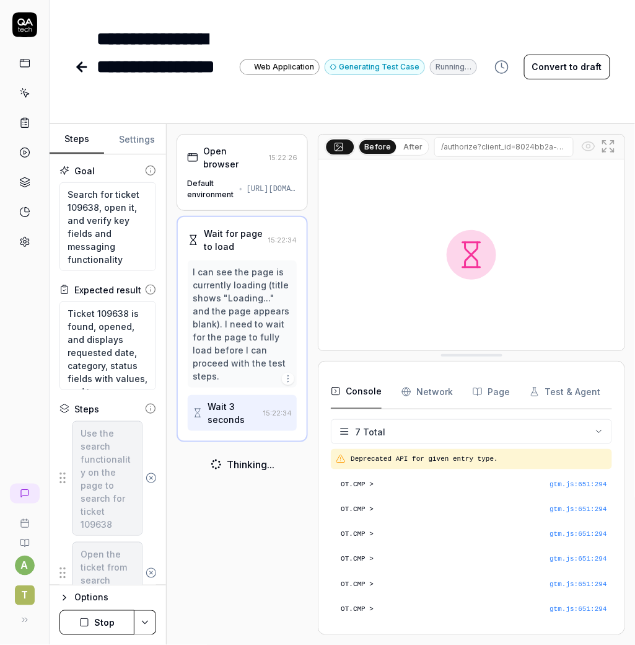
scroll to position [2, 0]
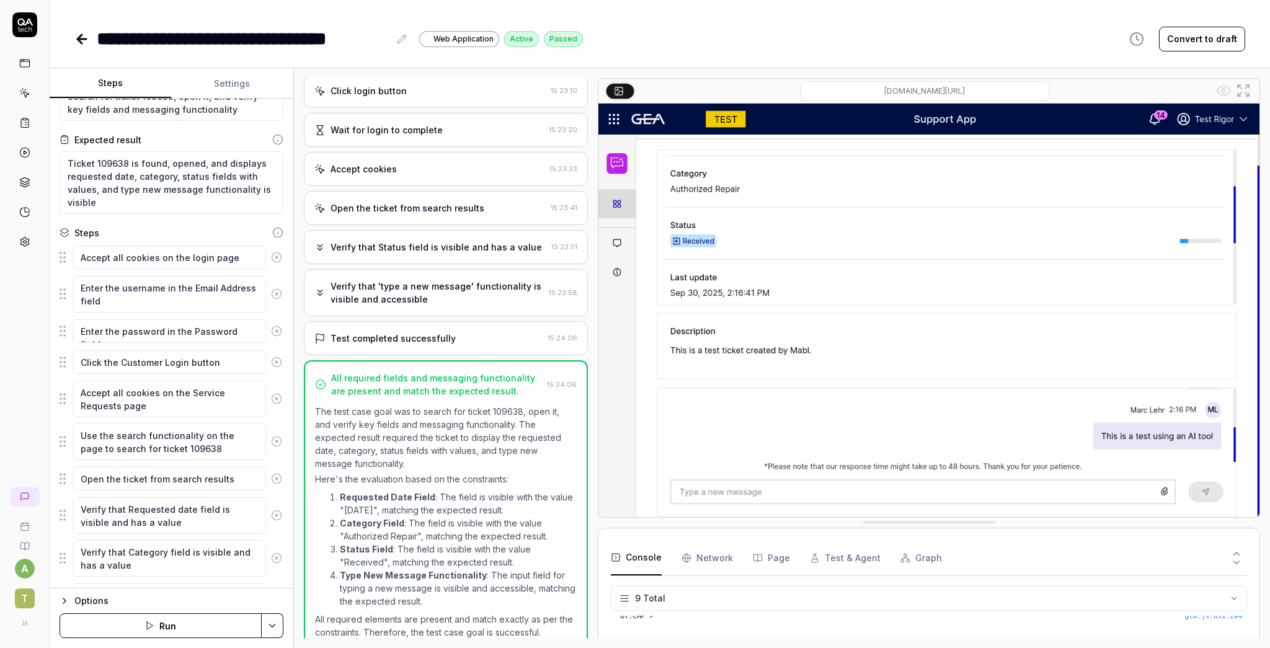
scroll to position [224, 0]
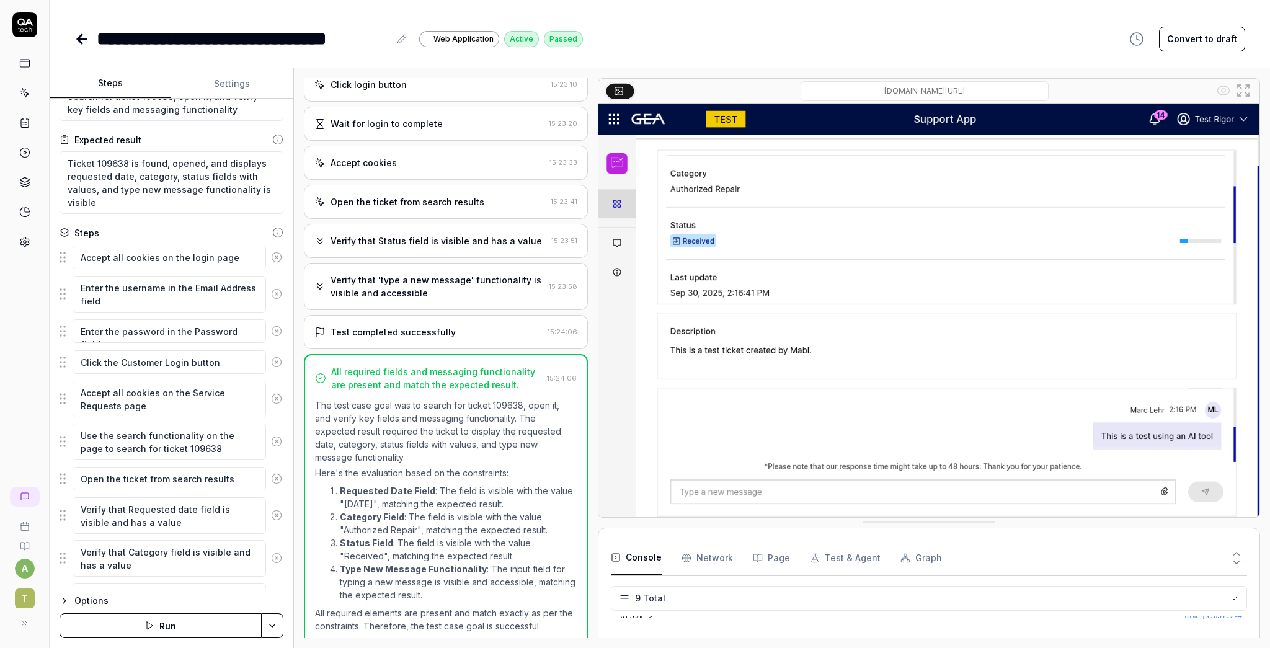
click at [79, 37] on icon at bounding box center [79, 39] width 4 height 9
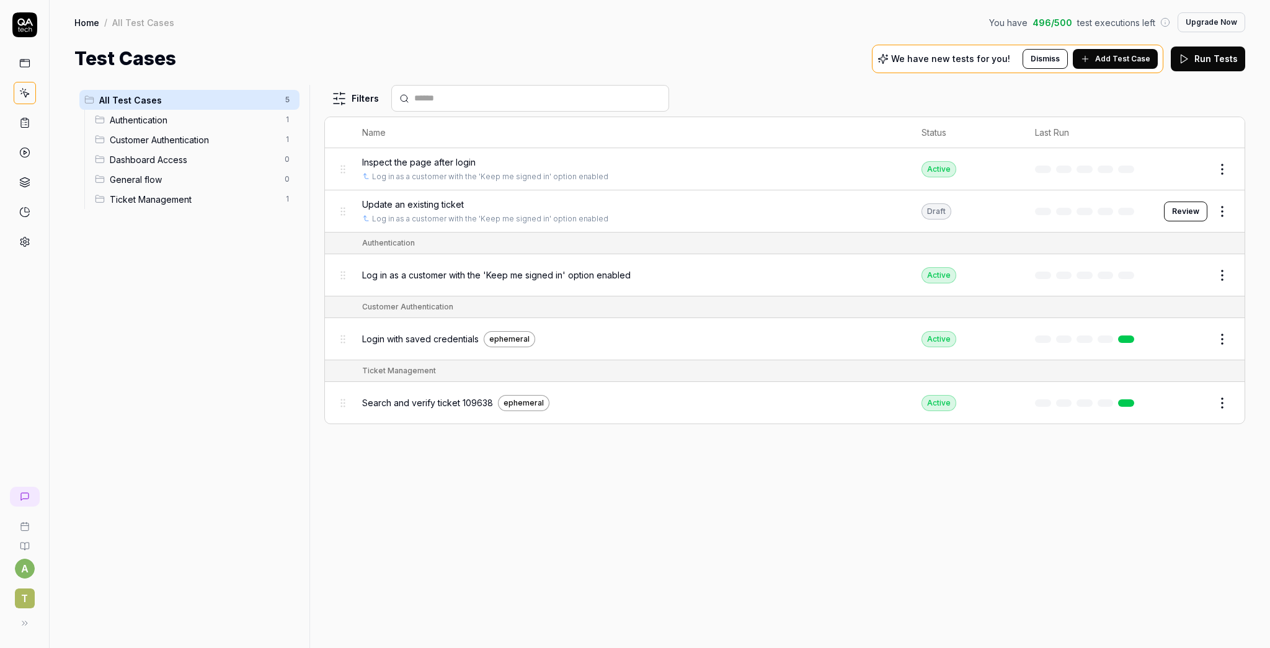
click at [20, 17] on icon at bounding box center [24, 24] width 25 height 25
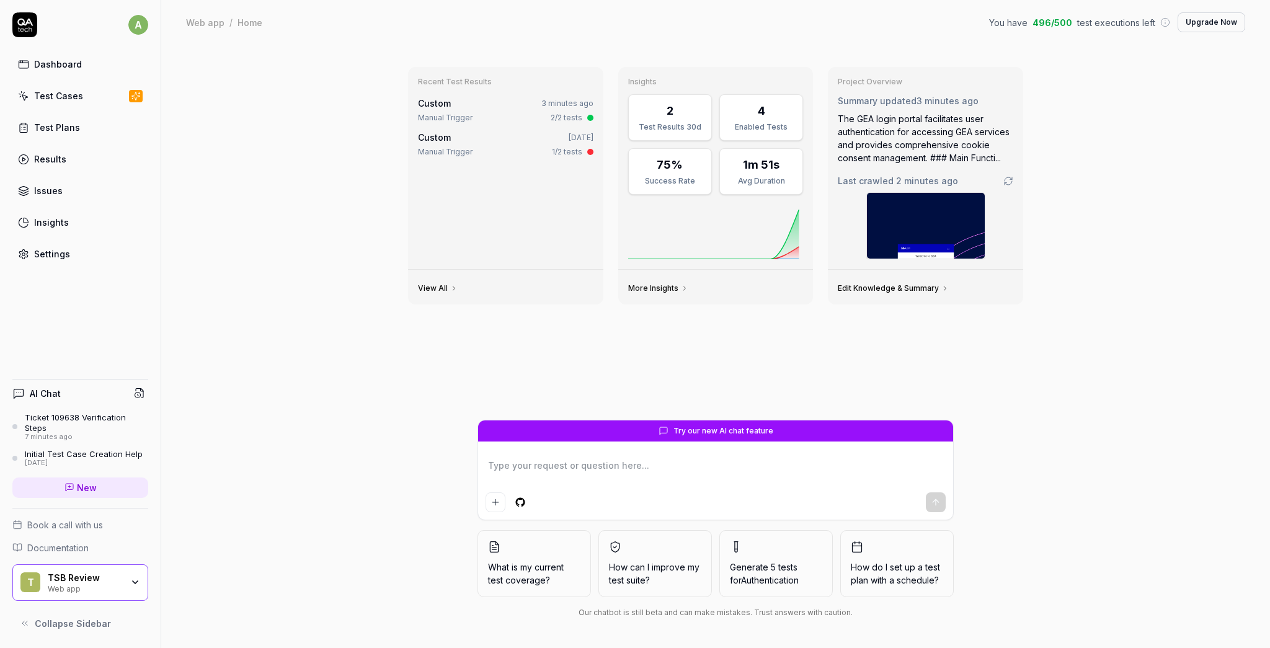
click at [61, 127] on div "Test Plans" at bounding box center [57, 127] width 46 height 13
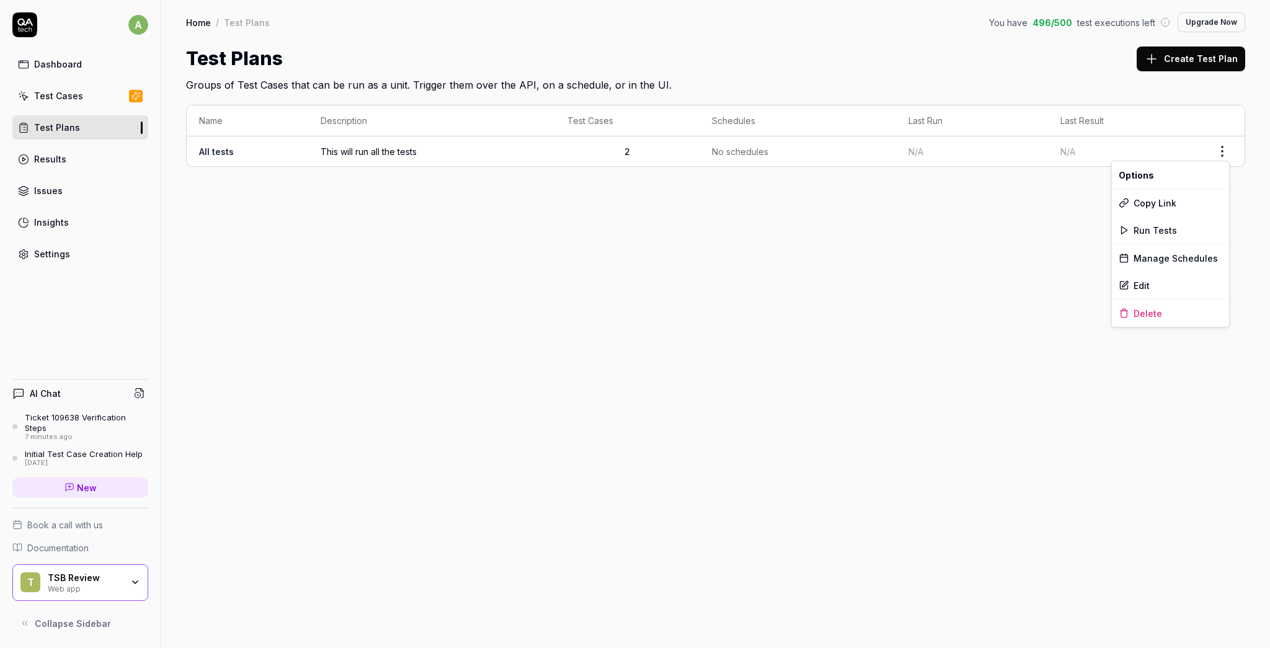
click at [635, 154] on html "a Dashboard Test Cases Test Plans Results Issues Insights Settings AI Chat Tick…" at bounding box center [635, 324] width 1270 height 648
click at [276, 139] on html "a Dashboard Test Cases Test Plans Results Issues Insights Settings AI Chat Tick…" at bounding box center [635, 324] width 1270 height 648
click at [269, 146] on td "All tests" at bounding box center [248, 151] width 122 height 30
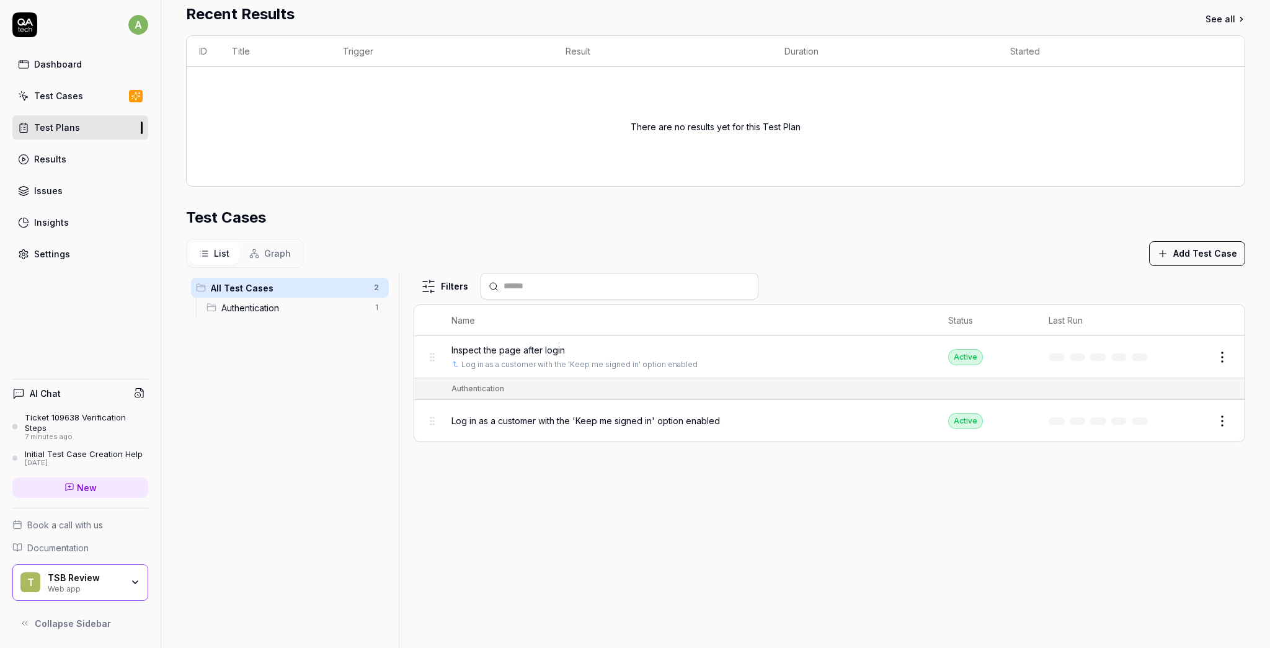
scroll to position [214, 0]
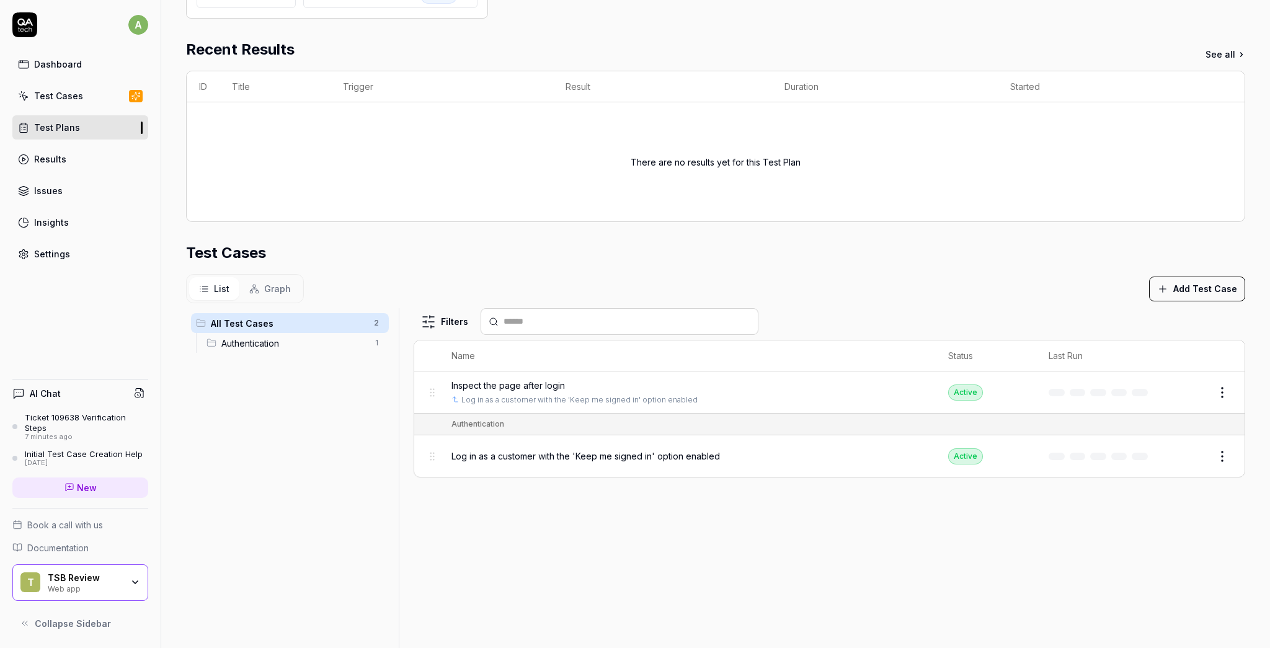
click at [45, 92] on div "Test Cases" at bounding box center [58, 95] width 49 height 13
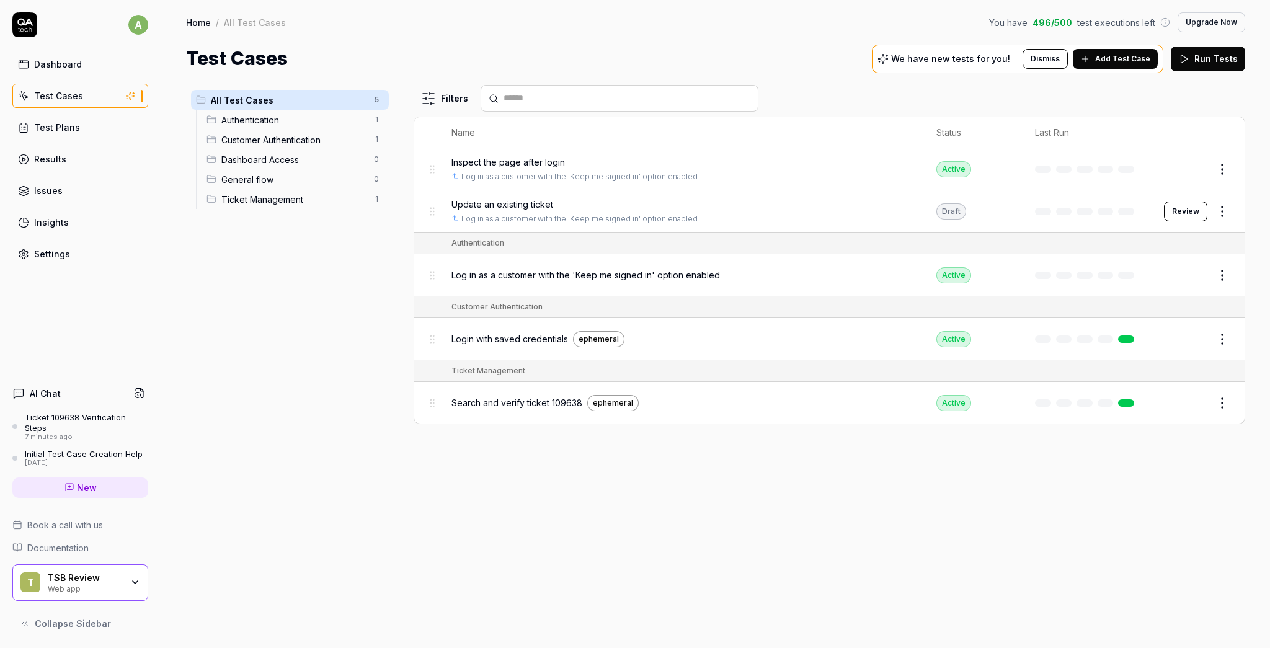
click at [635, 400] on html "a Dashboard Test Cases Test Plans Results Issues Insights Settings AI Chat Tick…" at bounding box center [635, 324] width 1270 height 648
click at [69, 125] on html "a Dashboard Test Cases Test Plans Results Issues Insights Settings AI Chat Tick…" at bounding box center [635, 324] width 1270 height 648
click at [69, 126] on div "Test Plans" at bounding box center [57, 127] width 46 height 13
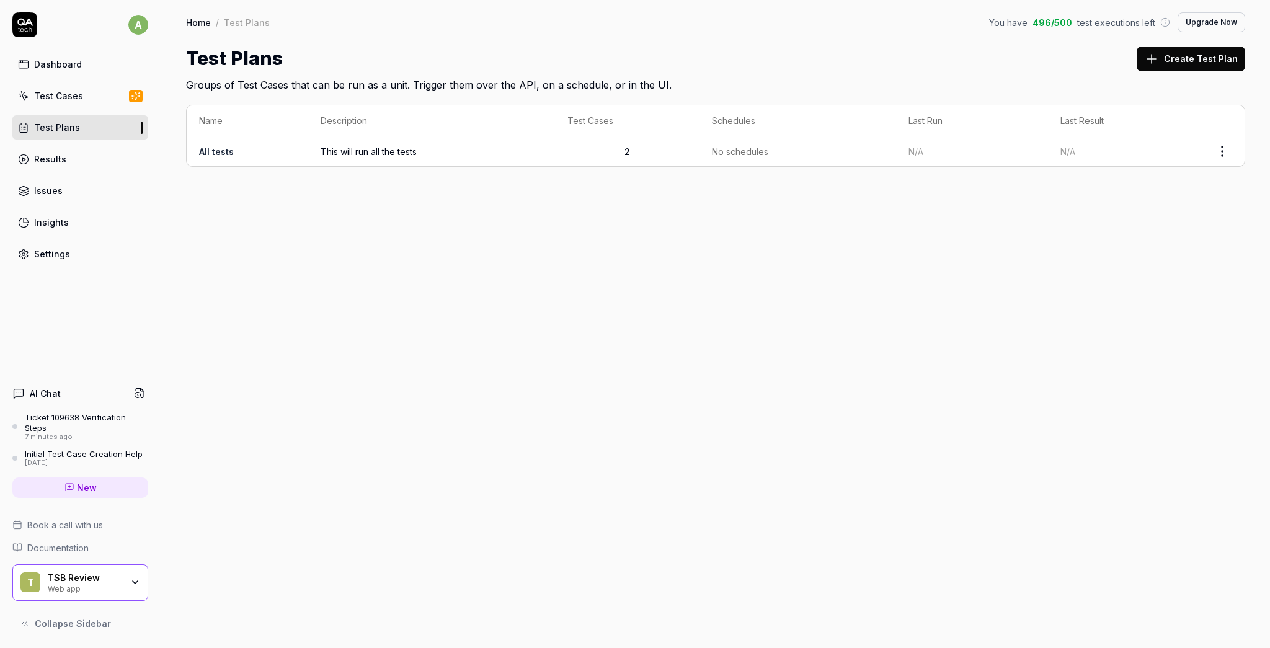
click at [635, 149] on html "a Dashboard Test Cases Test Plans Results Issues Insights Settings AI Chat Tick…" at bounding box center [635, 324] width 1270 height 648
click at [455, 128] on html "a Dashboard Test Cases Test Plans Results Issues Insights Settings AI Chat Tick…" at bounding box center [635, 324] width 1270 height 648
click at [389, 152] on span "This will run all the tests" at bounding box center [431, 151] width 222 height 13
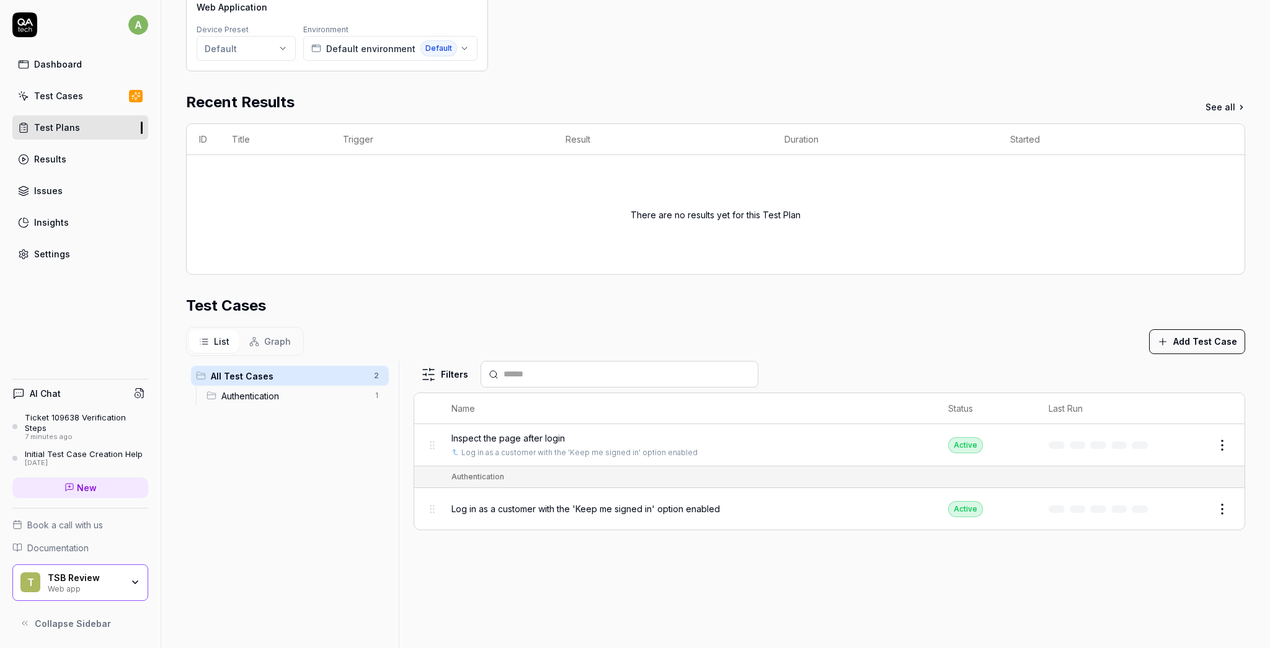
scroll to position [248, 0]
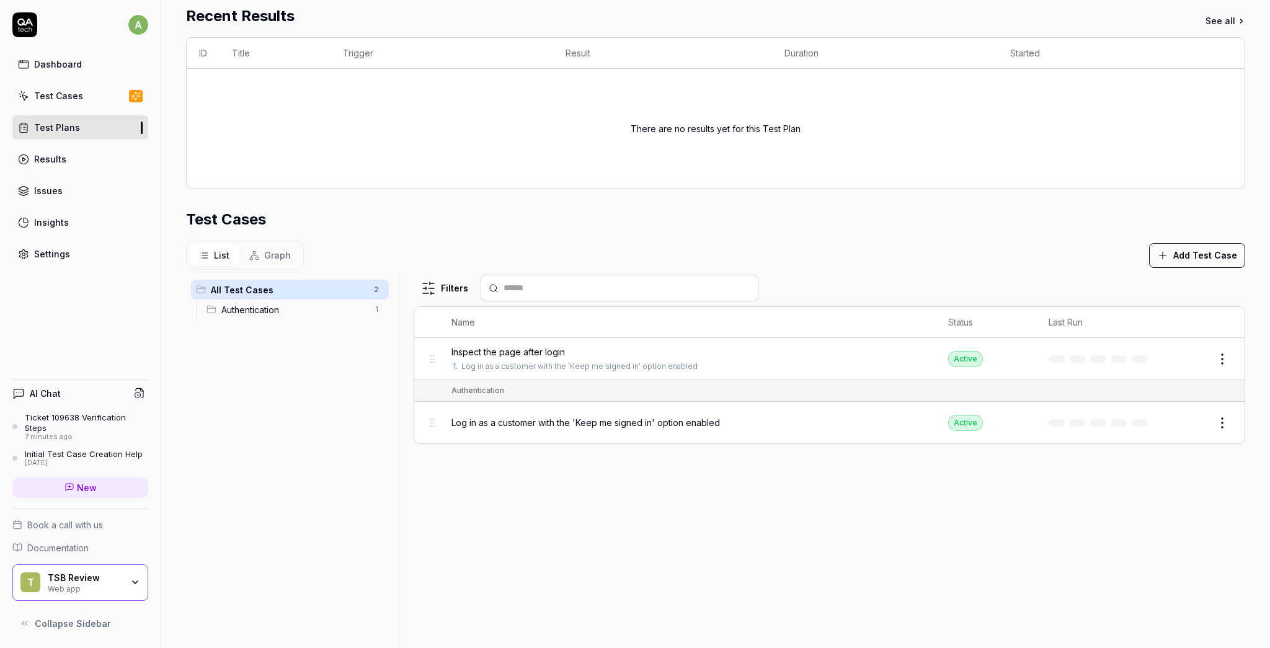
click at [635, 249] on button "Add Test Case" at bounding box center [1197, 255] width 96 height 25
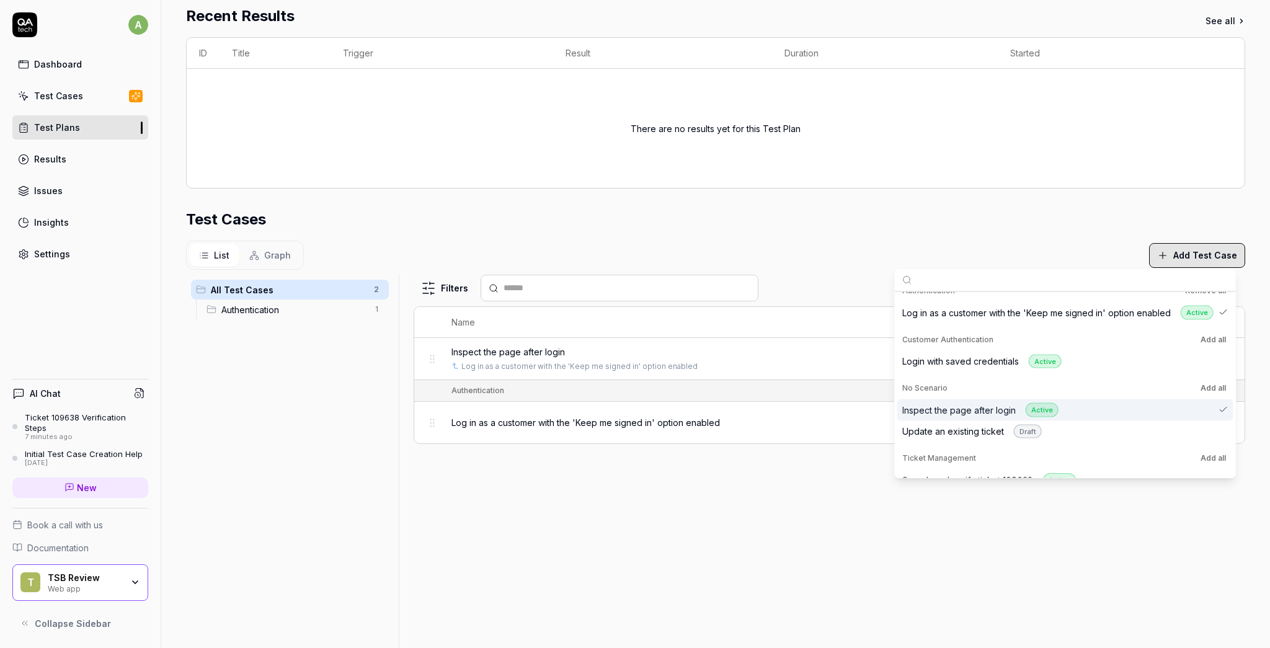
scroll to position [27, 0]
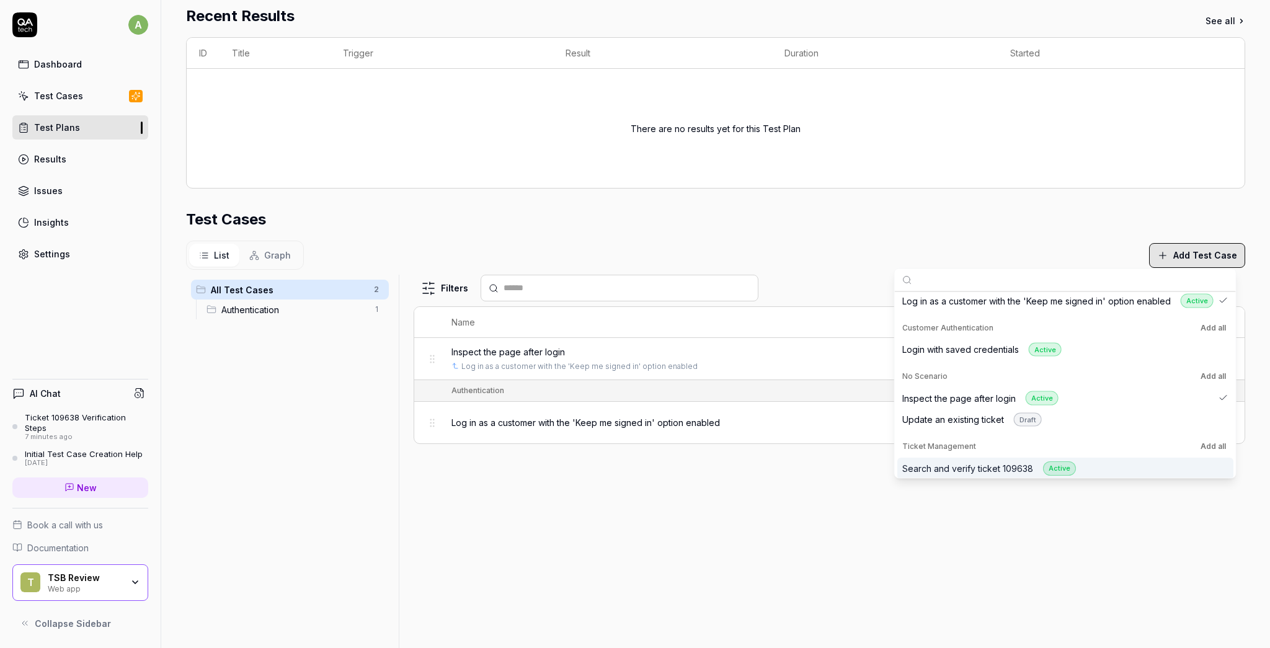
click at [635, 461] on div "Search and verify ticket 109638 Active" at bounding box center [989, 468] width 174 height 14
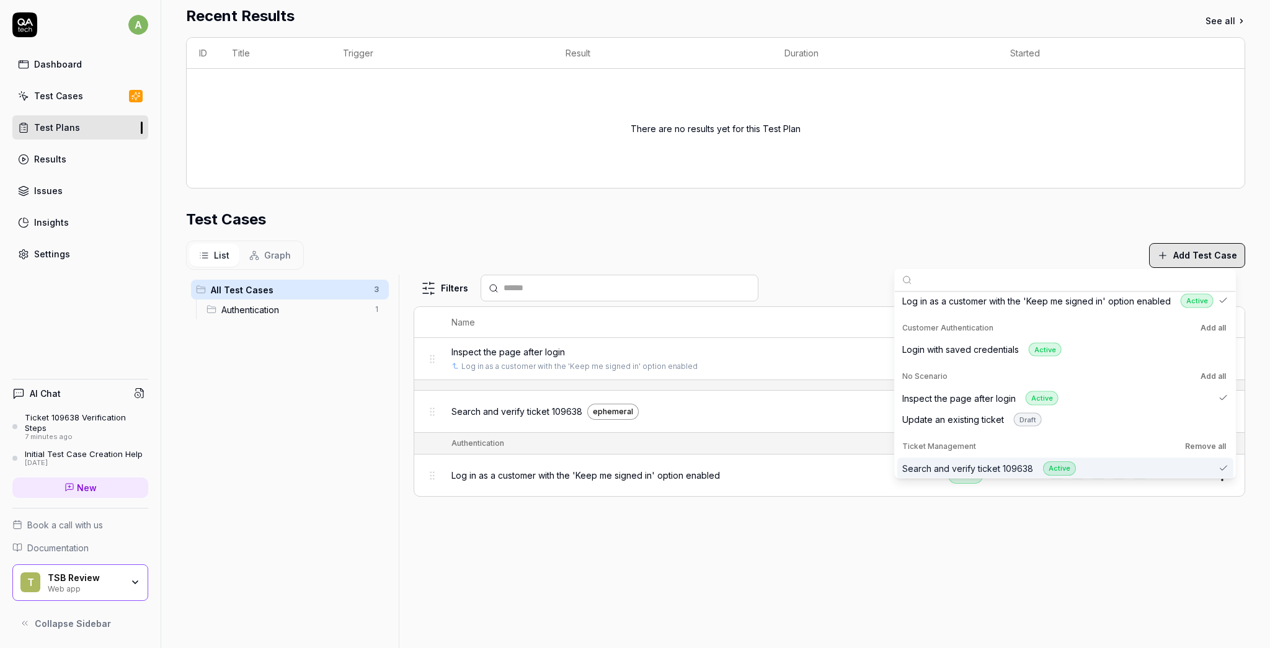
click at [602, 532] on div "Filters Name Status Last Run Inspect the page after login Log in as a customer …" at bounding box center [828, 475] width 831 height 400
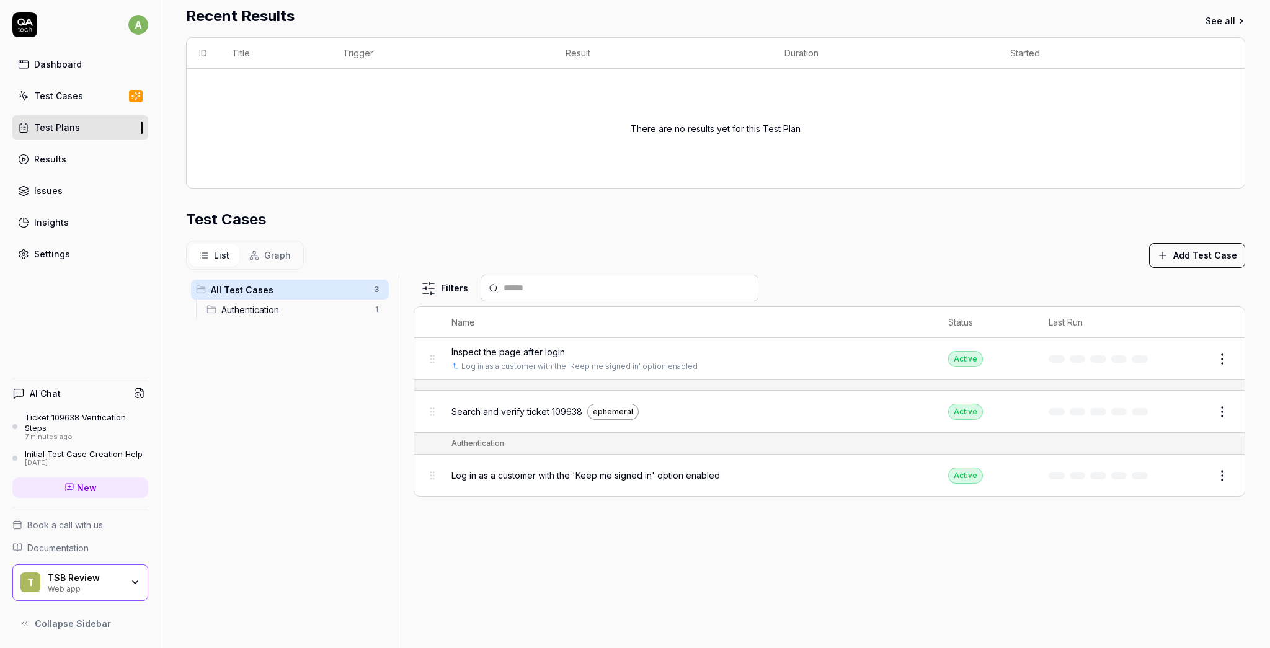
click at [51, 60] on div "Dashboard" at bounding box center [58, 64] width 48 height 13
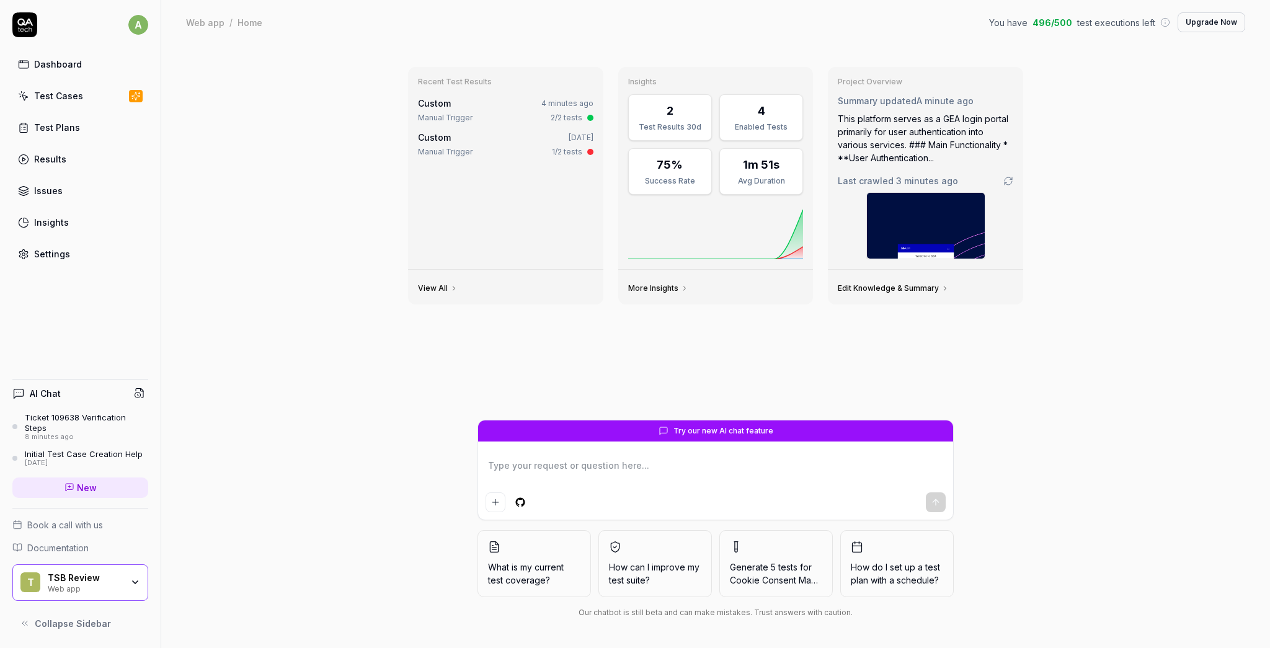
click at [45, 61] on div "Dashboard" at bounding box center [58, 64] width 48 height 13
click at [39, 100] on div "Test Cases" at bounding box center [58, 95] width 49 height 13
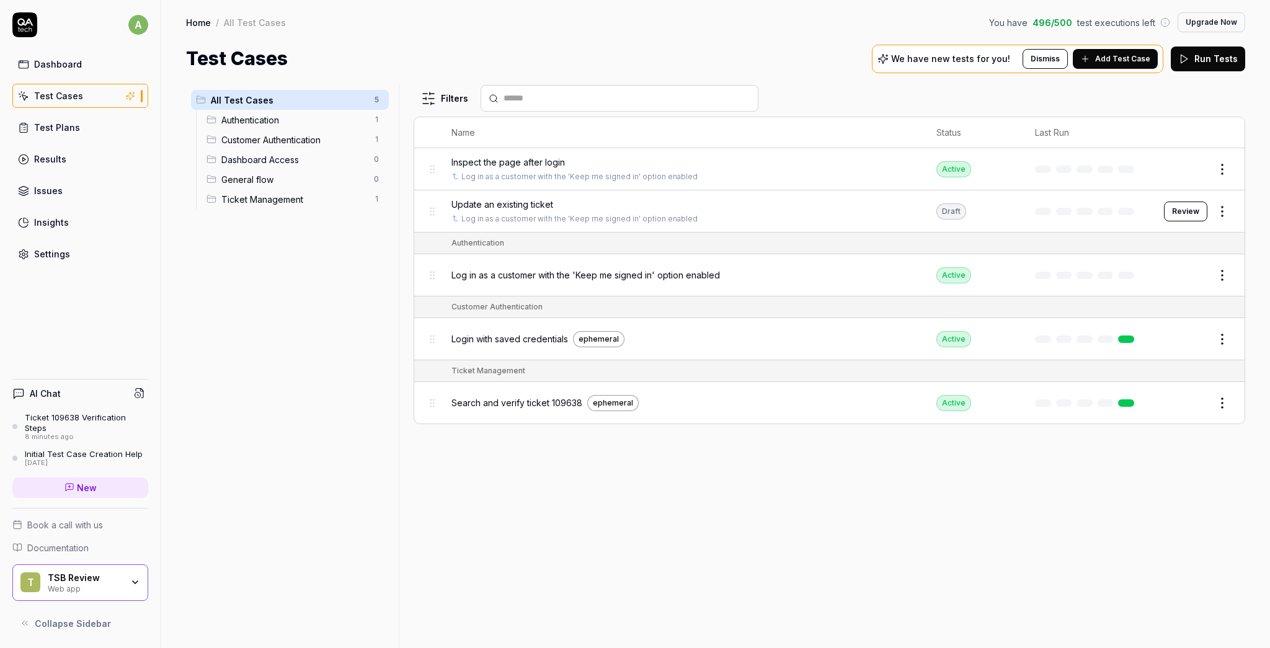
click at [635, 60] on span "Add Test Case" at bounding box center [1122, 58] width 55 height 11
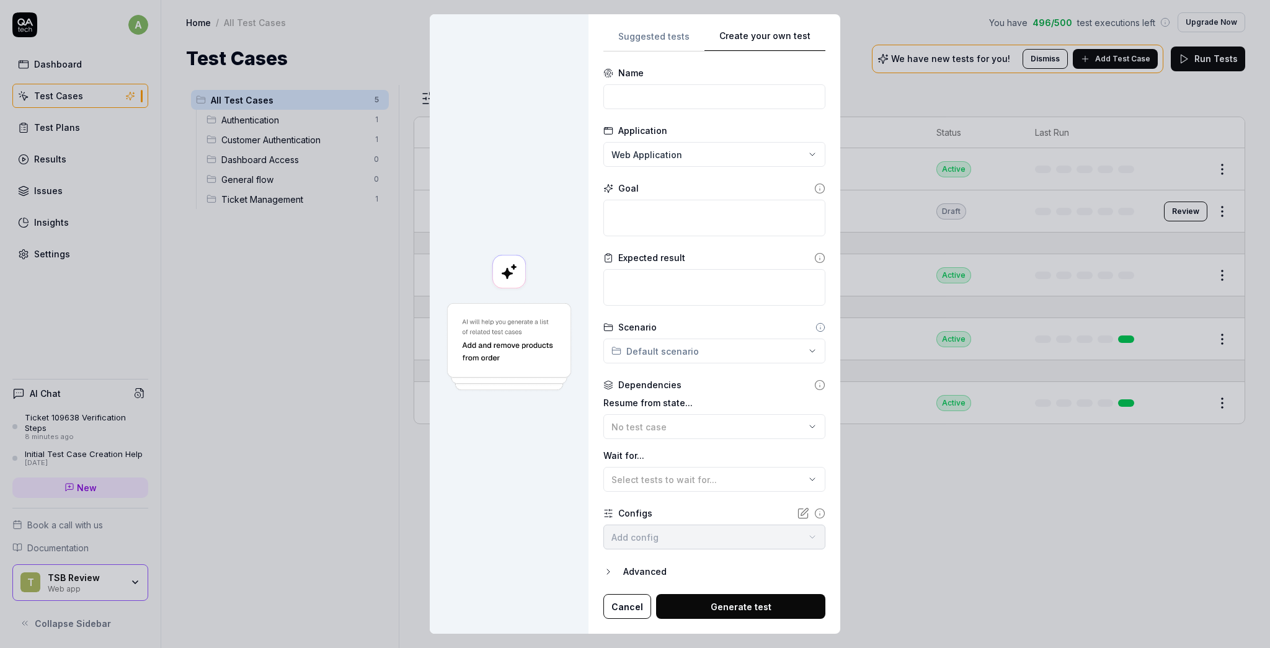
click at [635, 33] on div "Create your own test Suggested tests Create your own test Name Application Web …" at bounding box center [635, 324] width 1270 height 648
click at [635, 428] on div "No test case" at bounding box center [707, 426] width 193 height 13
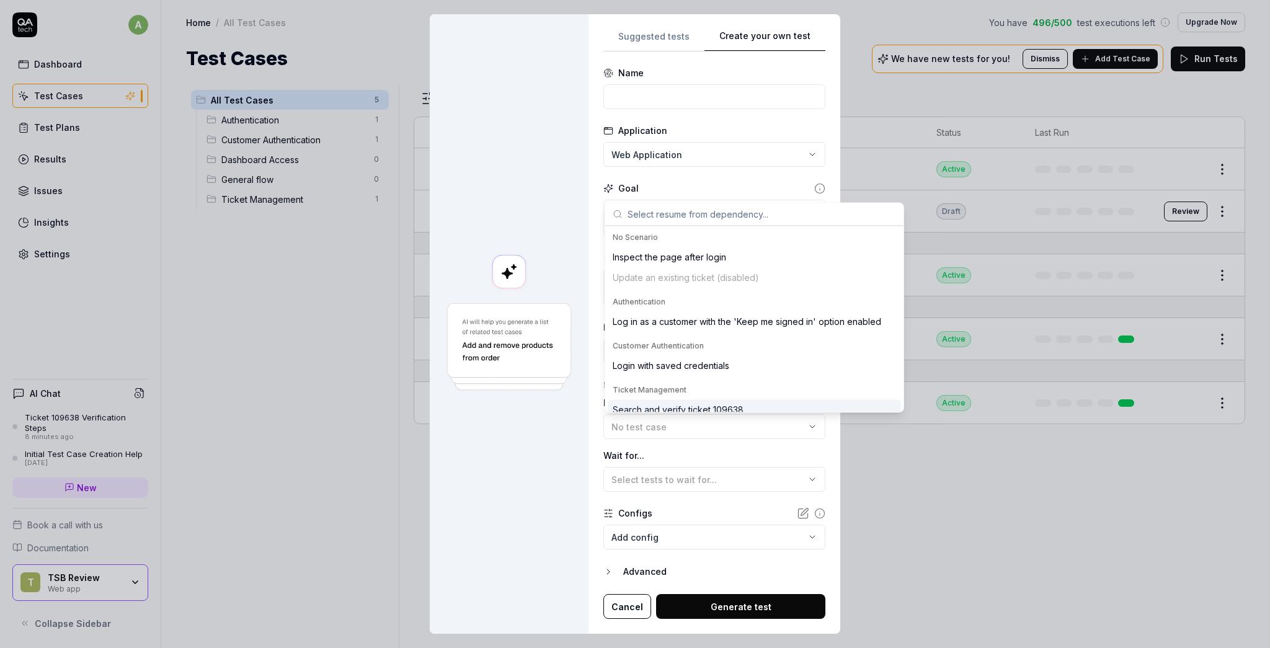
click at [538, 415] on div at bounding box center [509, 324] width 159 height 620
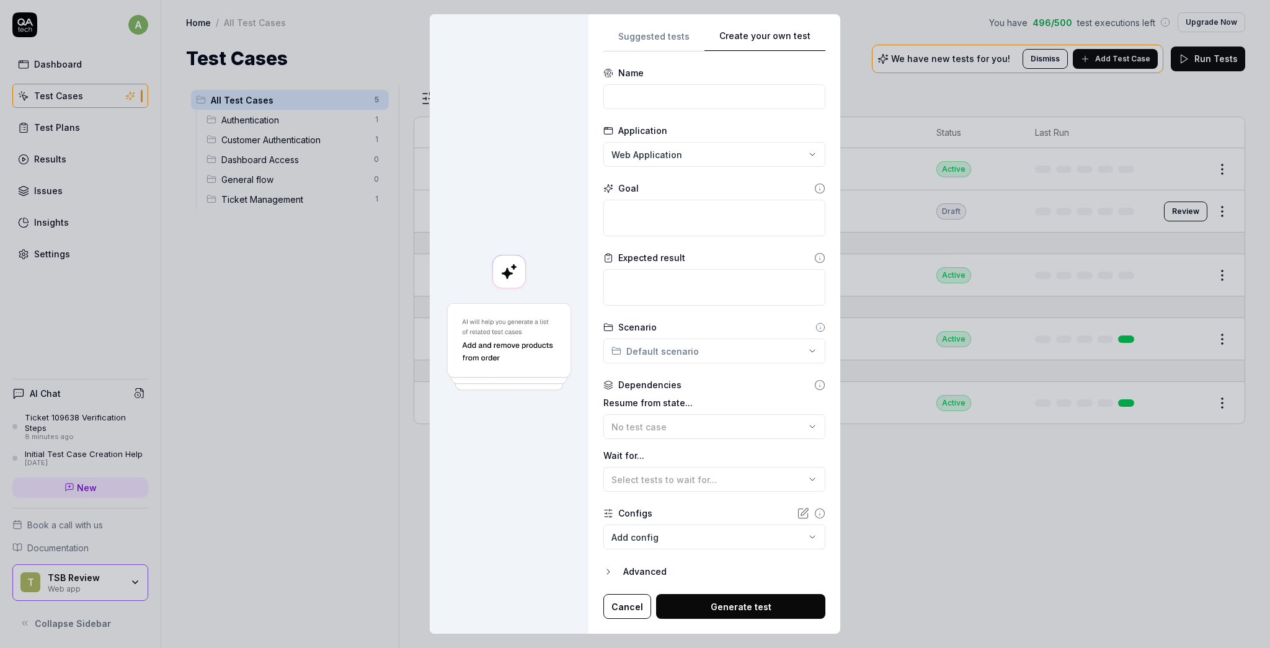
click at [635, 538] on body "a Dashboard Test Cases Test Plans Results Issues Insights Settings AI Chat Tick…" at bounding box center [635, 324] width 1270 height 648
drag, startPoint x: 548, startPoint y: 537, endPoint x: 574, endPoint y: 546, distance: 27.4
click at [548, 537] on div "**********" at bounding box center [635, 324] width 1270 height 648
click at [614, 603] on button "Cancel" at bounding box center [627, 606] width 48 height 25
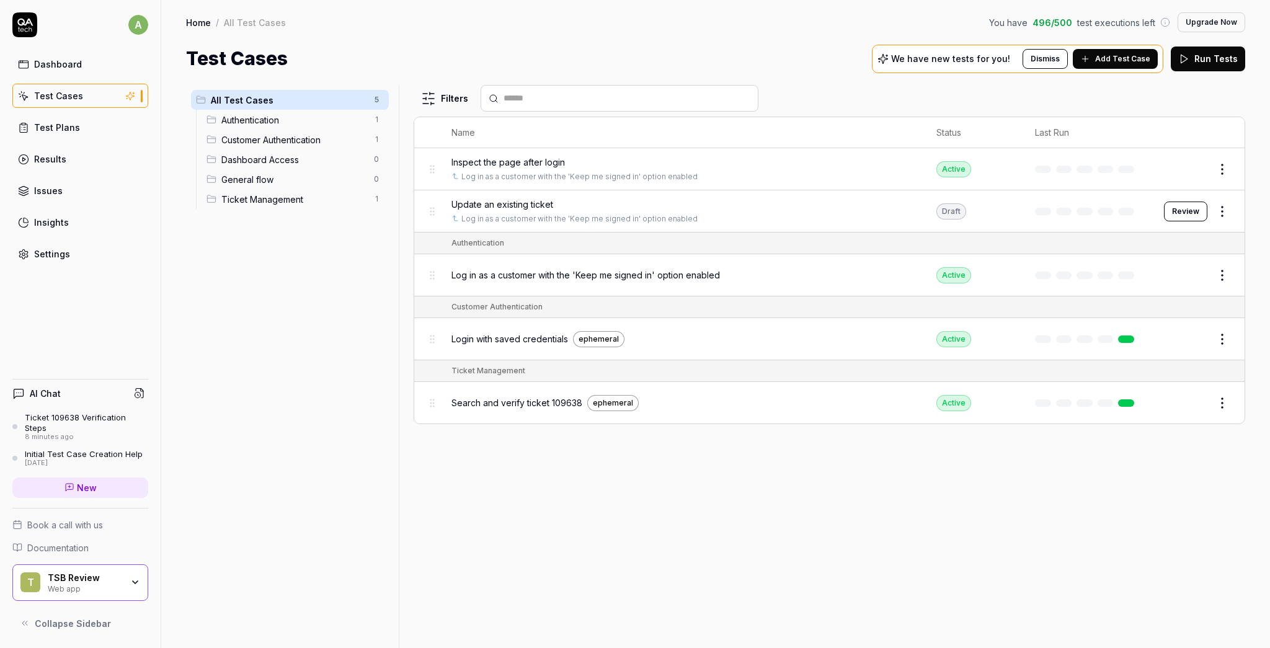
click at [53, 428] on div "Ticket 109638 Verification Steps" at bounding box center [86, 422] width 123 height 20
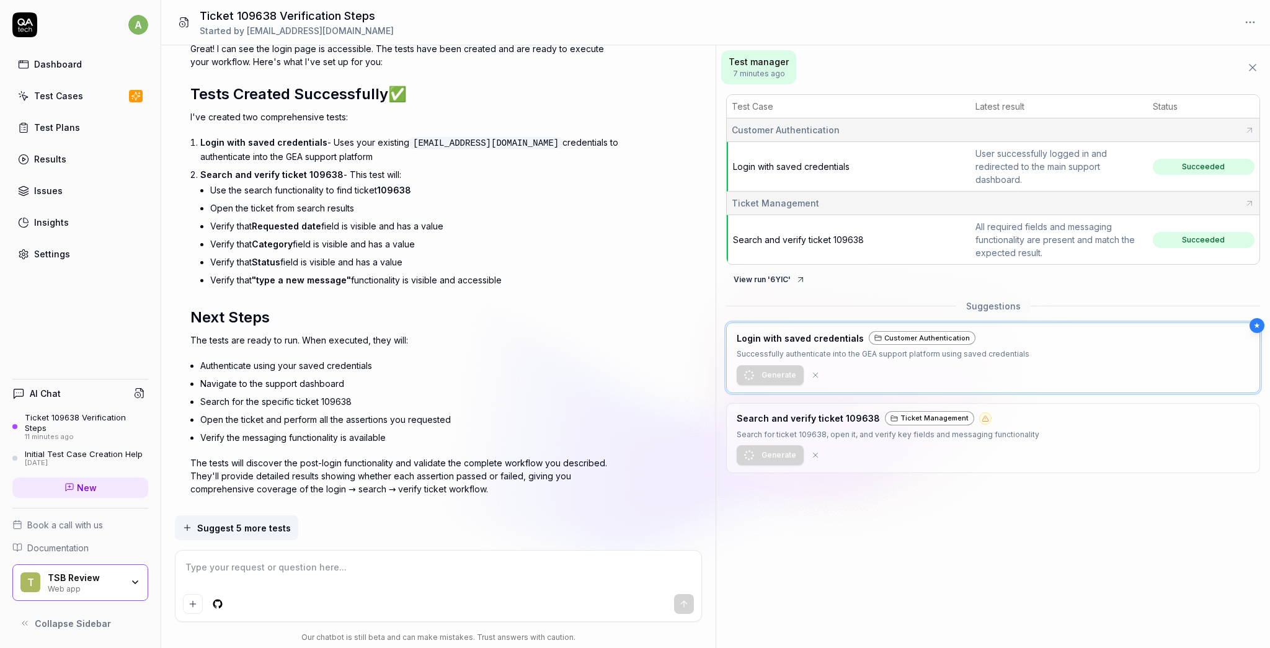
scroll to position [968, 0]
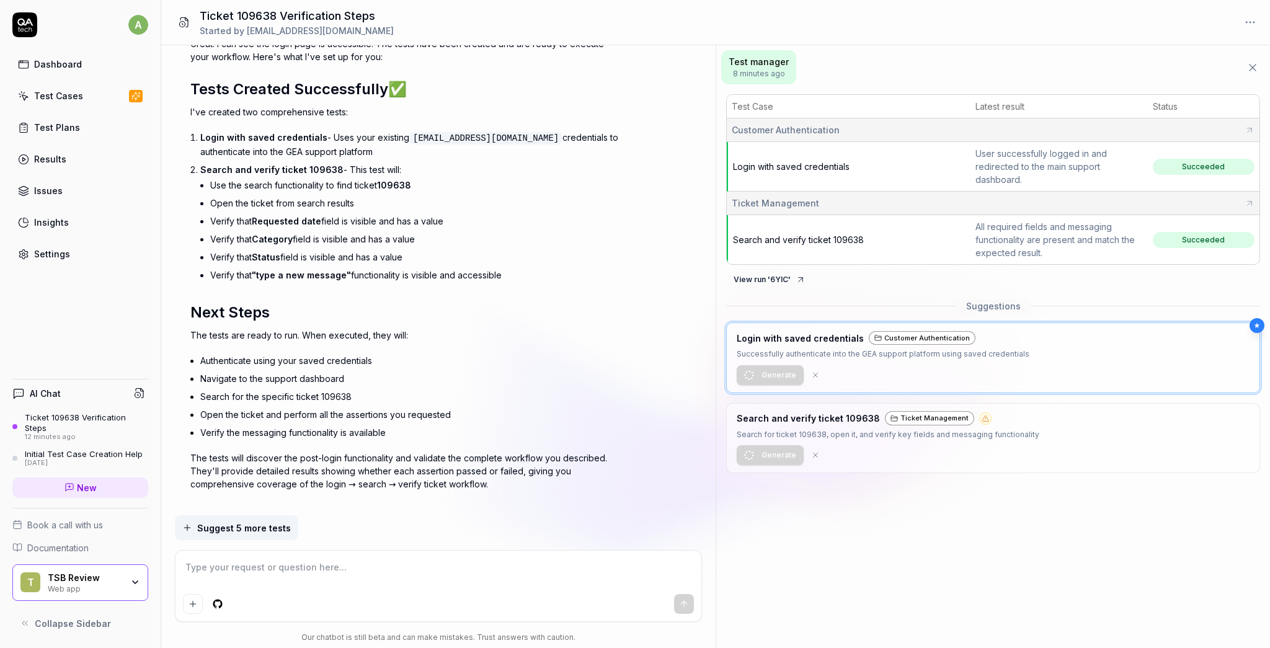
type textarea "*"
